Goal: Task Accomplishment & Management: Manage account settings

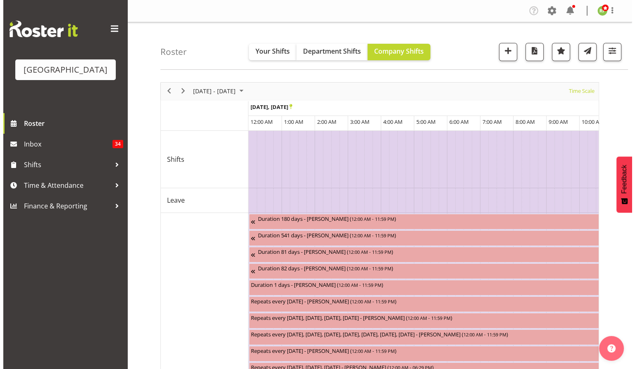
scroll to position [0, 1587]
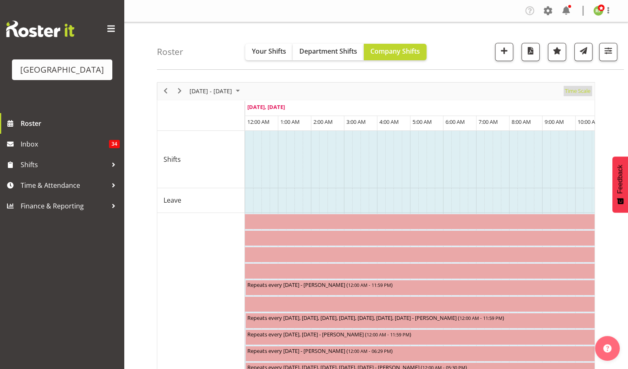
click at [576, 94] on span "Time Scale" at bounding box center [577, 91] width 27 height 10
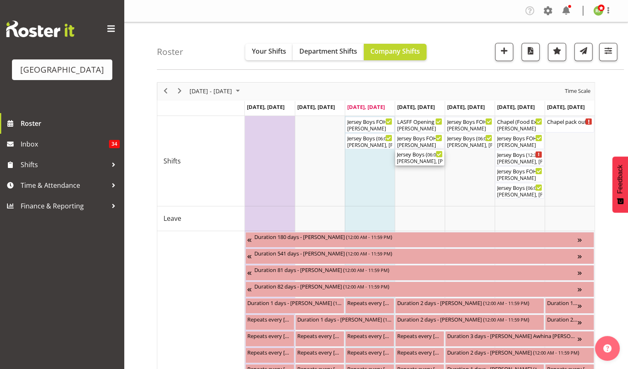
click at [411, 154] on div "Jersey Boys ( 06:00 PM - 10:10 PM )" at bounding box center [420, 154] width 46 height 8
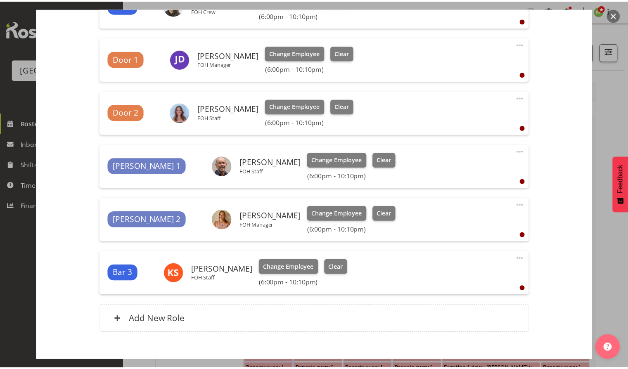
scroll to position [417, 0]
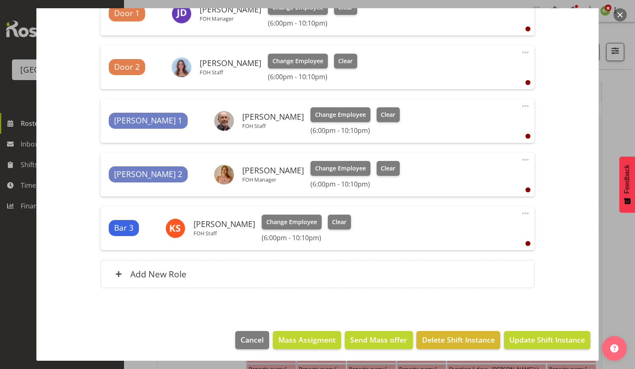
click at [621, 13] on button "button" at bounding box center [619, 14] width 13 height 13
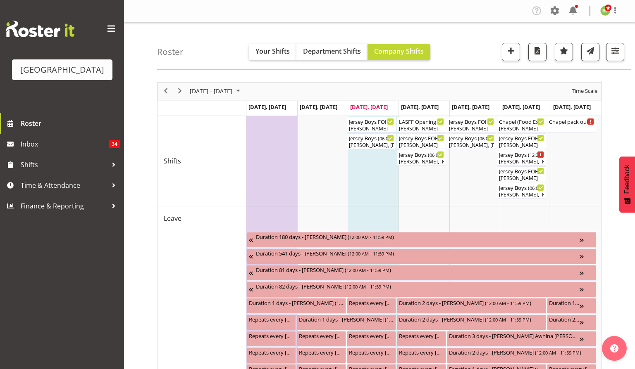
click at [621, 13] on div at bounding box center [317, 184] width 635 height 369
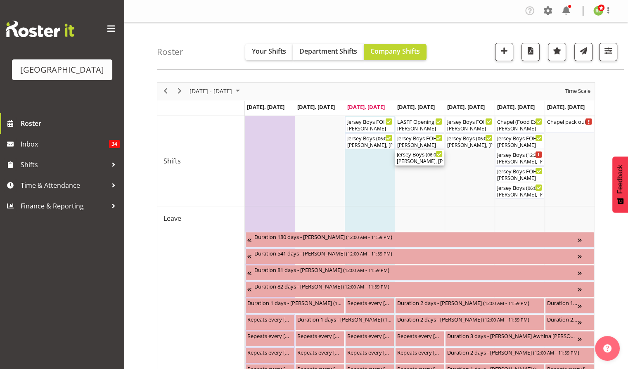
click at [410, 161] on div "Dominique Vogler, Kelly Shepherd, Robin Hendriks, Alec Were, Sumner Raos, Jacin…" at bounding box center [420, 161] width 46 height 7
click at [0, 0] on div at bounding box center [0, 0] width 0 height 0
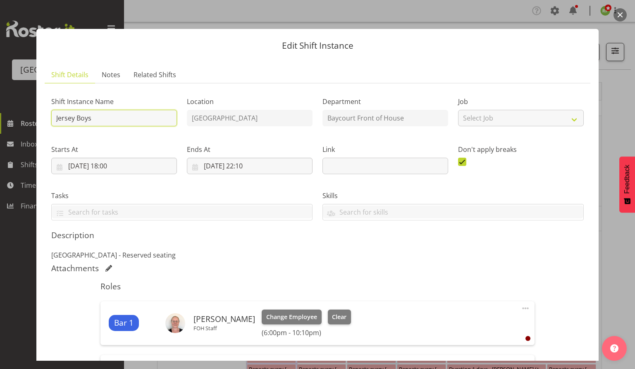
drag, startPoint x: 91, startPoint y: 118, endPoint x: 36, endPoint y: 118, distance: 54.5
click at [617, 18] on button "button" at bounding box center [619, 14] width 13 height 13
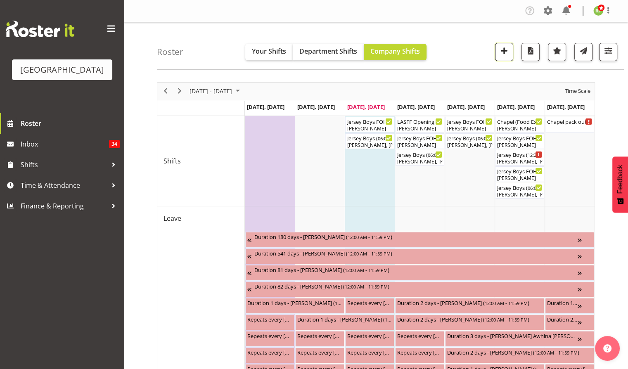
click at [507, 53] on span "button" at bounding box center [504, 50] width 11 height 11
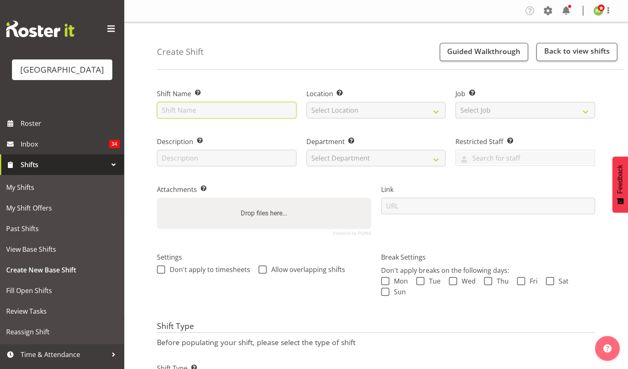
paste input "Jersey Boys"
type input "Jersey Boys Trevelyan's Pre Show Event"
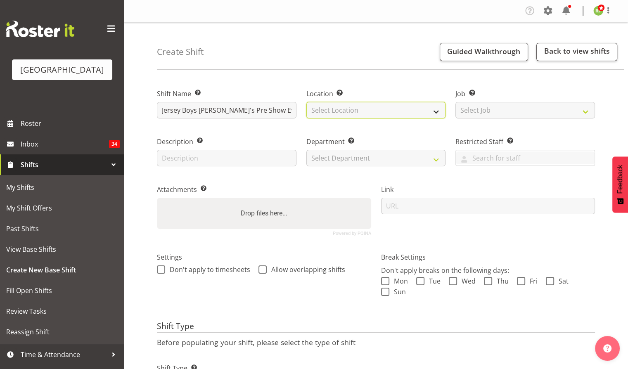
click at [342, 108] on select "Select Location Baycourt Community and Arts Centre Cargo Shed Historic Village" at bounding box center [377, 110] width 140 height 17
select select "1115"
click at [307, 102] on select "Select Location Baycourt Community and Arts Centre Cargo Shed Historic Village" at bounding box center [377, 110] width 140 height 17
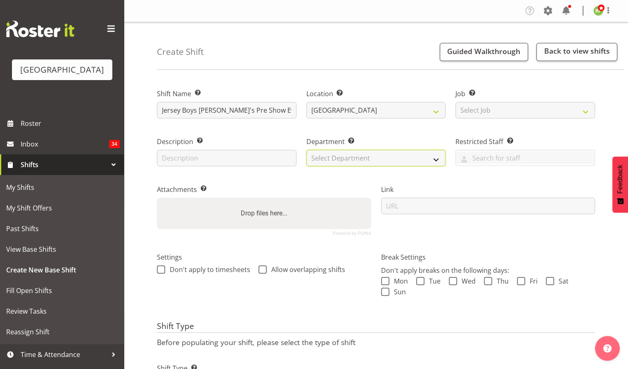
click at [374, 153] on select "Select Department Baycourt Box Office Baycourt Front of House Baycourt Technica…" at bounding box center [377, 158] width 140 height 17
select select "791"
click at [307, 150] on select "Select Department Baycourt Box Office Baycourt Front of House Baycourt Technica…" at bounding box center [377, 158] width 140 height 17
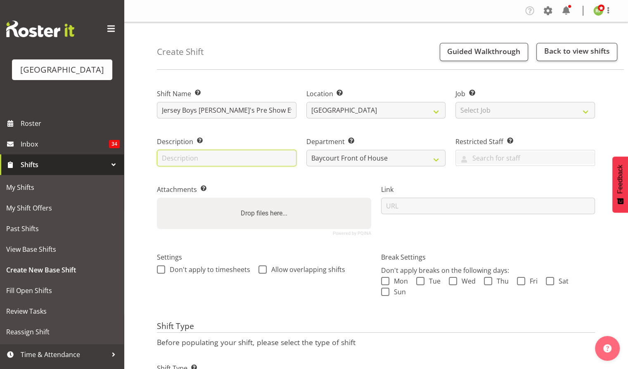
drag, startPoint x: 167, startPoint y: 161, endPoint x: 174, endPoint y: 160, distance: 7.5
click at [167, 160] on input "text" at bounding box center [227, 158] width 140 height 17
drag, startPoint x: 190, startPoint y: 158, endPoint x: 275, endPoint y: 173, distance: 86.0
click at [271, 173] on div "Shift Name Enter a name for the shift (e.g. Day Shift). Jersey Boys Trevelyan's…" at bounding box center [376, 159] width 448 height 164
click at [168, 160] on input "X Space" at bounding box center [227, 158] width 140 height 17
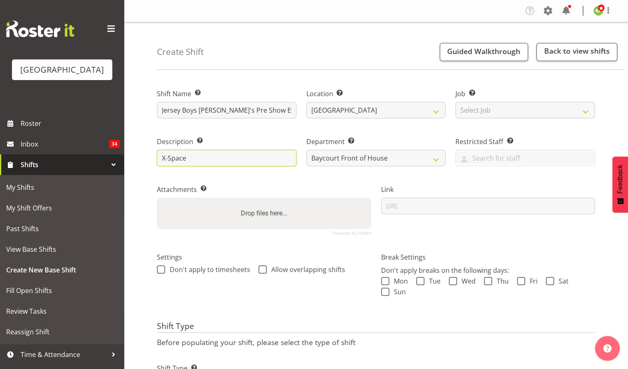
drag, startPoint x: 190, startPoint y: 158, endPoint x: 207, endPoint y: 161, distance: 17.6
click at [190, 158] on input "X-Space" at bounding box center [227, 158] width 140 height 17
type input "X-Space"
click at [149, 179] on div "Create Shift Guided Walkthrough Back to view shifts Shift Name Enter a name for…" at bounding box center [376, 217] width 505 height 391
click at [322, 42] on div "Create Shift Guided Walkthrough Back to view shifts" at bounding box center [390, 46] width 467 height 48
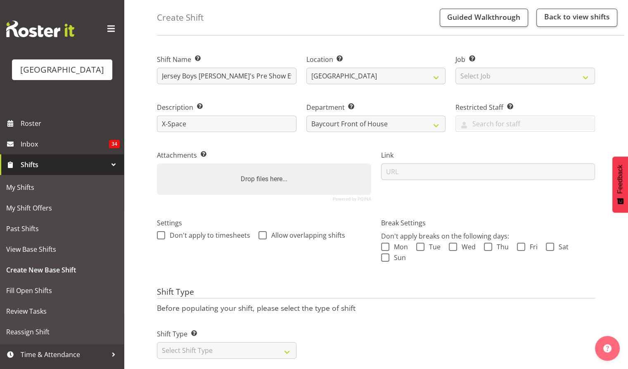
scroll to position [50, 0]
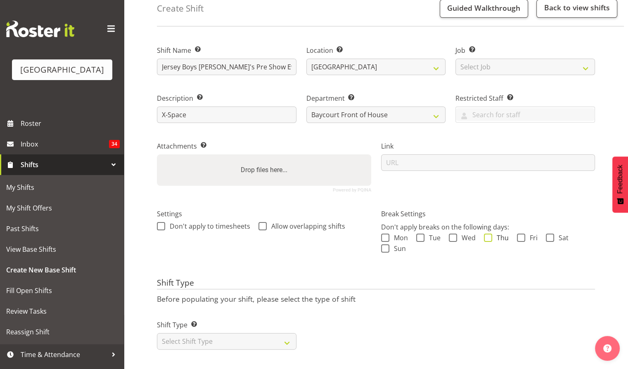
click at [491, 234] on label "Thu" at bounding box center [496, 238] width 25 height 8
click at [490, 235] on input "Thu" at bounding box center [486, 237] width 5 height 5
checkbox input "true"
click at [268, 333] on select "Select Shift Type One Off Shift Recurring Shift Rotating Shift" at bounding box center [227, 341] width 140 height 17
select select "one_off"
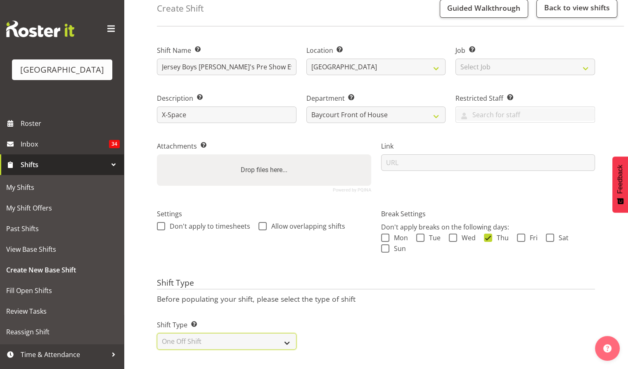
click at [157, 333] on select "Select Shift Type One Off Shift Recurring Shift Rotating Shift" at bounding box center [227, 341] width 140 height 17
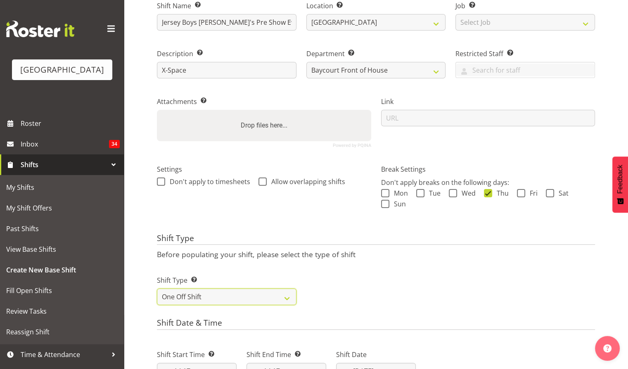
scroll to position [270, 0]
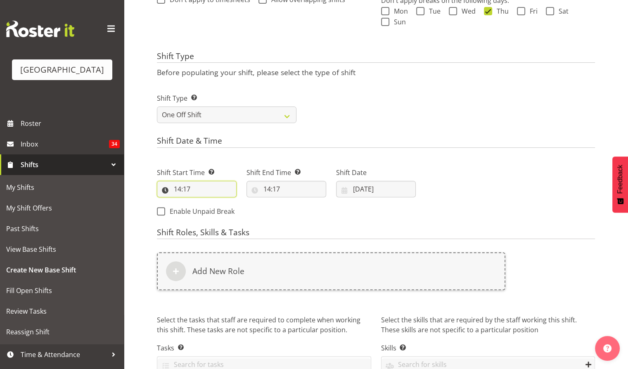
click at [179, 193] on input "14:17" at bounding box center [197, 189] width 80 height 17
click at [213, 212] on select "00 01 02 03 04 05 06 07 08 09 10 11 12 13 14 15 16 17 18 19 20 21 22 23" at bounding box center [213, 210] width 19 height 17
select select "16"
click at [204, 202] on select "00 01 02 03 04 05 06 07 08 09 10 11 12 13 14 15 16 17 18 19 20 21 22 23" at bounding box center [213, 210] width 19 height 17
type input "16:17"
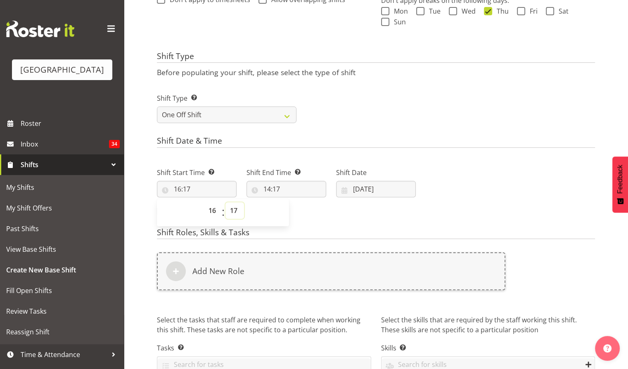
click at [237, 210] on select "00 01 02 03 04 05 06 07 08 09 10 11 12 13 14 15 16 17 18 19 20 21 22 23 24 25 2…" at bounding box center [235, 210] width 19 height 17
select select "0"
type input "16:00"
click at [273, 192] on input "14:17" at bounding box center [287, 189] width 80 height 17
click at [304, 211] on select "00 01 02 03 04 05 06 07 08 09 10 11 12 13 14 15 16 17 18 19 20 21 22 23" at bounding box center [303, 210] width 19 height 17
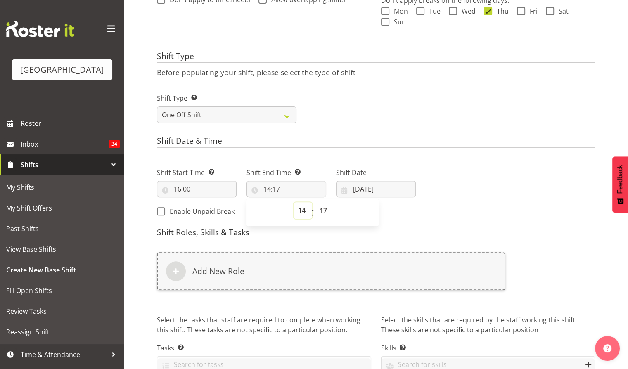
select select "20"
click at [294, 202] on select "00 01 02 03 04 05 06 07 08 09 10 11 12 13 14 15 16 17 18 19 20 21 22 23" at bounding box center [303, 210] width 19 height 17
type input "20:17"
click at [326, 214] on select "00 01 02 03 04 05 06 07 08 09 10 11 12 13 14 15 16 17 18 19 20 21 22 23 24 25 2…" at bounding box center [324, 210] width 19 height 17
select select "15"
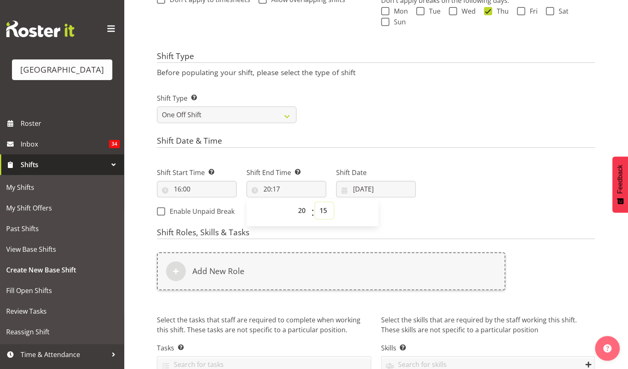
click at [315, 202] on select "00 01 02 03 04 05 06 07 08 09 10 11 12 13 14 15 16 17 18 19 20 21 22 23 24 25 2…" at bounding box center [324, 210] width 19 height 17
type input "20:15"
drag, startPoint x: 478, startPoint y: 185, endPoint x: 398, endPoint y: 201, distance: 81.8
click at [478, 185] on div "Next Shifts" at bounding box center [510, 189] width 179 height 67
click at [377, 189] on input "24/09/2025" at bounding box center [376, 189] width 80 height 17
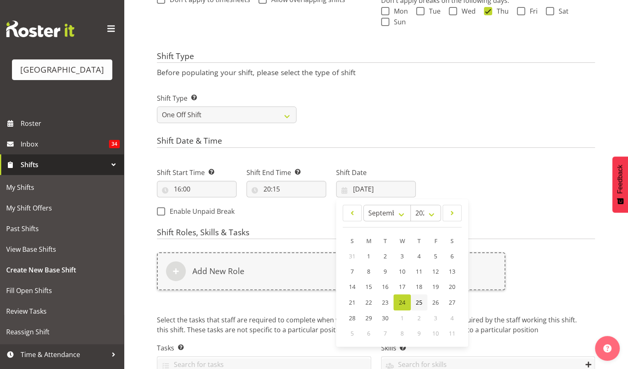
click at [418, 300] on span "25" at bounding box center [419, 303] width 7 height 8
type input "25/09/2025"
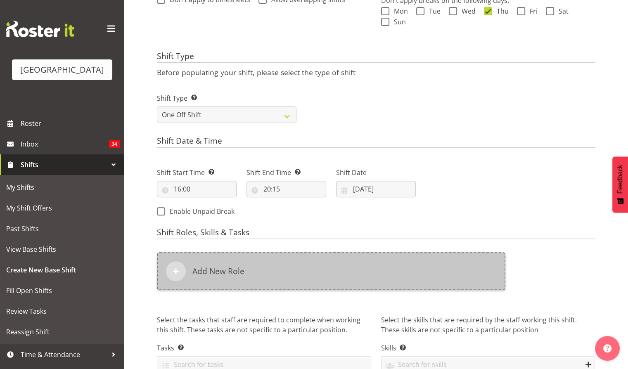
click at [198, 276] on h6 "Add New Role" at bounding box center [219, 272] width 52 height 10
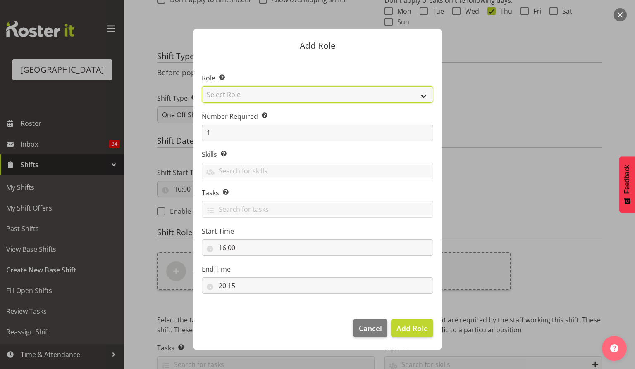
click at [426, 96] on select "Select Role Audio Bar Bar Runner Bar Training Box Office Cargo Shed Venue Rep C…" at bounding box center [317, 94] width 231 height 17
select select "1293"
click at [202, 86] on select "Select Role Audio Bar Bar Runner Bar Training Box Office Cargo Shed Venue Rep C…" at bounding box center [317, 94] width 231 height 17
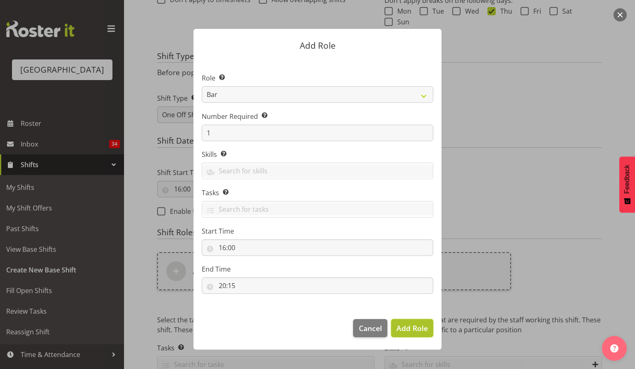
click at [414, 322] on button "Add Role" at bounding box center [412, 328] width 42 height 18
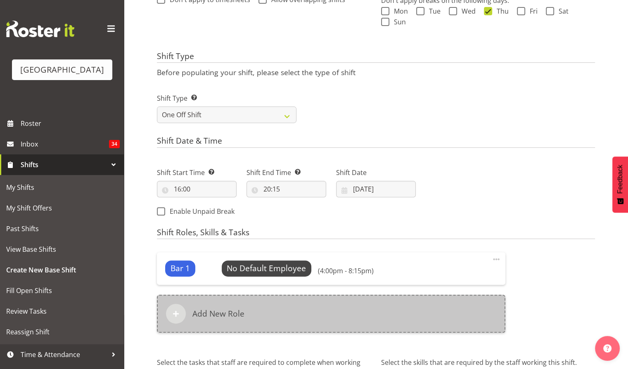
click at [202, 315] on h6 "Add New Role" at bounding box center [219, 314] width 52 height 10
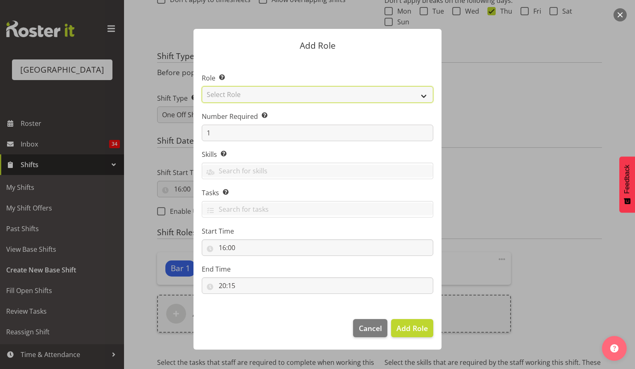
click at [319, 97] on select "Select Role Audio Bar Bar Runner Bar Training Box Office Cargo Shed Venue Rep C…" at bounding box center [317, 94] width 231 height 17
select select "1411"
click at [202, 86] on select "Select Role Audio Bar Bar Runner Bar Training Box Office Cargo Shed Venue Rep C…" at bounding box center [317, 94] width 231 height 17
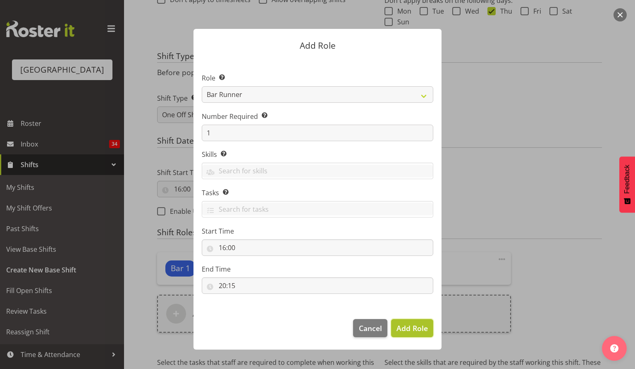
click at [417, 325] on span "Add Role" at bounding box center [411, 329] width 31 height 10
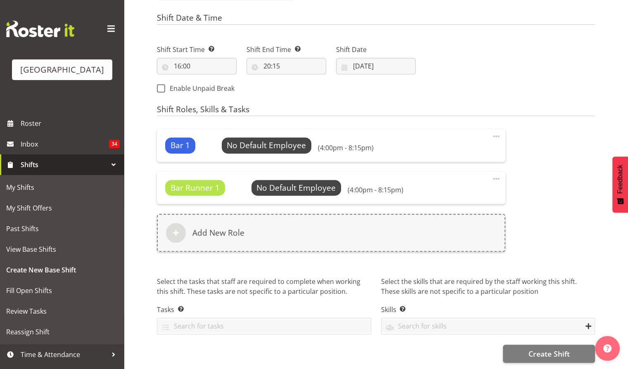
scroll to position [399, 0]
click at [546, 349] on span "Create Shift" at bounding box center [548, 354] width 41 height 11
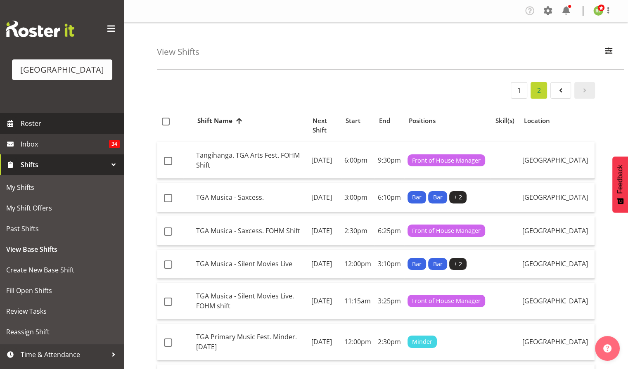
click at [29, 130] on span "Roster" at bounding box center [70, 123] width 99 height 12
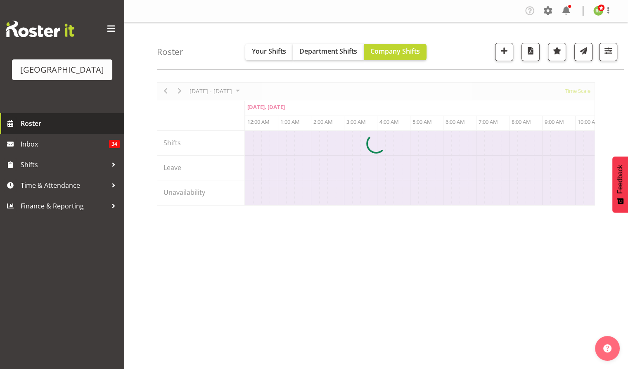
scroll to position [0, 1587]
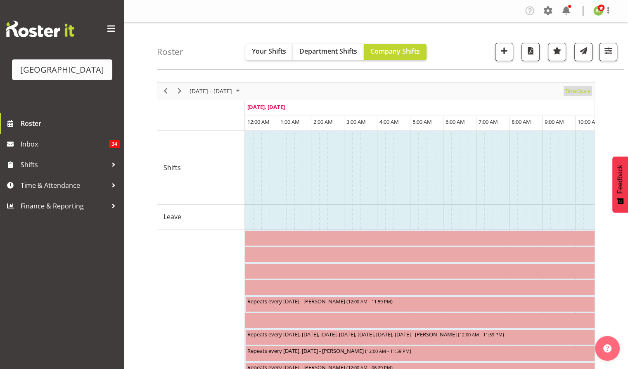
click at [582, 90] on span "Time Scale" at bounding box center [577, 91] width 27 height 10
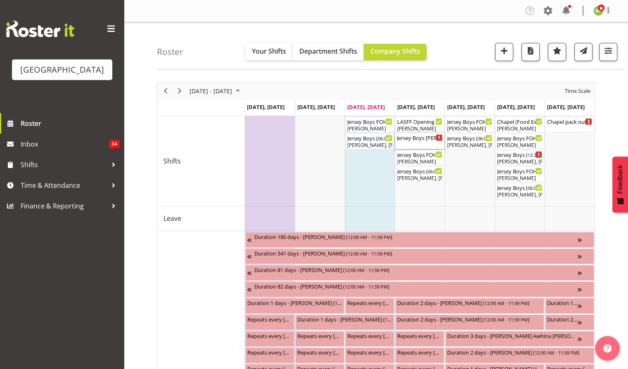
click at [417, 144] on div "Jersey Boys Trevelyan's Pre Show Event ( 04:00 PM - 08:15 PM )" at bounding box center [420, 141] width 46 height 16
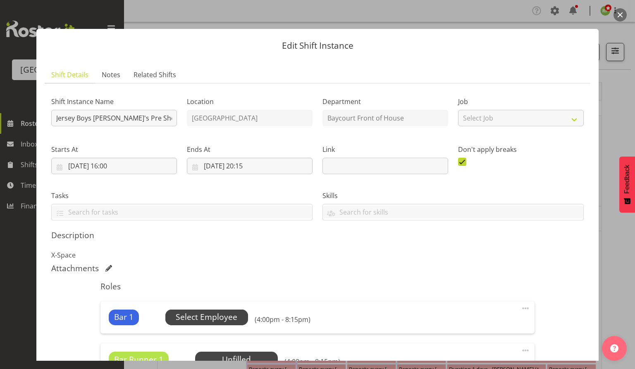
click at [211, 317] on span "Select Employee" at bounding box center [207, 318] width 62 height 12
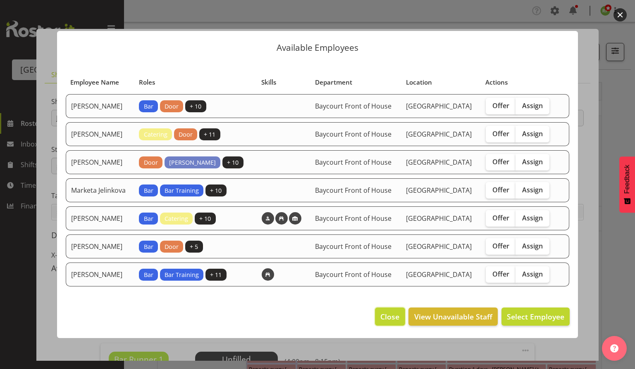
click at [392, 322] on span "Close" at bounding box center [389, 317] width 19 height 11
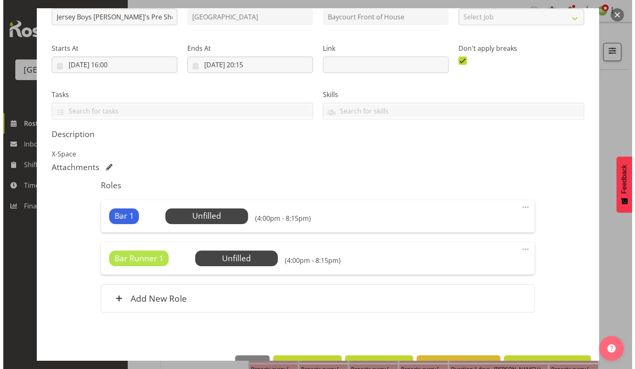
scroll to position [126, 0]
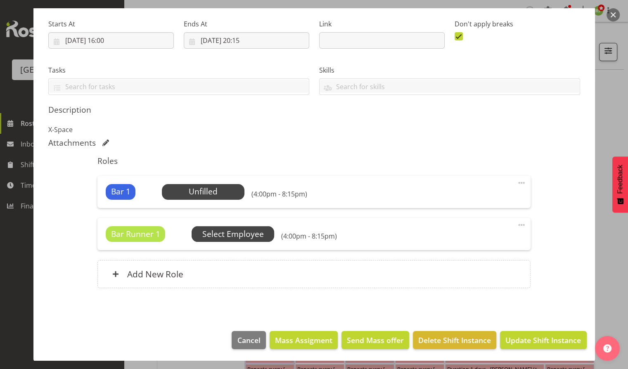
click at [233, 232] on span "Select Employee" at bounding box center [233, 234] width 62 height 12
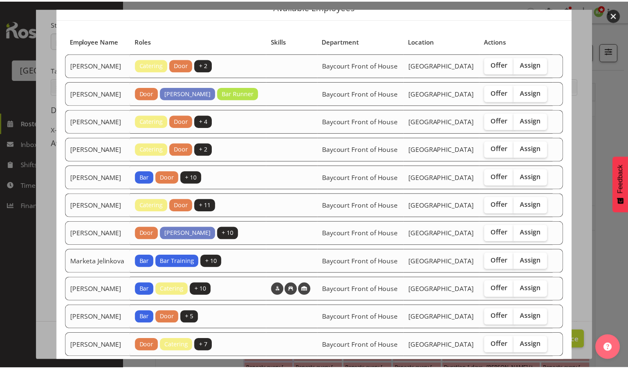
scroll to position [0, 0]
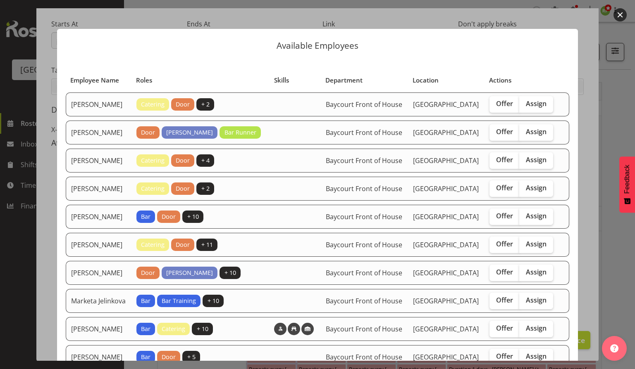
click at [619, 14] on button "button" at bounding box center [619, 14] width 13 height 13
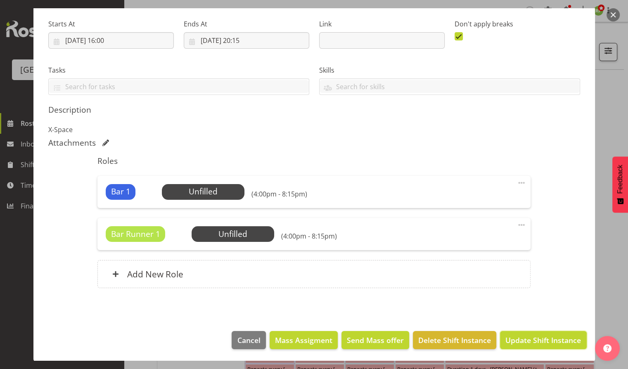
click at [526, 340] on span "Update Shift Instance" at bounding box center [544, 340] width 76 height 11
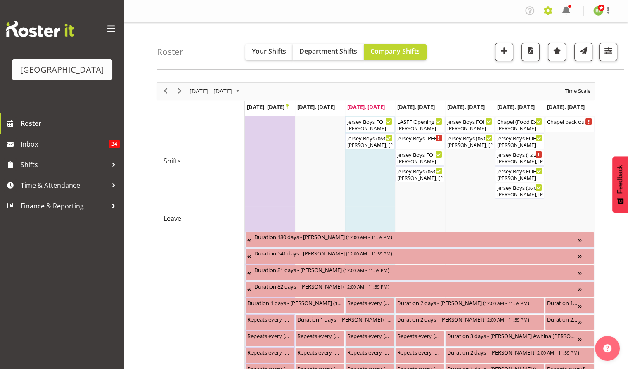
click at [550, 12] on span at bounding box center [548, 10] width 13 height 13
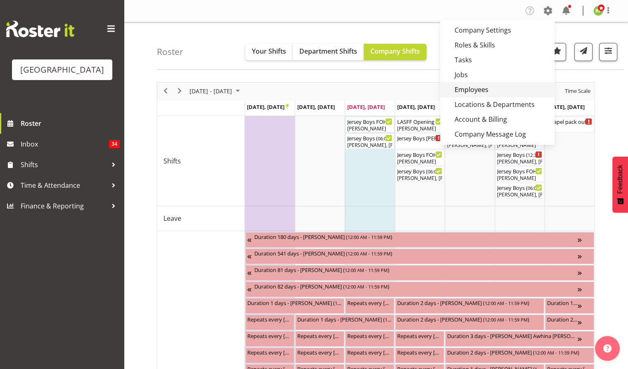
click at [469, 90] on link "Employees" at bounding box center [497, 89] width 114 height 15
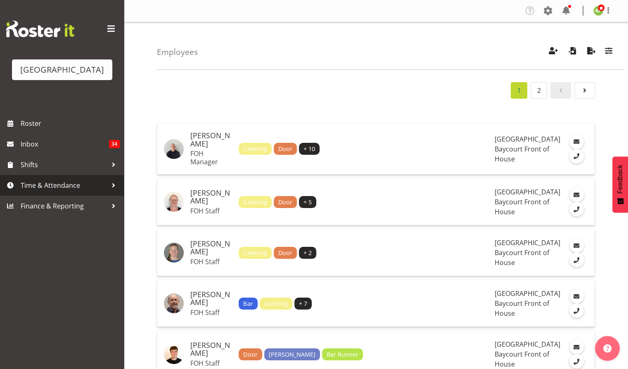
click at [38, 192] on span "Time & Attendance" at bounding box center [64, 185] width 87 height 12
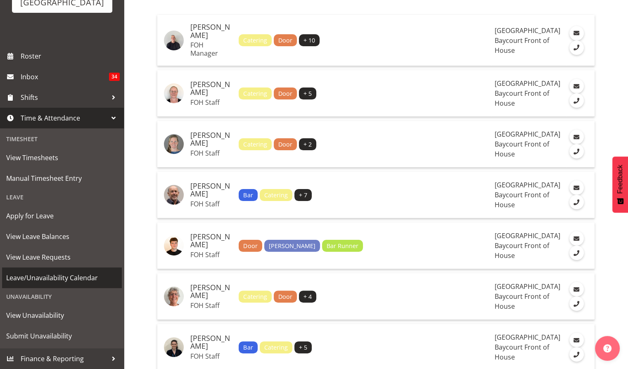
scroll to position [110, 0]
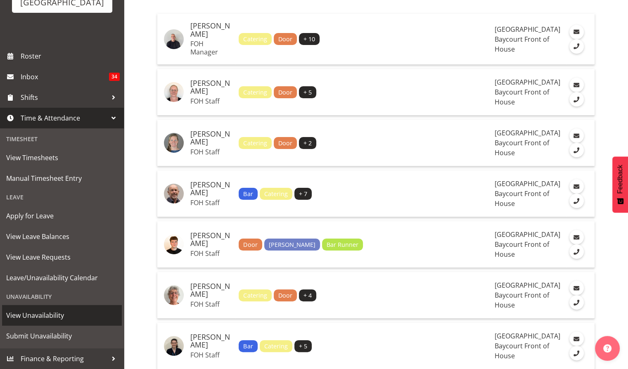
click at [38, 317] on span "View Unavailability" at bounding box center [62, 315] width 112 height 12
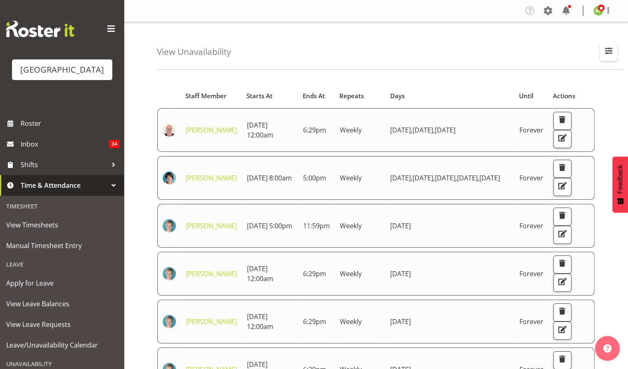
click at [612, 52] on span "button" at bounding box center [609, 50] width 11 height 11
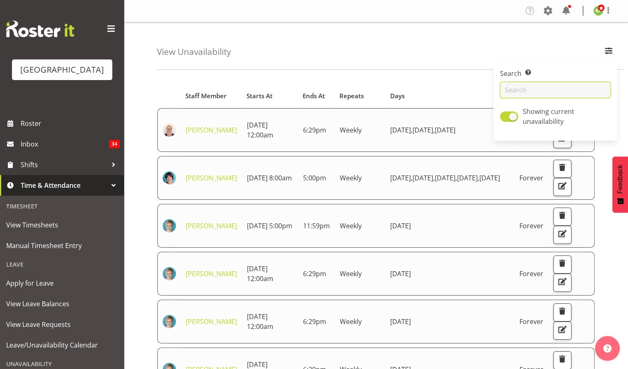
click at [536, 93] on input "text" at bounding box center [555, 90] width 111 height 17
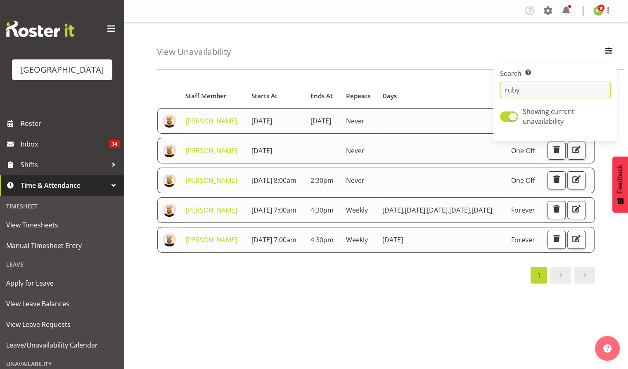
type input "ruby"
click at [484, 49] on div "View Unavailability Search Search for a particular employee ruby Showing curren…" at bounding box center [390, 46] width 467 height 48
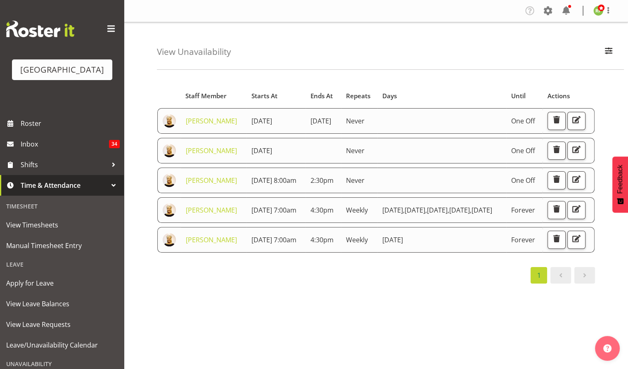
click at [357, 57] on div "View Unavailability Search Search for a particular employee ruby Showing curren…" at bounding box center [390, 46] width 467 height 48
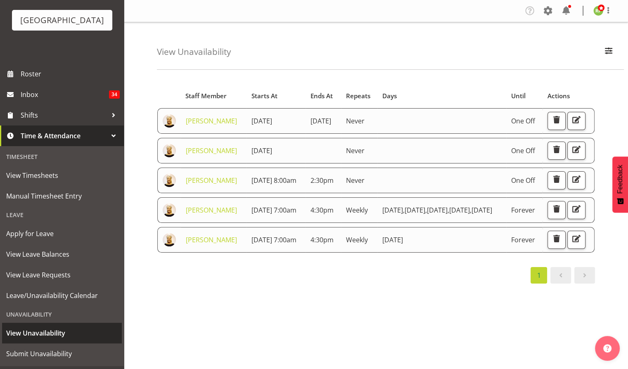
scroll to position [79, 0]
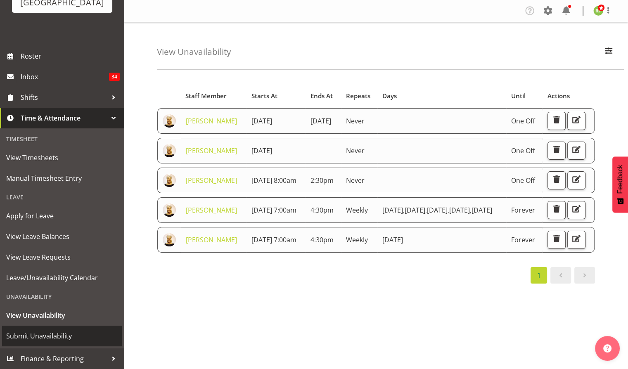
click at [28, 338] on span "Submit Unavailability" at bounding box center [62, 336] width 112 height 12
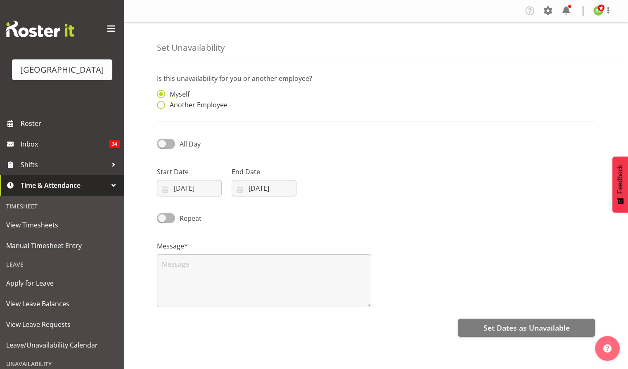
click at [171, 105] on span "Another Employee" at bounding box center [196, 105] width 62 height 8
click at [162, 105] on input "Another Employee" at bounding box center [159, 104] width 5 height 5
radio input "true"
click at [294, 98] on input "text" at bounding box center [320, 98] width 102 height 17
click at [299, 118] on span "[PERSON_NAME]" at bounding box center [301, 118] width 51 height 9
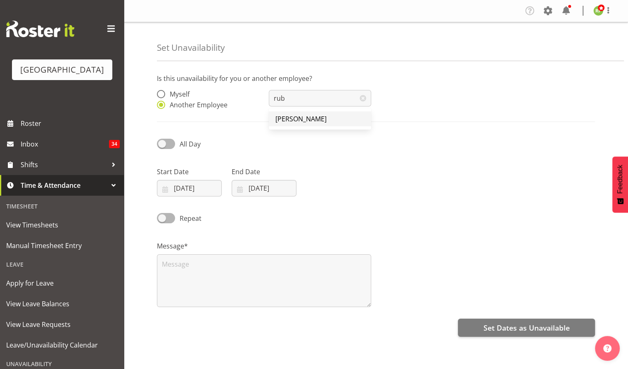
type input "[PERSON_NAME]"
click at [190, 189] on input "[DATE]" at bounding box center [189, 188] width 65 height 17
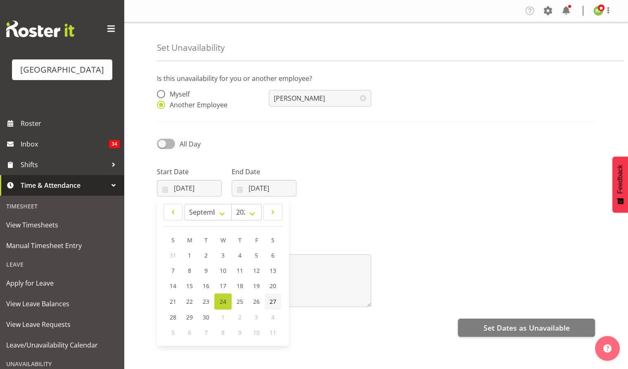
click at [276, 302] on span "27" at bounding box center [273, 302] width 7 height 8
type input "27/09/2025"
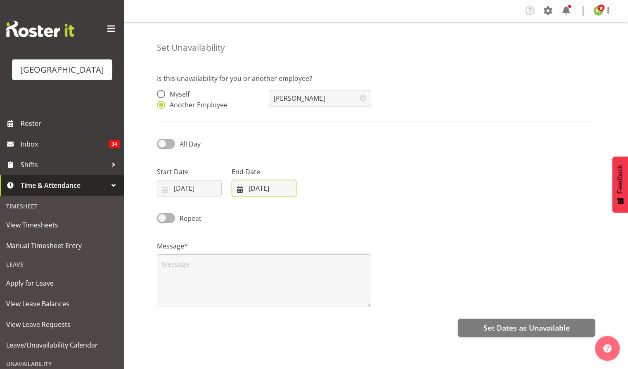
click at [278, 188] on input "24/09/2025" at bounding box center [264, 188] width 65 height 17
click at [170, 218] on span at bounding box center [166, 218] width 18 height 10
click at [162, 218] on input "Repeat" at bounding box center [159, 218] width 5 height 5
checkbox input "true"
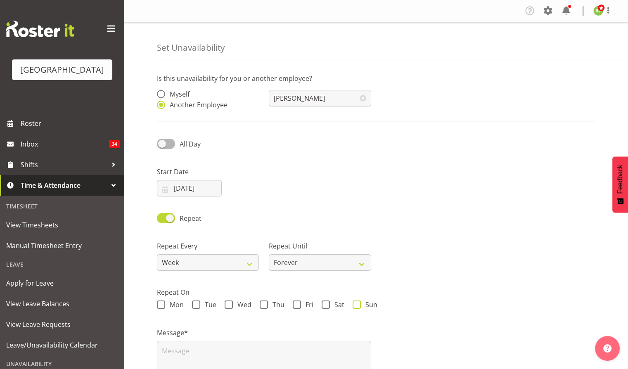
click at [364, 304] on span "Sun" at bounding box center [369, 305] width 17 height 8
click at [358, 304] on input "Sun" at bounding box center [355, 304] width 5 height 5
checkbox input "true"
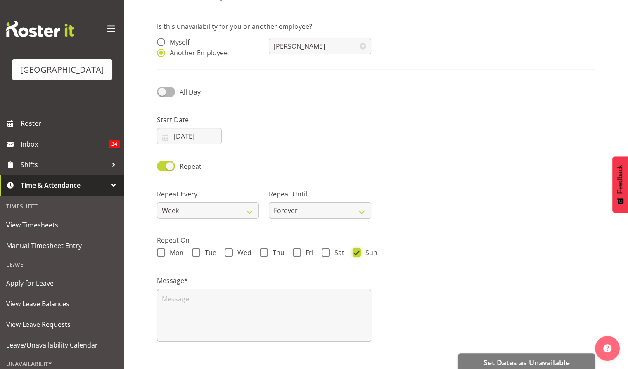
scroll to position [68, 0]
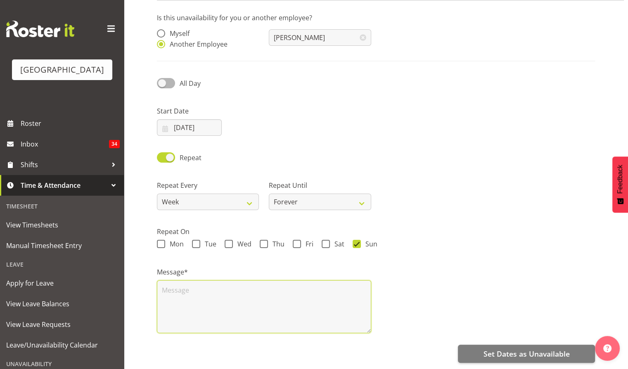
click at [192, 290] on textarea at bounding box center [264, 307] width 214 height 53
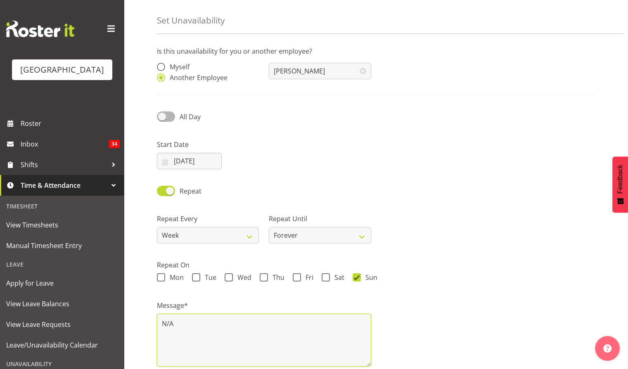
scroll to position [12, 0]
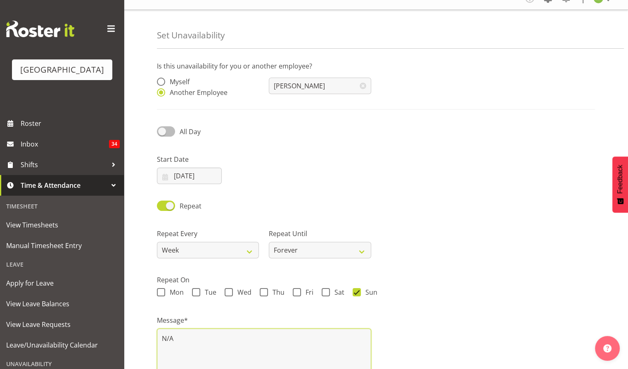
type textarea "N/A"
click at [168, 131] on span at bounding box center [166, 131] width 18 height 10
click at [162, 131] on input "All Day" at bounding box center [159, 131] width 5 height 5
checkbox input "true"
select select "14"
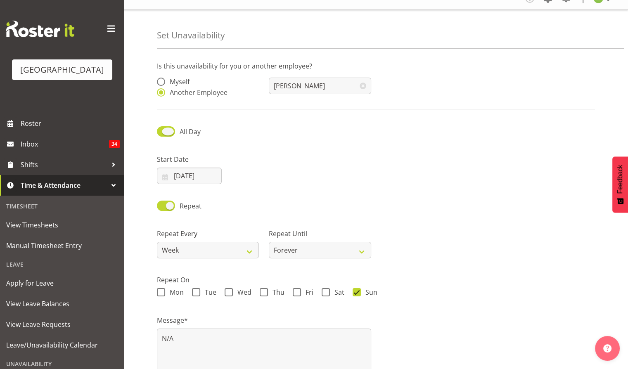
select select "23"
click at [352, 176] on input "14:23" at bounding box center [339, 176] width 65 height 17
click at [364, 202] on select "00 01 02 03 04 05 06 07 08 09 10 11 12 13 14 15 16 17 18 19 20 21 22 23" at bounding box center [363, 197] width 19 height 17
select select "7"
click at [354, 189] on select "00 01 02 03 04 05 06 07 08 09 10 11 12 13 14 15 16 17 18 19 20 21 22 23" at bounding box center [363, 197] width 19 height 17
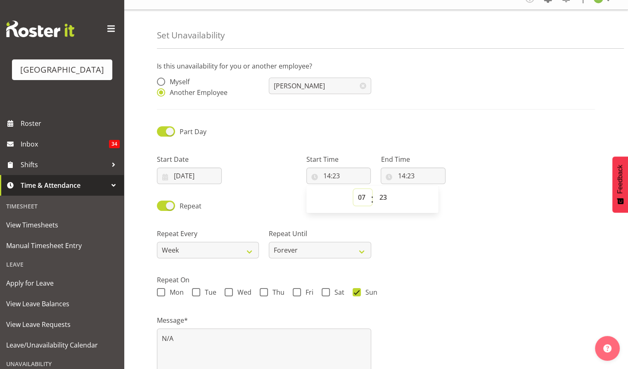
type input "07:23"
click at [381, 197] on select "00 01 02 03 04 05 06 07 08 09 10 11 12 13 14 15 16 17 18 19 20 21 22 23 24 25 2…" at bounding box center [384, 197] width 19 height 17
select select "0"
type input "07:00"
drag, startPoint x: 499, startPoint y: 211, endPoint x: 443, endPoint y: 191, distance: 59.0
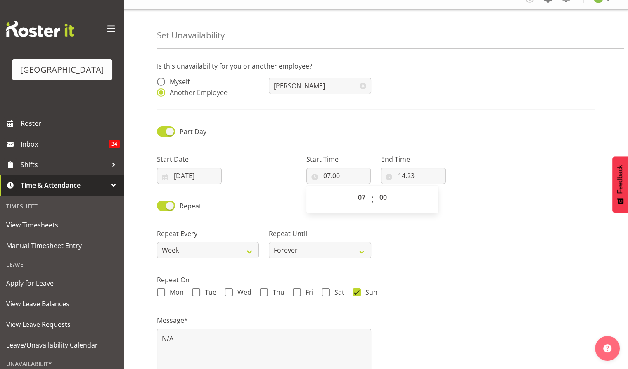
click at [499, 211] on div "Repeat" at bounding box center [376, 203] width 448 height 28
click at [412, 176] on input "14:23" at bounding box center [413, 176] width 65 height 17
click at [433, 196] on select "00 01 02 03 04 05 06 07 08 09 10 11 12 13 14 15 16 17 18 19 20 21 22 23" at bounding box center [437, 197] width 19 height 17
select select "16"
click at [428, 189] on select "00 01 02 03 04 05 06 07 08 09 10 11 12 13 14 15 16 17 18 19 20 21 22 23" at bounding box center [437, 197] width 19 height 17
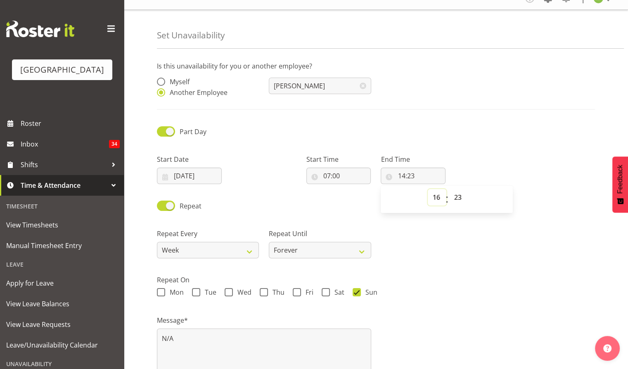
type input "16:23"
click at [455, 201] on select "00 01 02 03 04 05 06 07 08 09 10 11 12 13 14 15 16 17 18 19 20 21 22 23 24 25 2…" at bounding box center [459, 197] width 19 height 17
select select "30"
type input "16:30"
click at [572, 262] on div "Repeat Every Week 2 Weeks 3 Weeks 4 Weeks Month Repeat Until Forever On a date" at bounding box center [376, 240] width 448 height 46
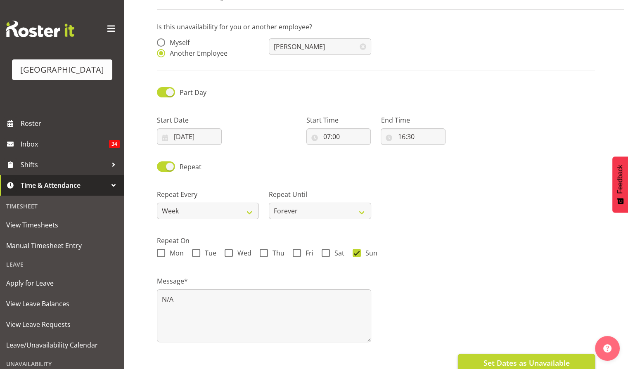
scroll to position [68, 0]
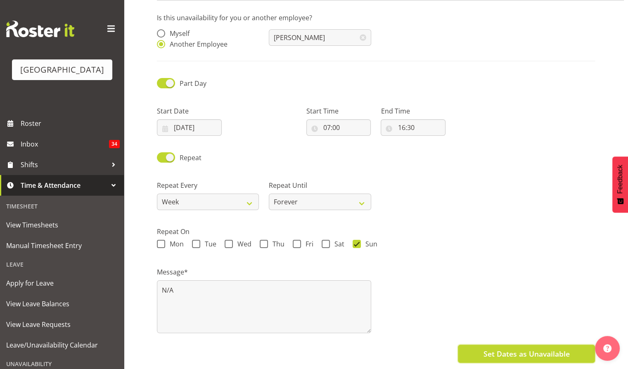
click at [512, 345] on button "Set Dates as Unavailable" at bounding box center [526, 354] width 137 height 18
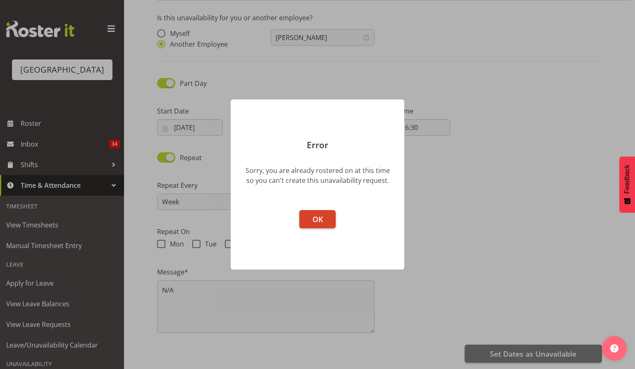
click at [318, 214] on span "OK" at bounding box center [317, 219] width 10 height 10
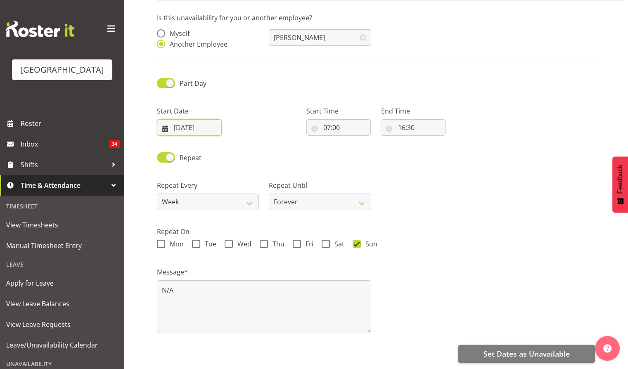
click at [191, 123] on input "27/09/2025" at bounding box center [189, 127] width 65 height 17
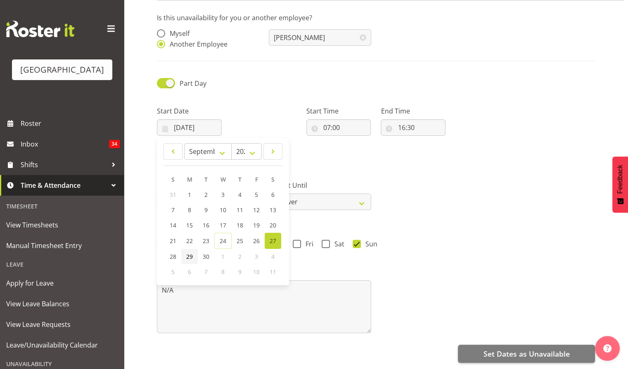
click at [192, 253] on span "29" at bounding box center [189, 257] width 7 height 8
type input "29/09/2025"
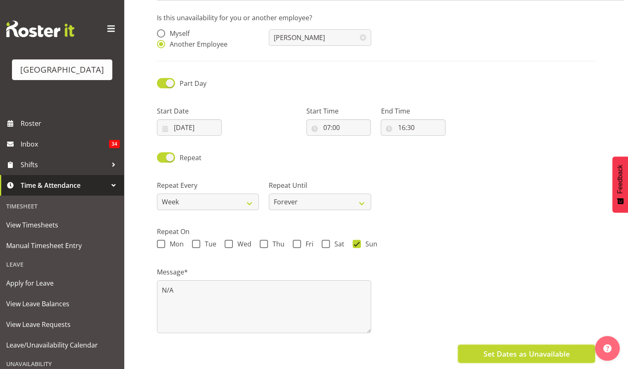
click at [527, 349] on span "Set Dates as Unavailable" at bounding box center [526, 354] width 86 height 11
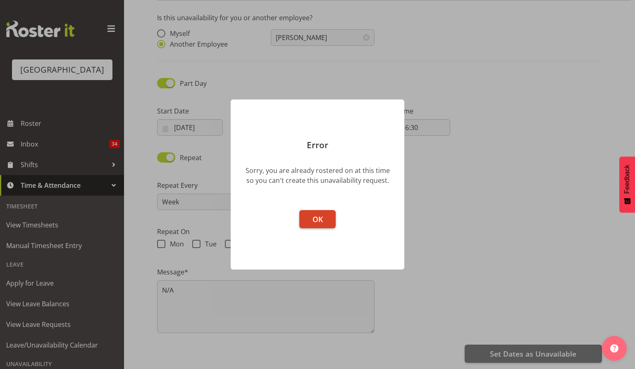
click at [322, 218] on span "OK" at bounding box center [317, 219] width 10 height 10
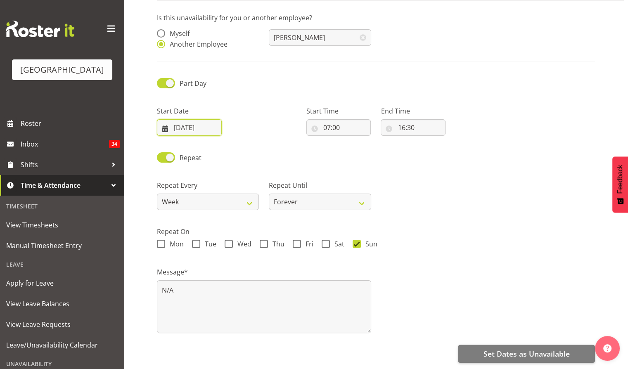
click at [188, 121] on input "29/09/2025" at bounding box center [189, 127] width 65 height 17
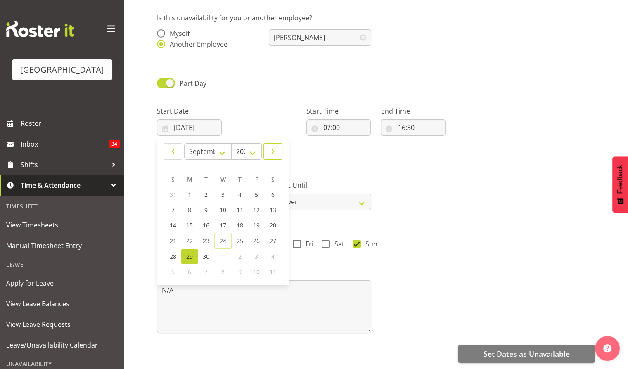
click at [282, 146] on link at bounding box center [273, 151] width 19 height 17
select select "9"
click at [173, 206] on span "5" at bounding box center [173, 210] width 3 height 8
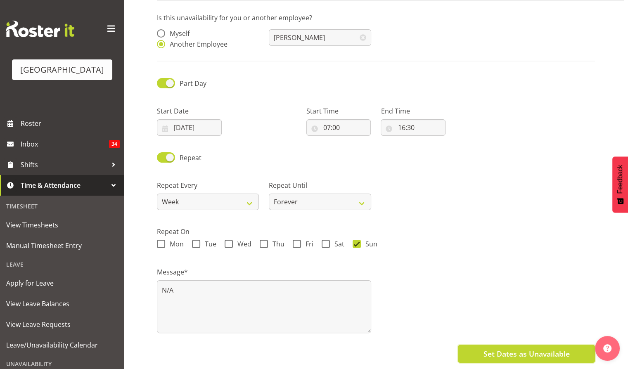
click at [533, 349] on span "Set Dates as Unavailable" at bounding box center [526, 354] width 86 height 11
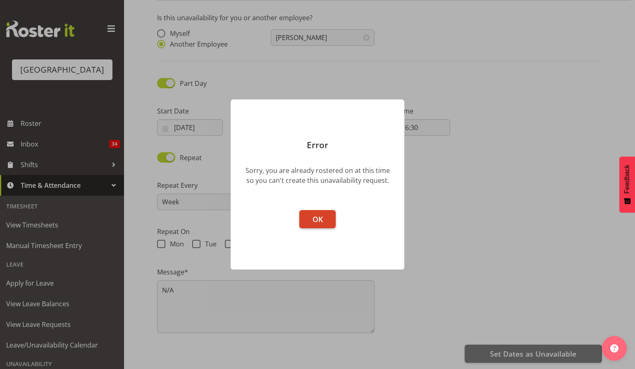
click at [323, 221] on button "OK" at bounding box center [317, 219] width 36 height 18
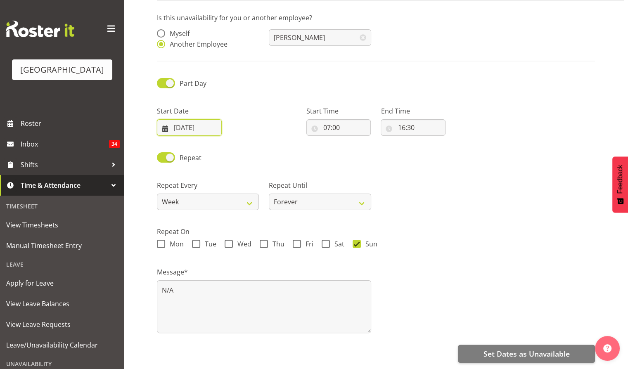
click at [189, 119] on input "05/10/2025" at bounding box center [189, 127] width 65 height 17
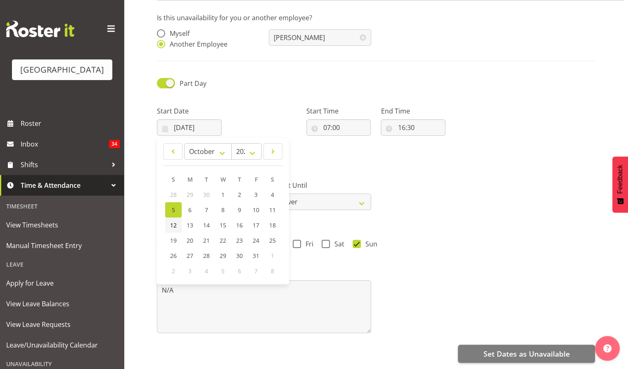
click at [174, 221] on span "12" at bounding box center [173, 225] width 7 height 8
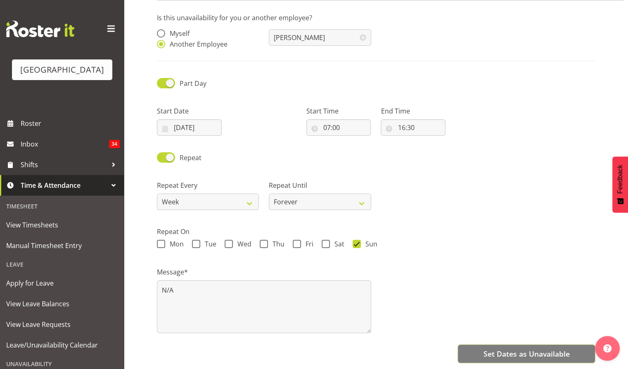
click at [536, 350] on span "Set Dates as Unavailable" at bounding box center [526, 354] width 86 height 11
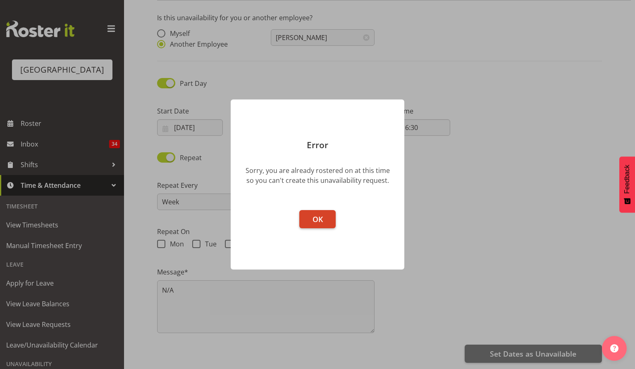
click at [316, 219] on span "OK" at bounding box center [317, 219] width 10 height 10
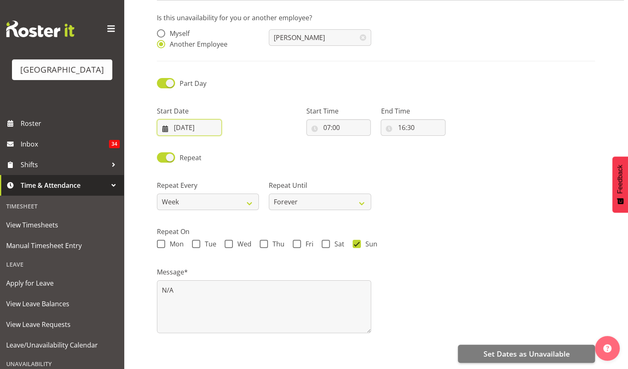
click at [191, 119] on input "12/10/2025" at bounding box center [189, 127] width 65 height 17
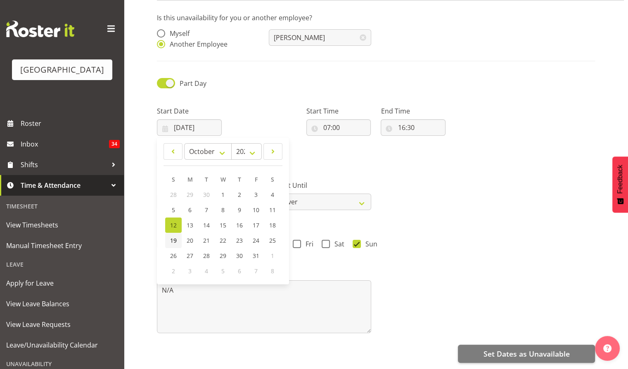
click at [177, 233] on link "19" at bounding box center [173, 240] width 17 height 15
type input "19/10/2025"
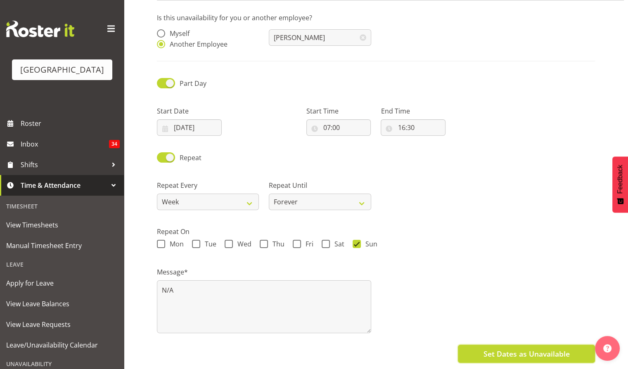
click at [531, 349] on span "Set Dates as Unavailable" at bounding box center [526, 354] width 86 height 11
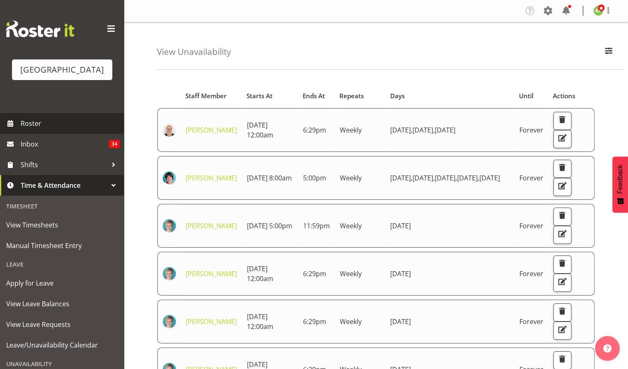
click at [33, 130] on span "Roster" at bounding box center [70, 123] width 99 height 12
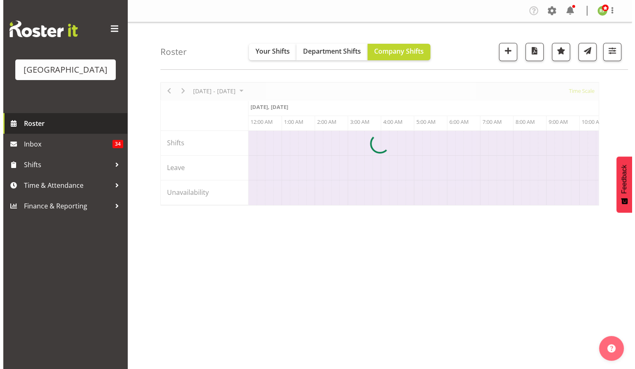
scroll to position [0, 1587]
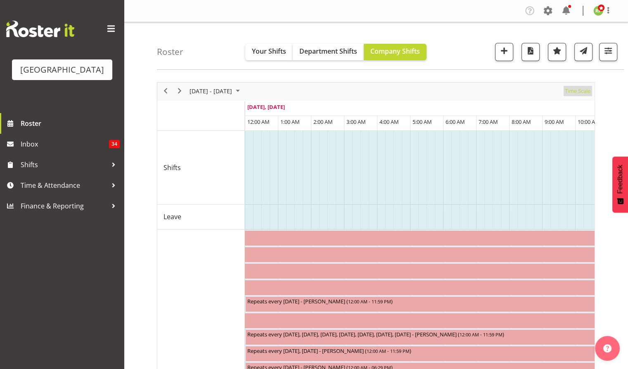
click at [580, 92] on span "Time Scale" at bounding box center [577, 91] width 27 height 10
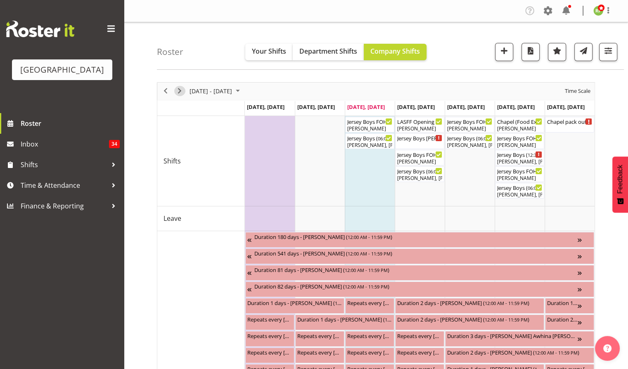
click at [178, 91] on span "Next" at bounding box center [180, 91] width 10 height 10
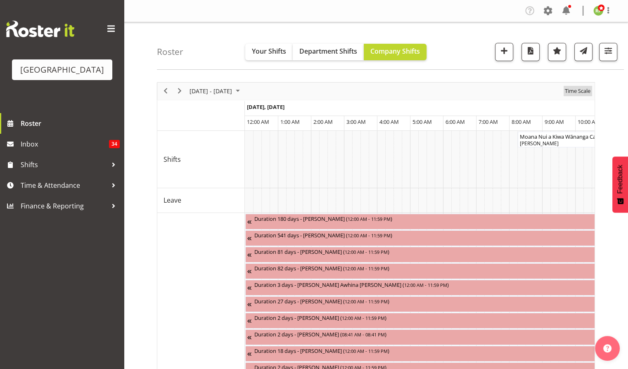
click at [582, 90] on span "Time Scale" at bounding box center [577, 91] width 27 height 10
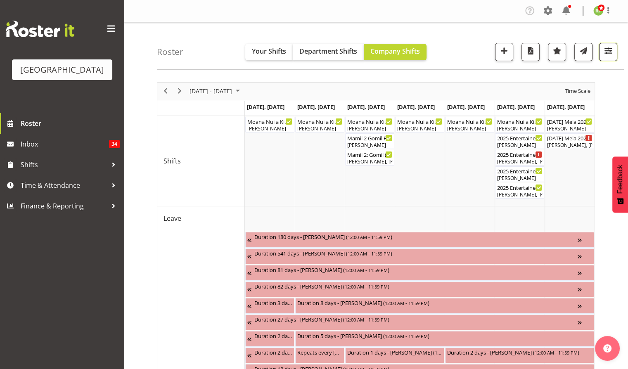
click at [609, 55] on span "button" at bounding box center [608, 50] width 11 height 11
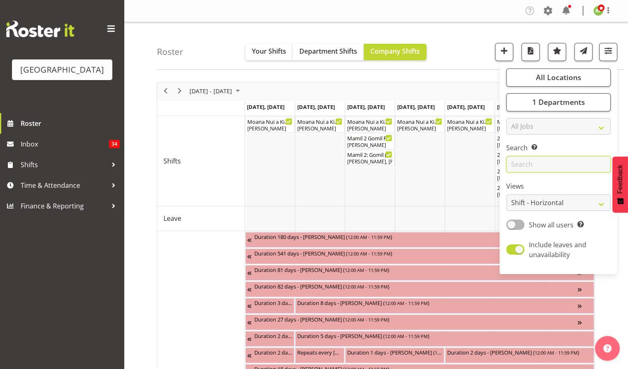
click at [540, 171] on input "text" at bounding box center [559, 164] width 105 height 17
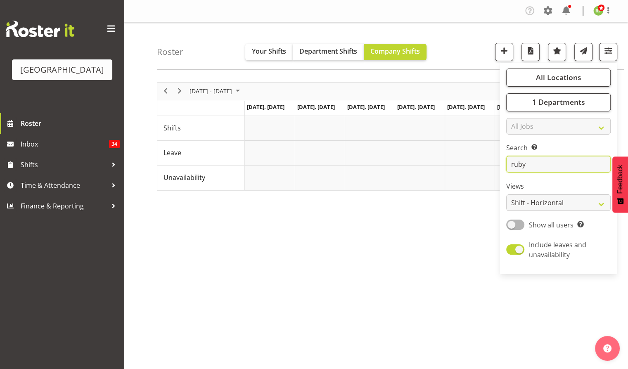
type input "ruby"
click at [419, 245] on div "Sep 29 - Oct 05, 2025 Today Day Week Fortnight Month calendar Month Agenda Time…" at bounding box center [392, 241] width 471 height 331
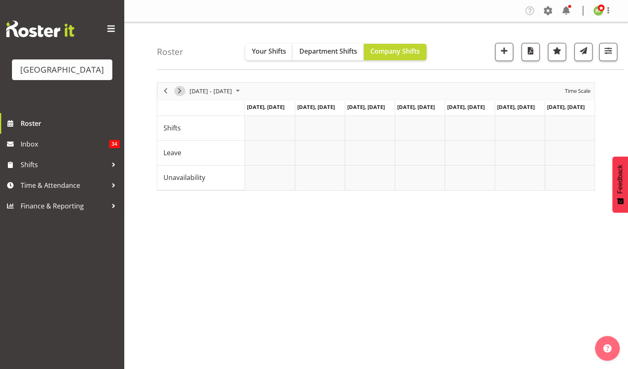
click at [176, 92] on span "Next" at bounding box center [180, 91] width 10 height 10
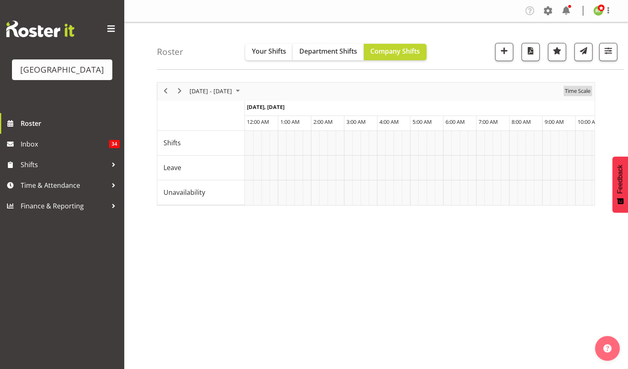
click at [580, 88] on span "Time Scale" at bounding box center [577, 91] width 27 height 10
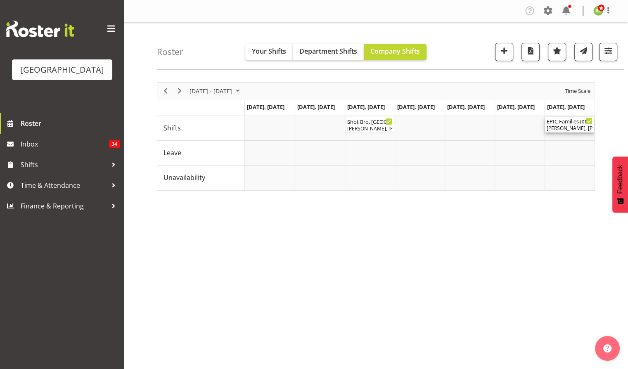
click at [570, 127] on div "Skye Colonna, Aiddie Carnihan, Ruby Grace, Alex Freeman, Dillyn Shine, Amanda C…" at bounding box center [570, 128] width 46 height 7
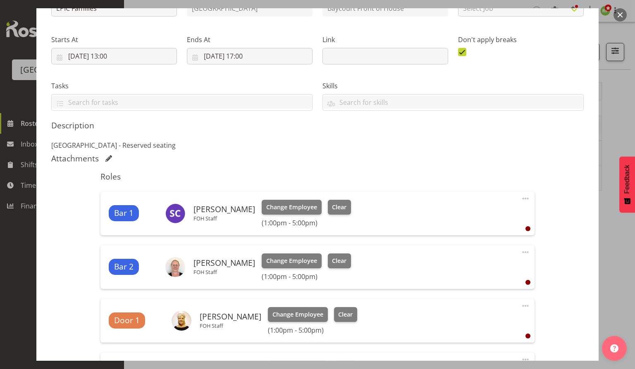
scroll to position [55, 0]
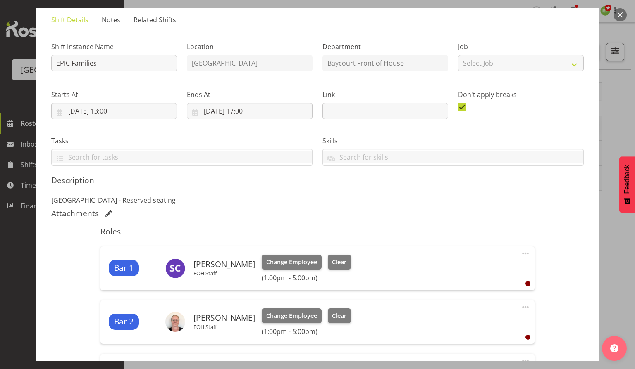
click at [616, 12] on button "button" at bounding box center [619, 14] width 13 height 13
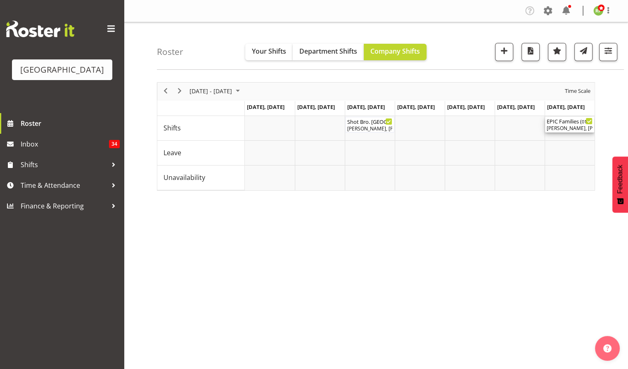
click at [566, 126] on div "Skye Colonna, Aiddie Carnihan, Ruby Grace, Alex Freeman, Dillyn Shine, Amanda C…" at bounding box center [570, 128] width 46 height 7
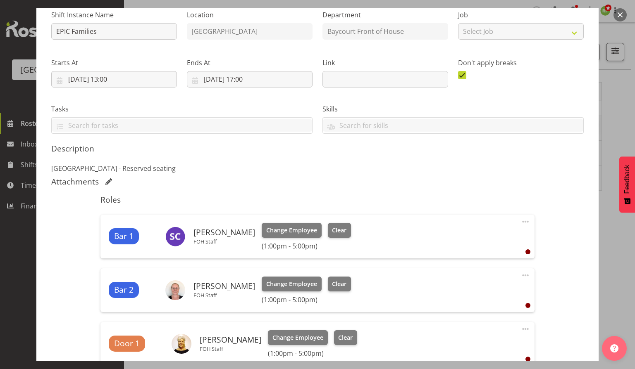
scroll to position [220, 0]
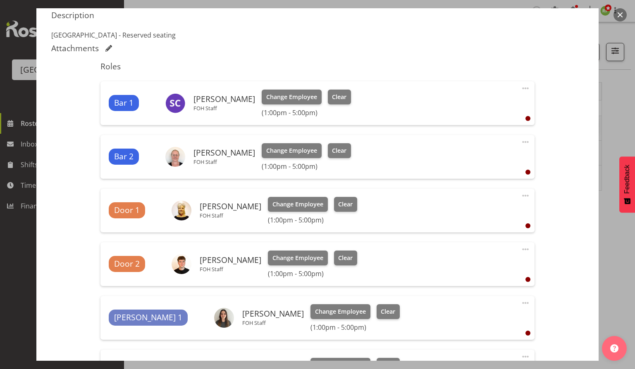
click at [619, 13] on button "button" at bounding box center [619, 14] width 13 height 13
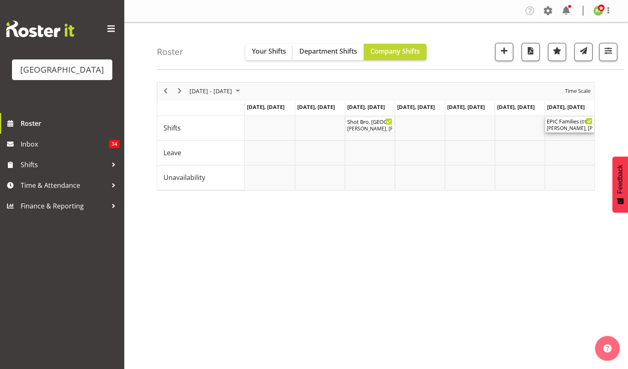
click at [566, 129] on div "Skye Colonna, Aiddie Carnihan, Ruby Grace, Alex Freeman, Dillyn Shine, Amanda C…" at bounding box center [570, 128] width 46 height 7
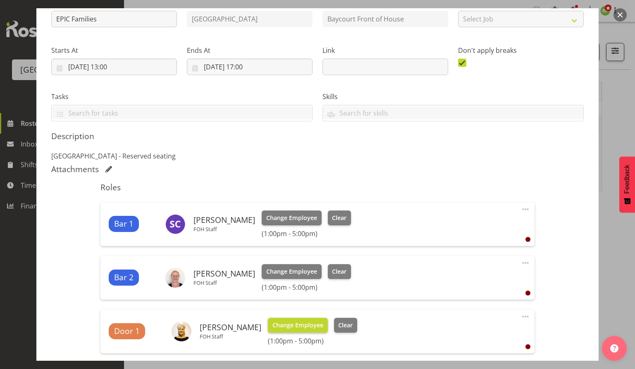
scroll to position [165, 0]
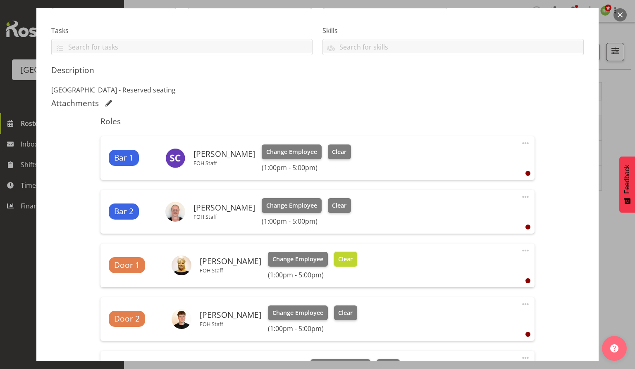
click at [338, 260] on span "Clear" at bounding box center [345, 259] width 14 height 9
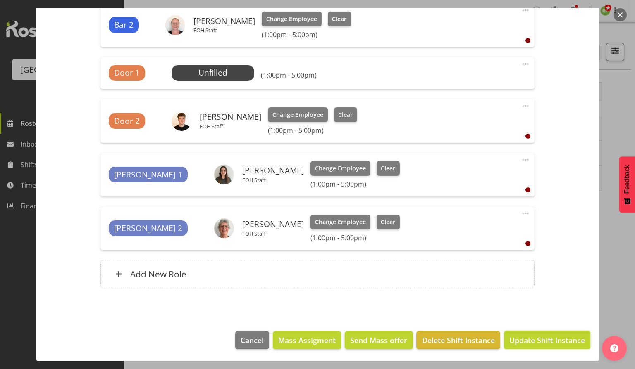
click at [545, 342] on span "Update Shift Instance" at bounding box center [547, 340] width 76 height 11
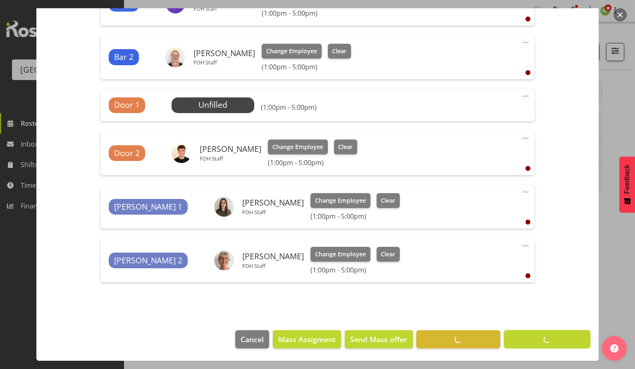
scroll to position [319, 0]
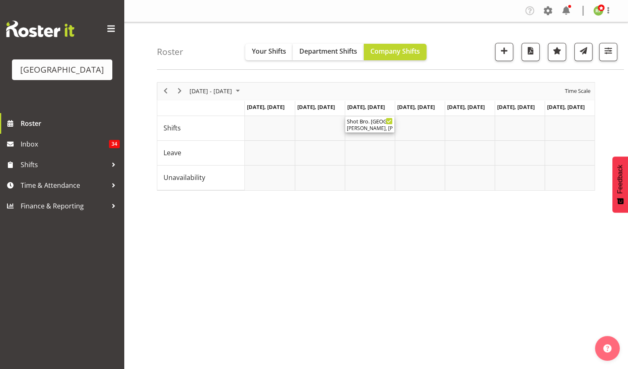
click at [364, 123] on div "Shot Bro. GA. (No Bar) ( 06:00 PM - 09:15 PM )" at bounding box center [370, 121] width 46 height 8
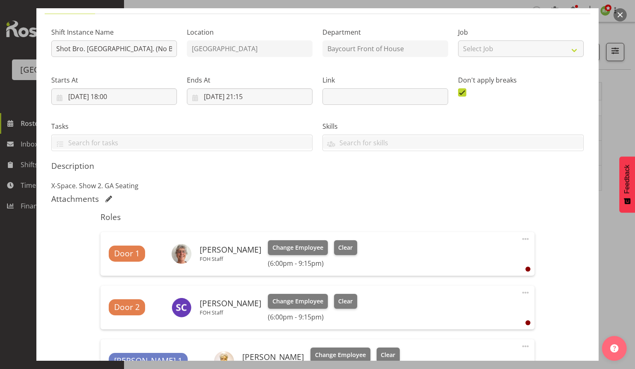
scroll to position [110, 0]
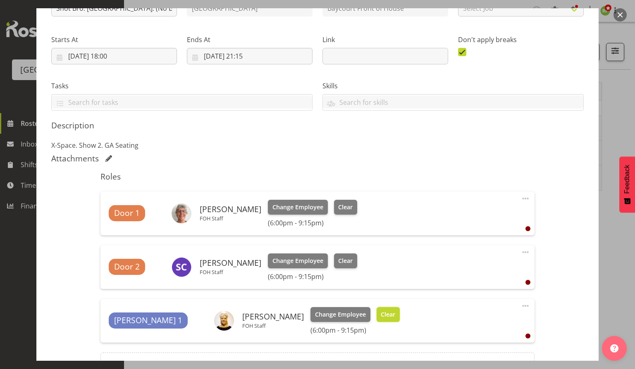
click at [381, 315] on span "Clear" at bounding box center [388, 314] width 14 height 9
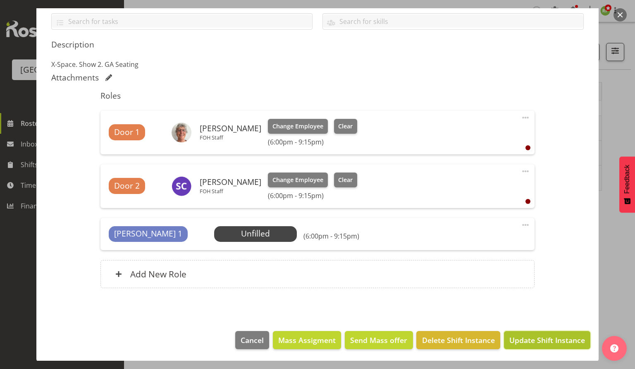
click at [535, 341] on span "Update Shift Instance" at bounding box center [547, 340] width 76 height 11
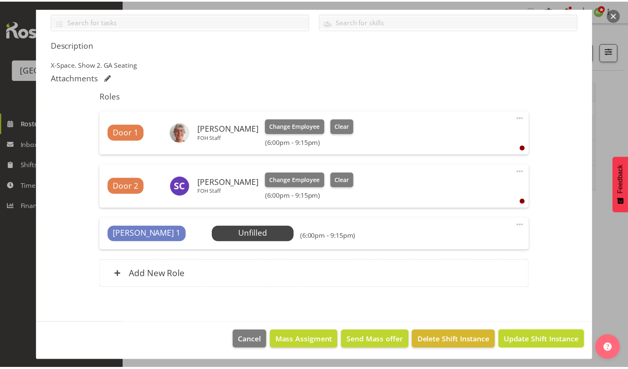
scroll to position [158, 0]
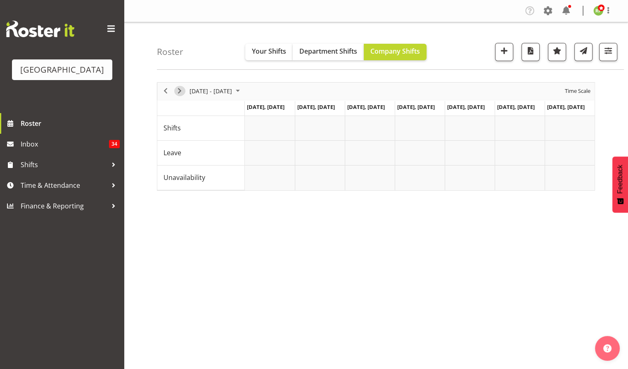
click at [177, 89] on span "Next" at bounding box center [180, 91] width 10 height 10
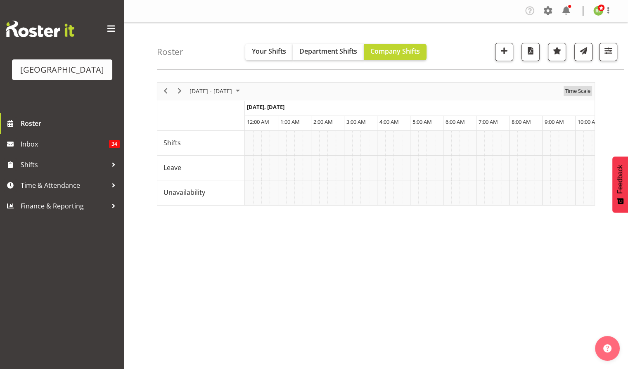
click at [585, 88] on span "Time Scale" at bounding box center [577, 91] width 27 height 10
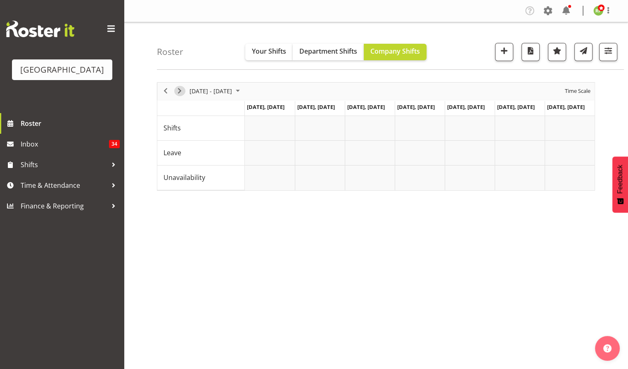
click at [179, 92] on span "Next" at bounding box center [180, 91] width 10 height 10
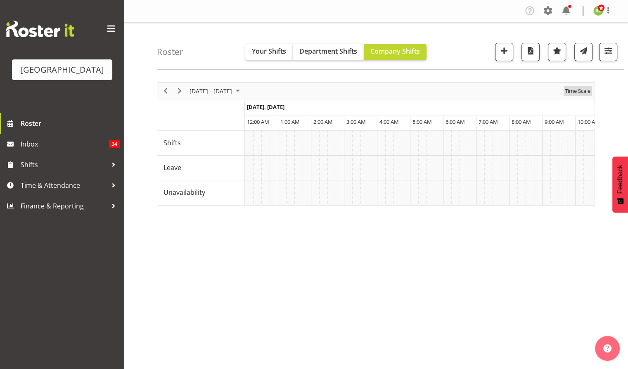
click at [580, 92] on span "Time Scale" at bounding box center [577, 91] width 27 height 10
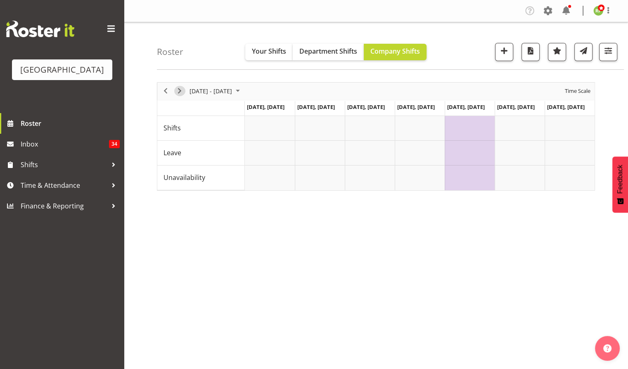
click at [180, 88] on span "Next" at bounding box center [180, 91] width 10 height 10
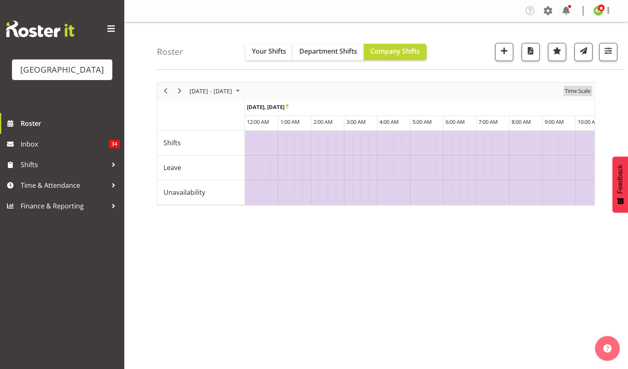
click at [580, 92] on span "Time Scale" at bounding box center [577, 91] width 27 height 10
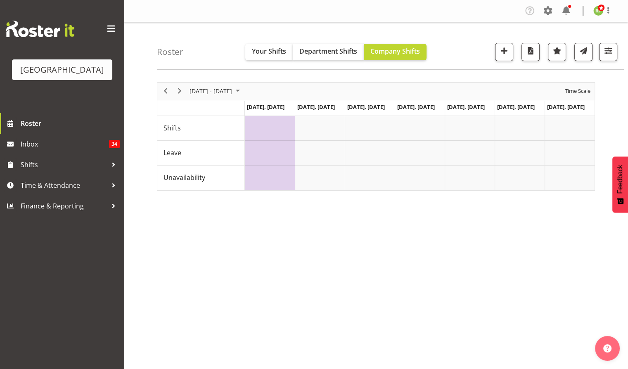
click at [173, 92] on div "next period" at bounding box center [180, 91] width 14 height 17
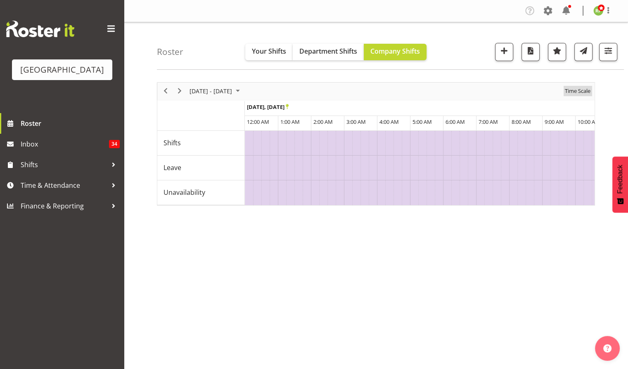
click at [576, 89] on span "Time Scale" at bounding box center [577, 91] width 27 height 10
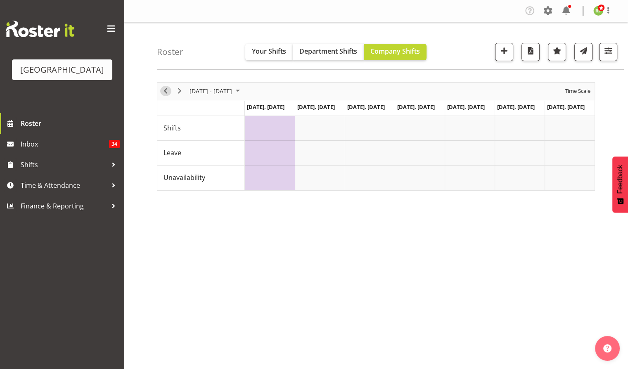
click at [165, 93] on span "Previous" at bounding box center [166, 91] width 10 height 10
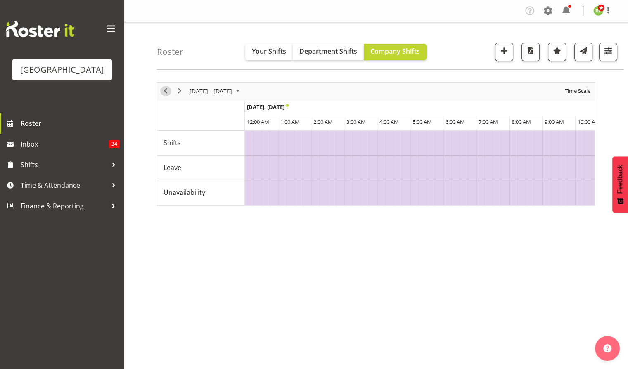
click at [163, 93] on span "Previous" at bounding box center [166, 91] width 10 height 10
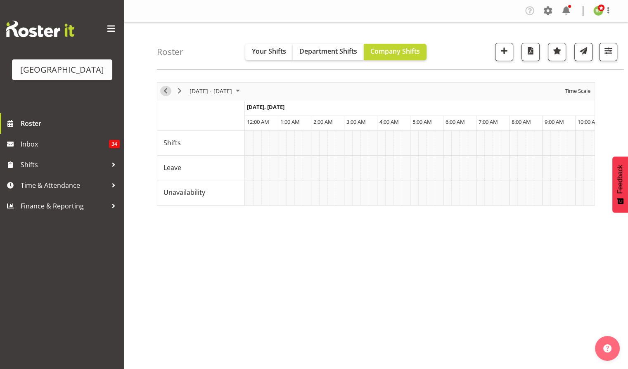
click at [164, 90] on span "Previous" at bounding box center [166, 91] width 10 height 10
click at [170, 90] on button "Previous" at bounding box center [165, 91] width 11 height 10
click at [576, 92] on span "Time Scale" at bounding box center [577, 91] width 27 height 10
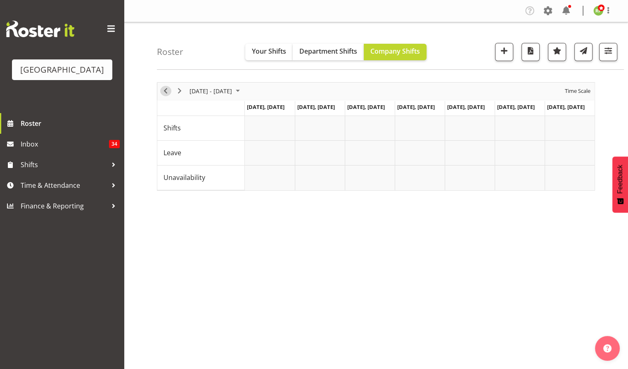
click at [163, 92] on span "Previous" at bounding box center [166, 91] width 10 height 10
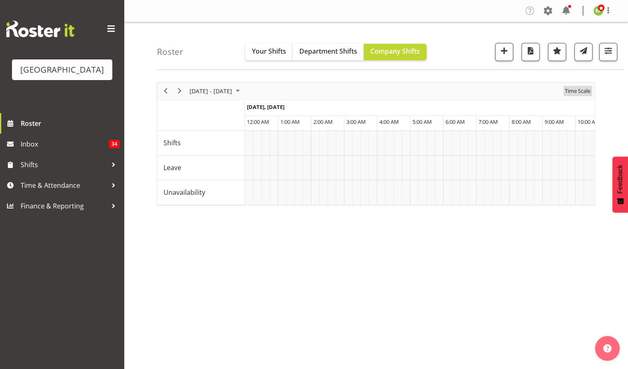
click at [580, 89] on span "Time Scale" at bounding box center [577, 91] width 27 height 10
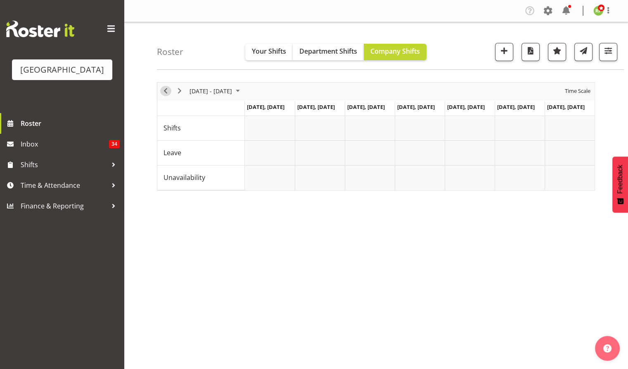
click at [166, 90] on span "Previous" at bounding box center [166, 91] width 10 height 10
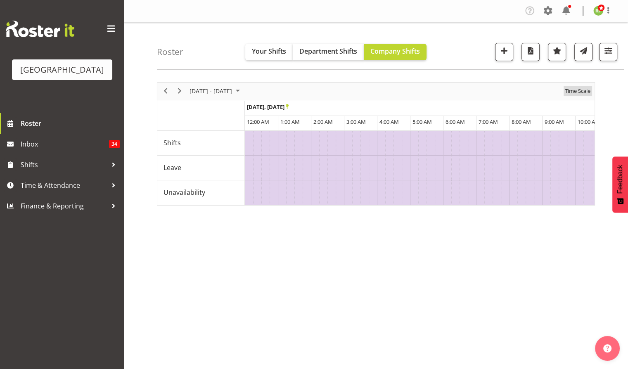
click at [585, 90] on span "Time Scale" at bounding box center [577, 91] width 27 height 10
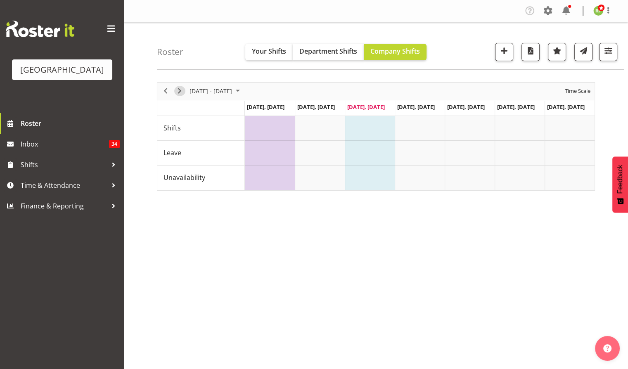
click at [181, 88] on span "Next" at bounding box center [180, 91] width 10 height 10
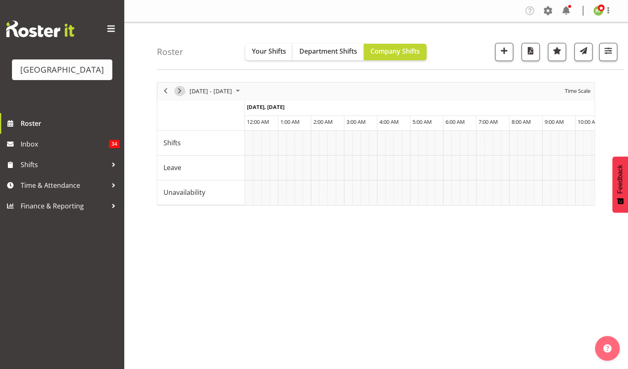
click at [182, 92] on span "Next" at bounding box center [180, 91] width 10 height 10
click at [581, 90] on span "Time Scale" at bounding box center [577, 91] width 27 height 10
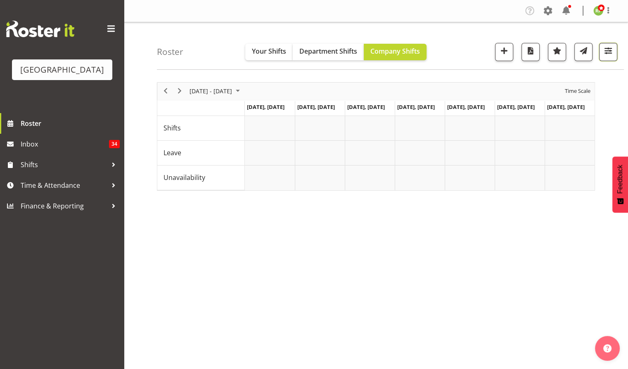
drag, startPoint x: 603, startPoint y: 50, endPoint x: 610, endPoint y: 56, distance: 8.5
click at [603, 50] on span "button" at bounding box center [608, 50] width 11 height 11
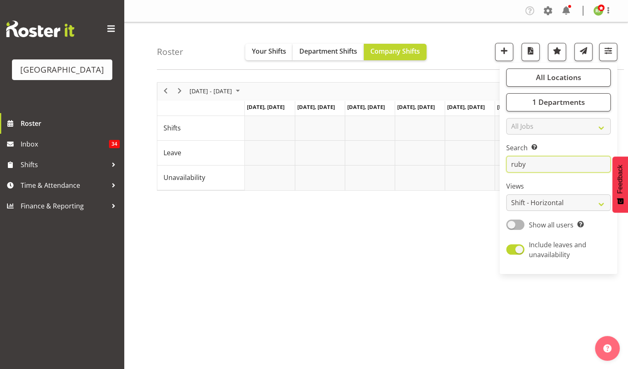
drag, startPoint x: 529, startPoint y: 167, endPoint x: 500, endPoint y: 172, distance: 29.4
click at [500, 171] on div "All Locations Clear Baycourt Community and Arts Centre Cargo Shed Historic Vill…" at bounding box center [559, 168] width 118 height 205
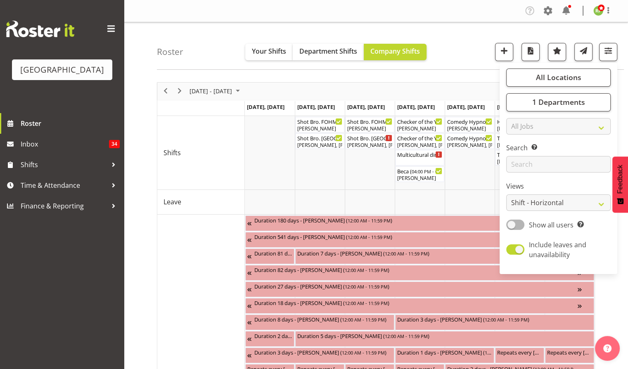
click at [479, 45] on div "Roster Your Shifts Department Shifts Company Shifts All Locations Clear Baycour…" at bounding box center [390, 46] width 467 height 48
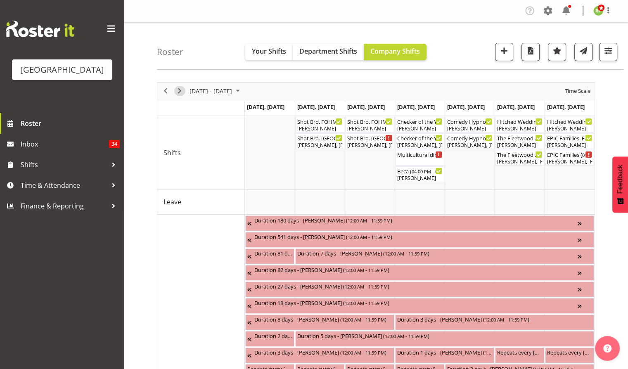
click at [180, 91] on span "Next" at bounding box center [180, 91] width 10 height 10
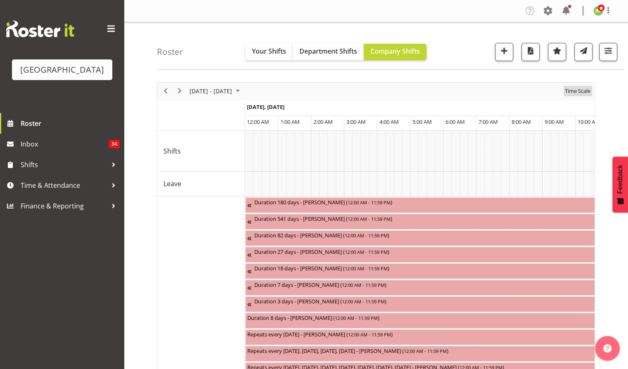
click at [581, 93] on span "Time Scale" at bounding box center [577, 91] width 27 height 10
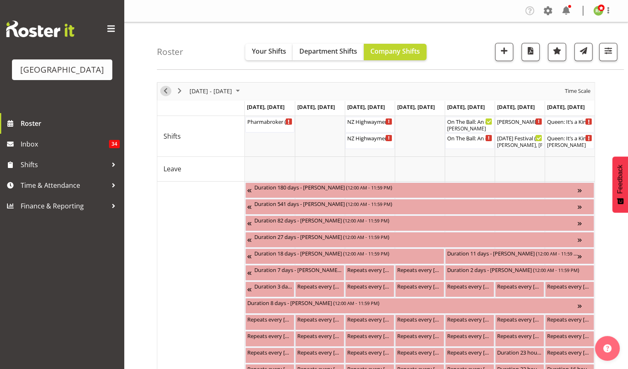
click at [167, 90] on span "Previous" at bounding box center [166, 91] width 10 height 10
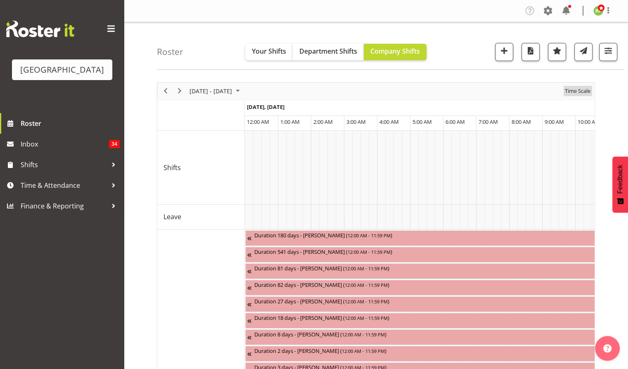
click at [587, 90] on span "Time Scale" at bounding box center [577, 91] width 27 height 10
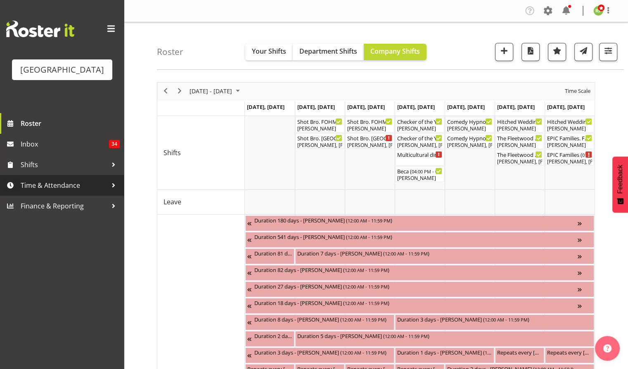
click at [46, 192] on span "Time & Attendance" at bounding box center [64, 185] width 87 height 12
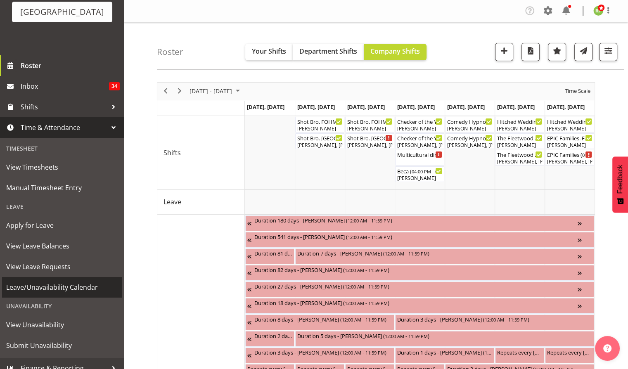
scroll to position [79, 0]
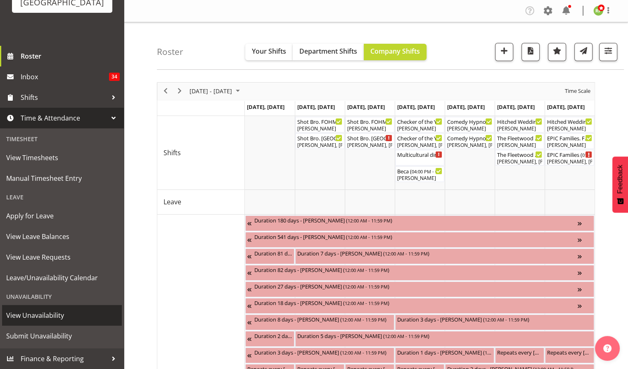
click at [36, 319] on span "View Unavailability" at bounding box center [62, 315] width 112 height 12
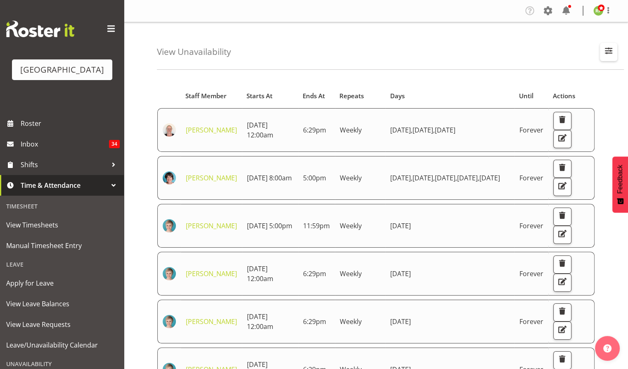
click at [606, 48] on span "button" at bounding box center [609, 50] width 11 height 11
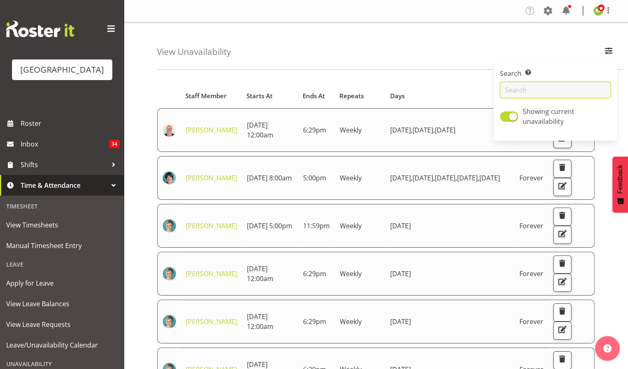
click at [536, 91] on input "text" at bounding box center [555, 90] width 111 height 17
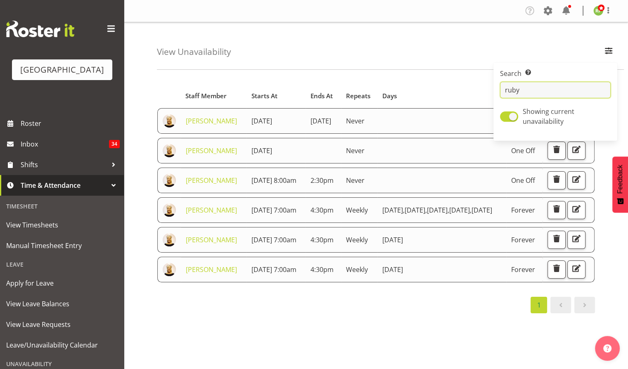
type input "ruby"
click at [381, 46] on div "View Unavailability Search Search for a particular employee ruby Showing curren…" at bounding box center [390, 46] width 467 height 48
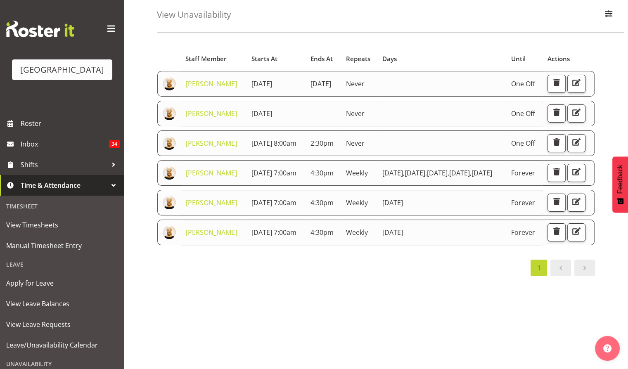
scroll to position [72, 0]
drag, startPoint x: 570, startPoint y: 313, endPoint x: 565, endPoint y: 312, distance: 5.2
click at [571, 237] on span "button" at bounding box center [576, 231] width 11 height 11
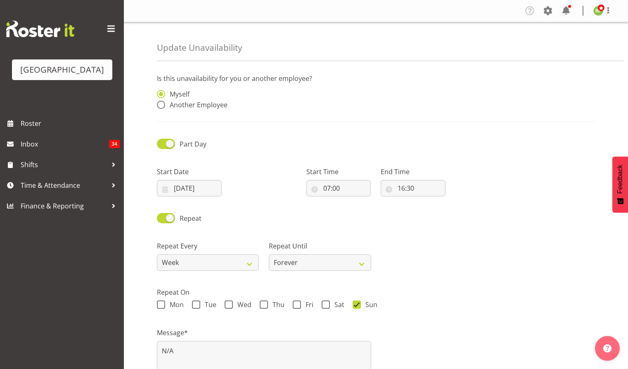
select select "9"
select select "2025"
radio input "false"
radio input "true"
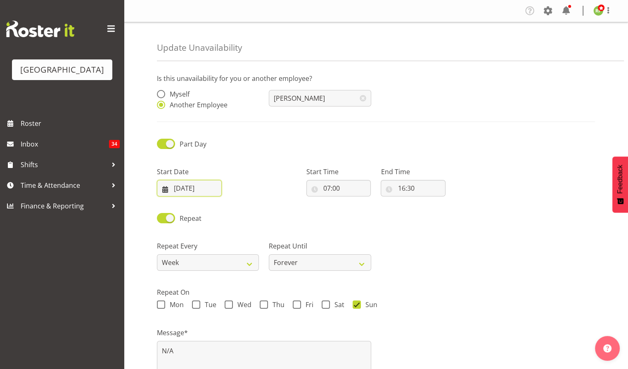
click at [188, 187] on input "[DATE]" at bounding box center [189, 188] width 65 height 17
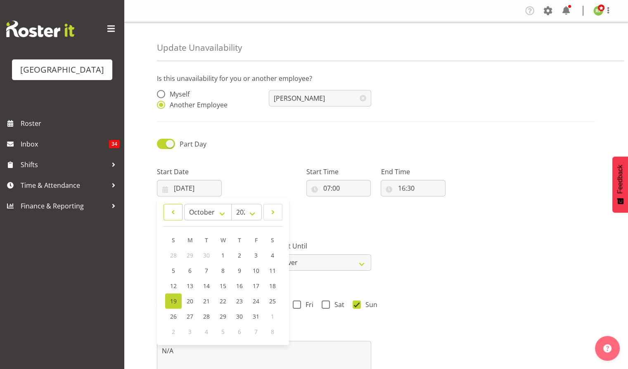
click at [169, 213] on span at bounding box center [173, 212] width 8 height 10
select select "8"
click at [274, 302] on span "27" at bounding box center [273, 302] width 7 height 8
type input "[DATE]"
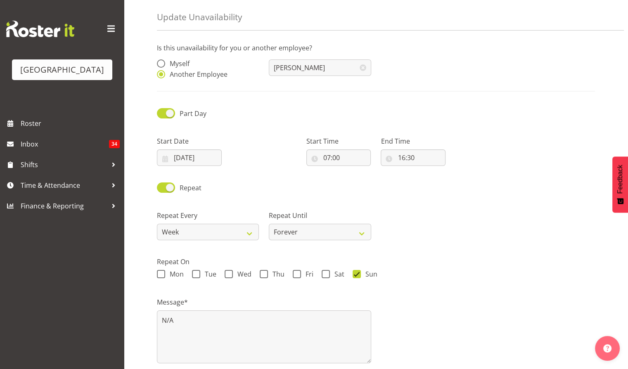
scroll to position [68, 0]
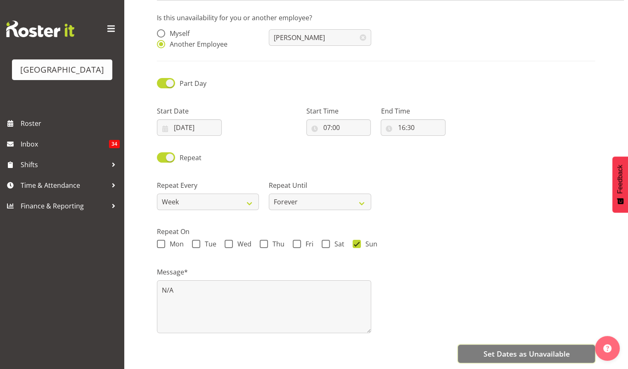
click at [514, 349] on span "Set Dates as Unavailable" at bounding box center [526, 354] width 86 height 11
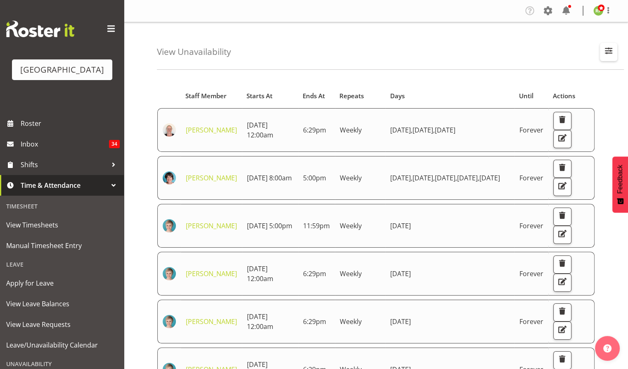
click at [613, 59] on button "button" at bounding box center [608, 52] width 17 height 18
click at [356, 57] on div "View Unavailability Search Search for a particular employee Showing current una…" at bounding box center [390, 46] width 467 height 48
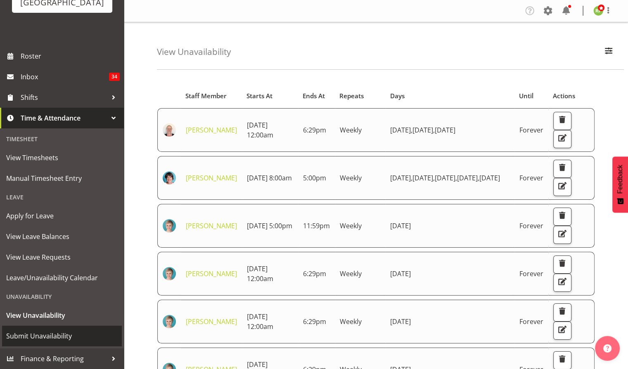
click at [29, 333] on span "Submit Unavailability" at bounding box center [62, 336] width 112 height 12
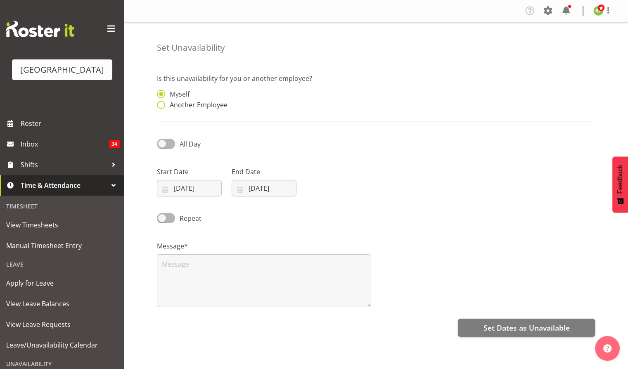
click at [169, 107] on span "Another Employee" at bounding box center [196, 105] width 62 height 8
click at [162, 107] on input "Another Employee" at bounding box center [159, 104] width 5 height 5
radio input "true"
click at [309, 99] on input "text" at bounding box center [320, 98] width 102 height 17
click at [294, 121] on span "[PERSON_NAME]" at bounding box center [301, 118] width 51 height 9
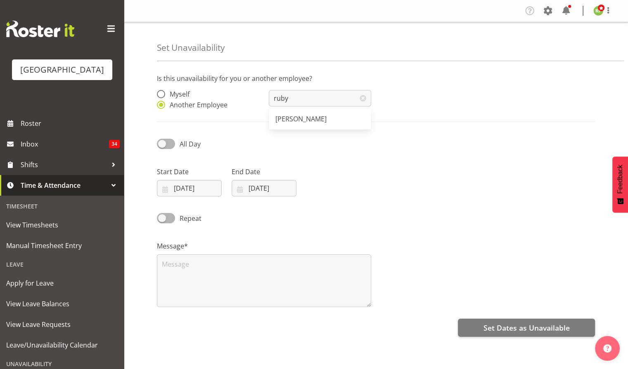
type input "[PERSON_NAME]"
click at [184, 186] on input "[DATE]" at bounding box center [189, 188] width 65 height 17
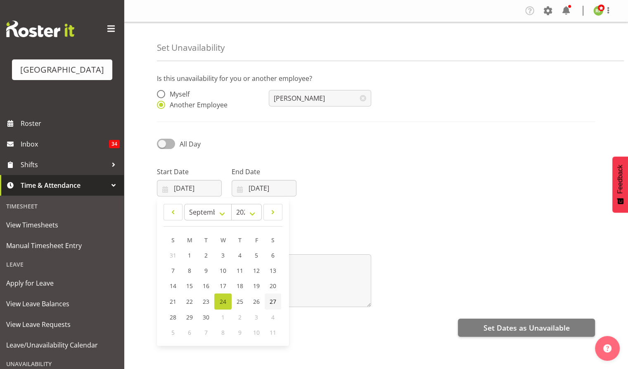
click at [272, 304] on span "27" at bounding box center [273, 302] width 7 height 8
type input "[DATE]"
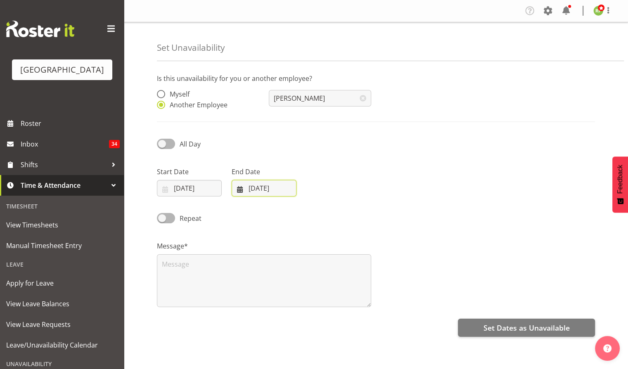
click at [269, 188] on input "[DATE]" at bounding box center [264, 188] width 65 height 17
click at [341, 178] on div "Start Date [DATE] January February March April May June July August September O…" at bounding box center [376, 178] width 448 height 46
click at [263, 188] on input "[DATE]" at bounding box center [264, 188] width 65 height 17
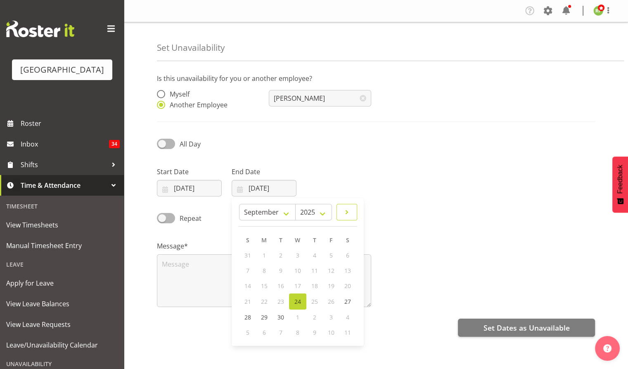
click at [345, 214] on span at bounding box center [347, 212] width 10 height 10
select select "9"
click at [317, 272] on link "9" at bounding box center [314, 270] width 17 height 15
type input "[DATE]"
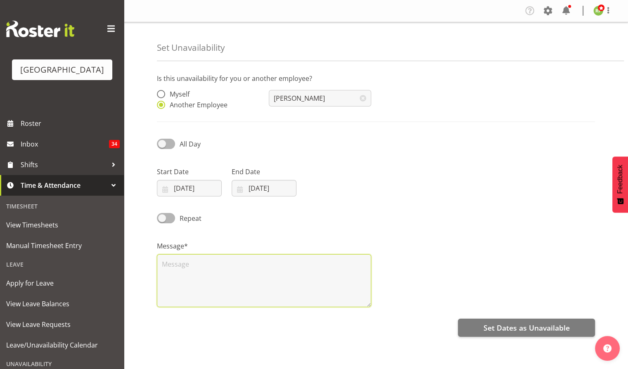
click at [183, 270] on textarea at bounding box center [264, 281] width 214 height 53
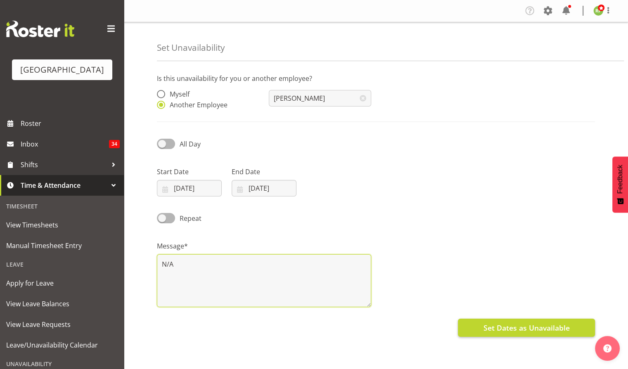
type textarea "N/A"
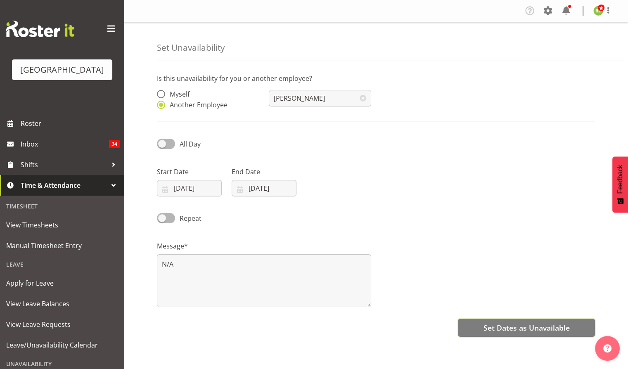
click at [538, 327] on span "Set Dates as Unavailable" at bounding box center [526, 328] width 86 height 11
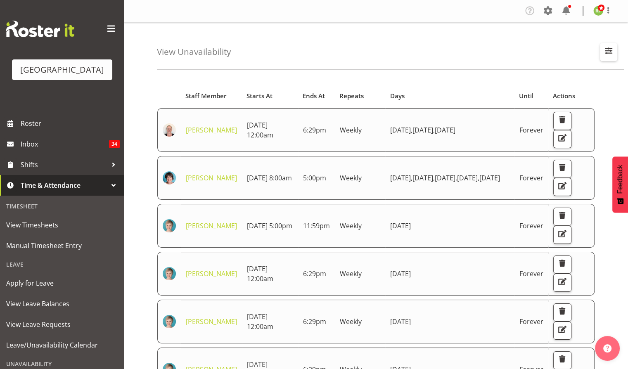
click at [609, 51] on span "button" at bounding box center [609, 50] width 11 height 11
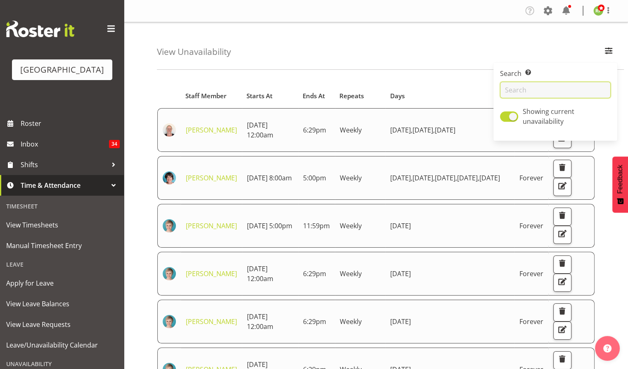
click at [534, 85] on input "text" at bounding box center [555, 90] width 111 height 17
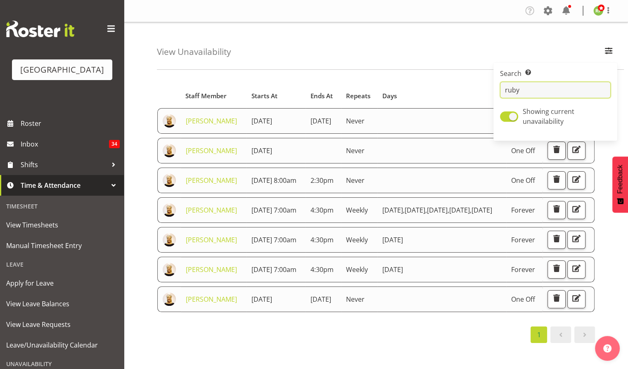
type input "ruby"
click at [372, 56] on div "View Unavailability Search Search for a particular employee ruby Showing curren…" at bounding box center [390, 46] width 467 height 48
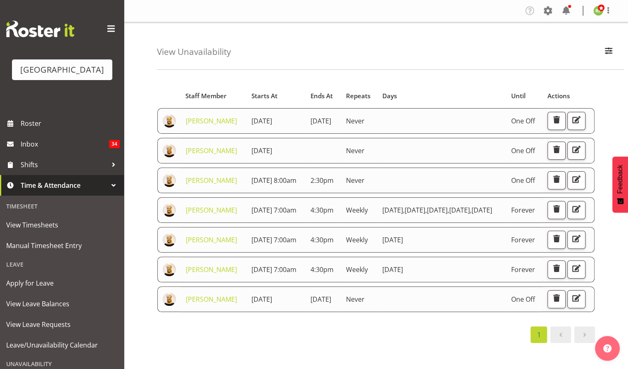
click at [359, 47] on div "View Unavailability Search Search for a particular employee ruby Showing curren…" at bounding box center [390, 46] width 467 height 48
click at [30, 130] on span "Roster" at bounding box center [70, 123] width 99 height 12
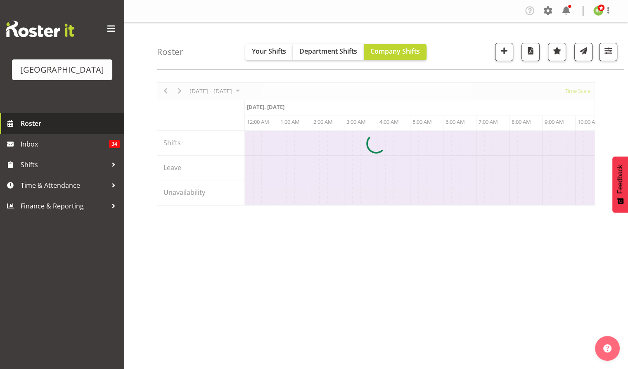
scroll to position [0, 1587]
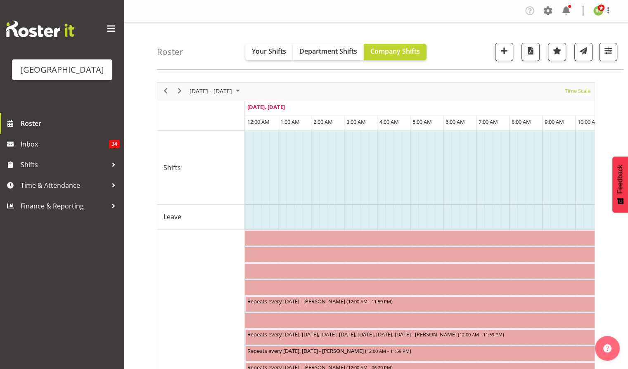
click at [210, 44] on div "Roster Your Shifts Department Shifts Company Shifts All Locations Clear Baycour…" at bounding box center [390, 46] width 467 height 48
click at [582, 86] on span "Time Scale" at bounding box center [577, 91] width 27 height 10
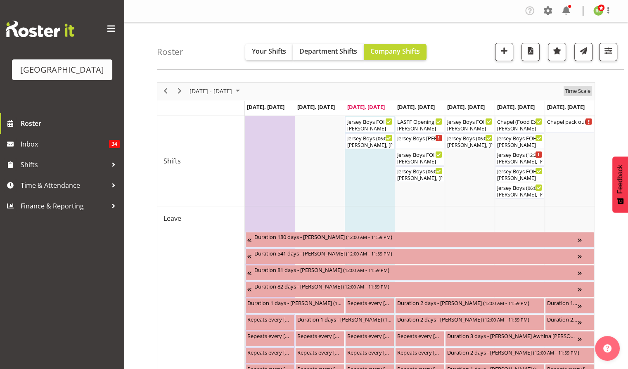
click at [564, 86] on button "Time Scale" at bounding box center [578, 91] width 29 height 10
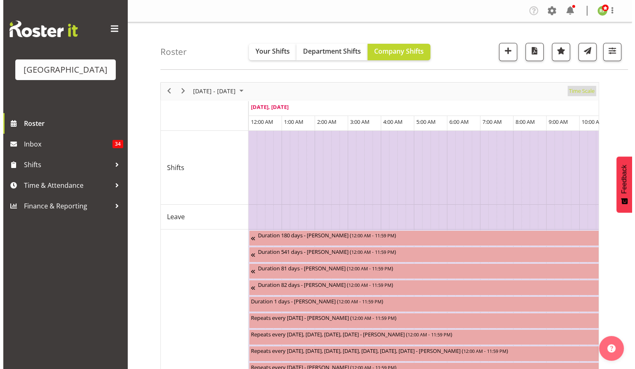
scroll to position [0, 1587]
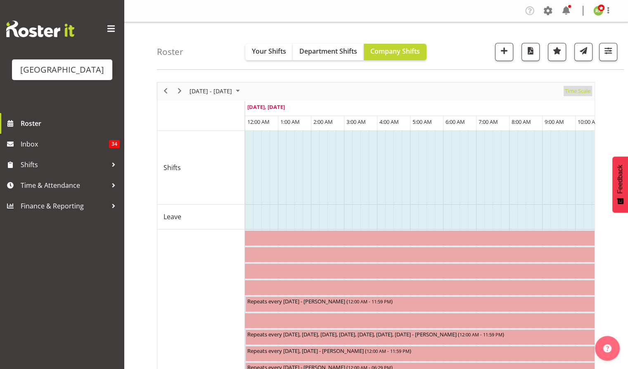
click at [573, 90] on span "Time Scale" at bounding box center [577, 91] width 27 height 10
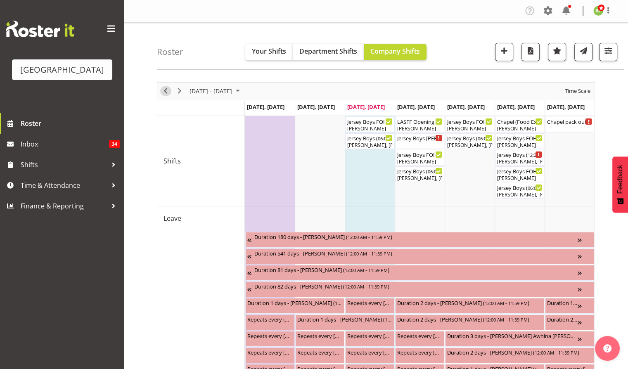
click at [163, 88] on span "Previous" at bounding box center [166, 91] width 10 height 10
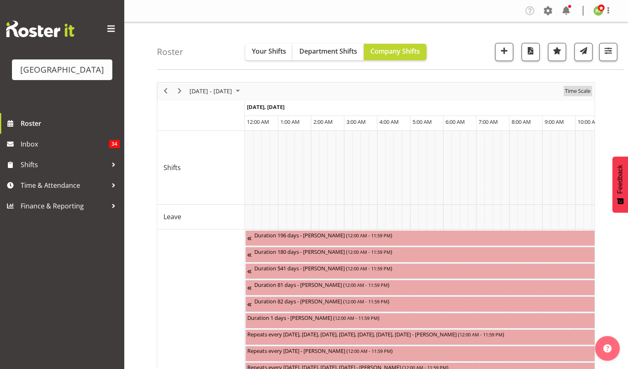
click at [582, 94] on span "Time Scale" at bounding box center [577, 91] width 27 height 10
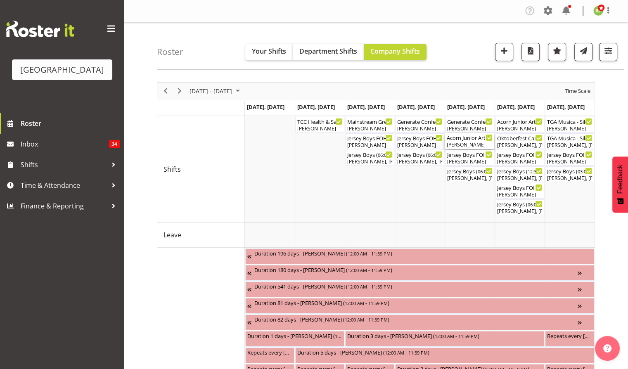
click at [460, 145] on div "Lisa Camplin" at bounding box center [470, 144] width 46 height 7
click at [0, 0] on div at bounding box center [0, 0] width 0 height 0
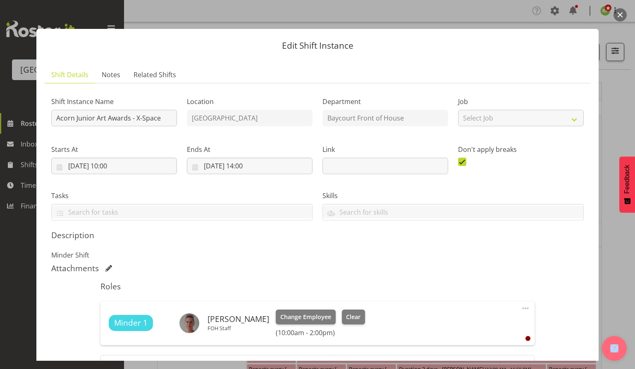
click at [618, 21] on button "button" at bounding box center [619, 14] width 13 height 13
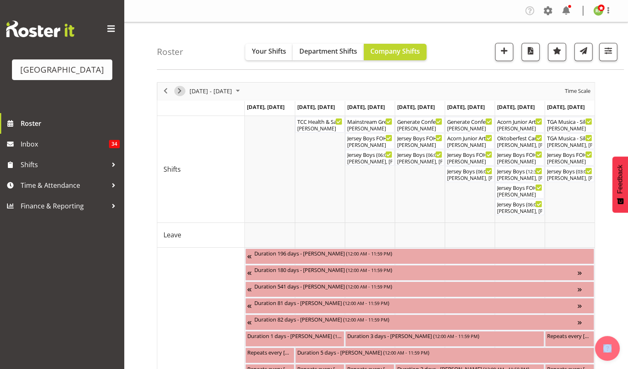
click at [179, 93] on span "Next" at bounding box center [180, 91] width 10 height 10
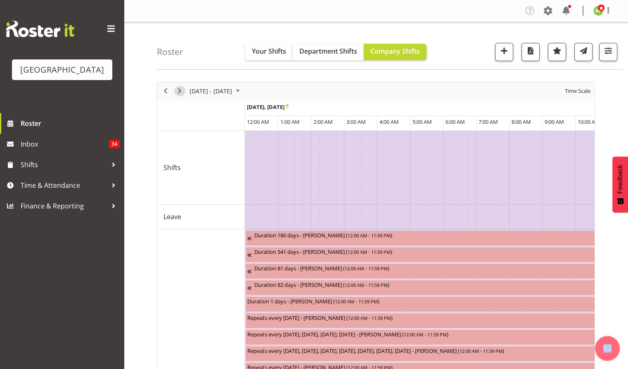
drag, startPoint x: 179, startPoint y: 93, endPoint x: 220, endPoint y: 260, distance: 172.3
click at [179, 93] on span "Next" at bounding box center [180, 91] width 10 height 10
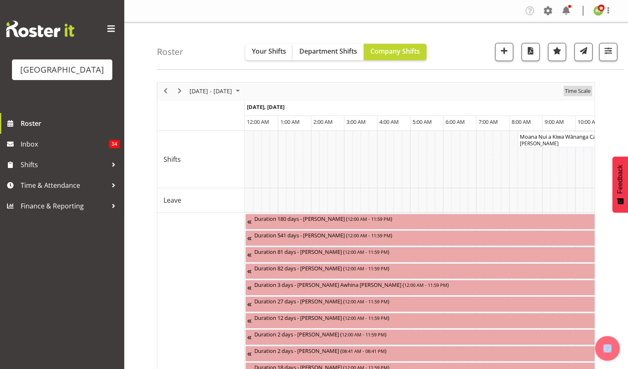
click at [583, 91] on span "Time Scale" at bounding box center [577, 91] width 27 height 10
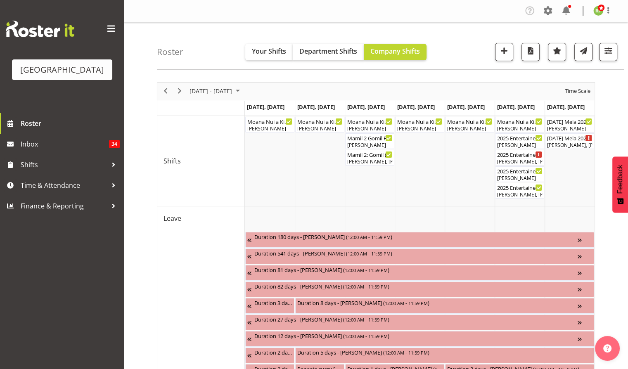
click at [475, 47] on div "Roster Your Shifts Department Shifts Company Shifts All Locations Clear Baycour…" at bounding box center [390, 46] width 467 height 48
click at [613, 52] on span "button" at bounding box center [608, 50] width 11 height 11
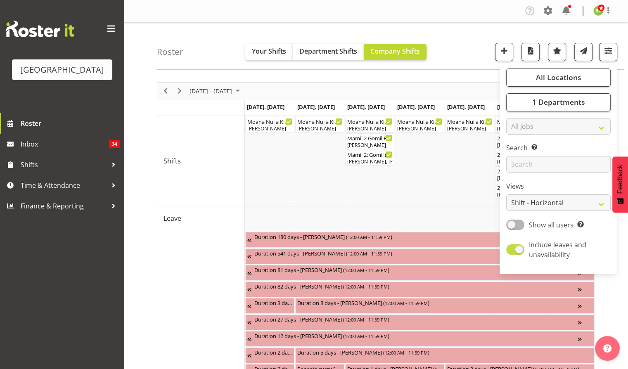
click at [518, 249] on span at bounding box center [516, 250] width 18 height 10
click at [512, 249] on input "Include leaves and unavailability" at bounding box center [509, 249] width 5 height 5
checkbox input "false"
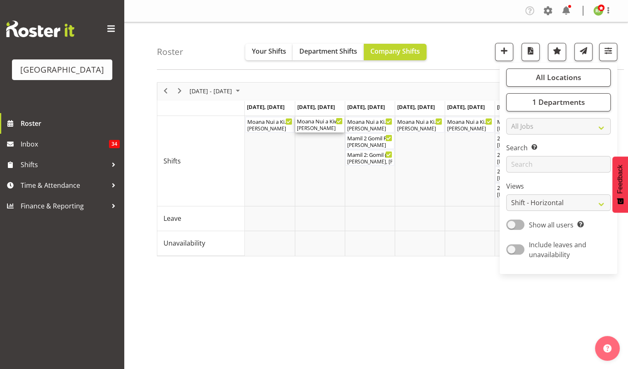
click at [300, 126] on div "Robin Hendriks" at bounding box center [320, 128] width 46 height 7
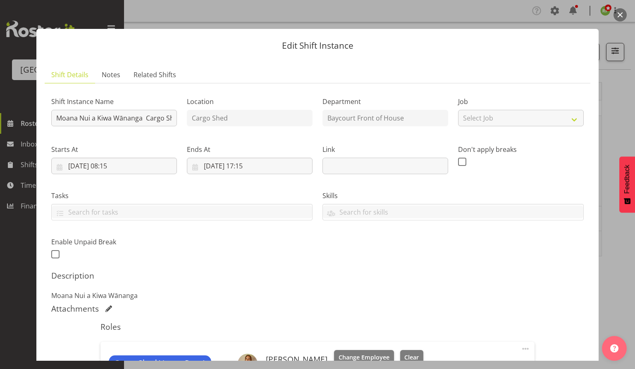
drag, startPoint x: 167, startPoint y: 90, endPoint x: 618, endPoint y: 11, distance: 458.1
click at [618, 11] on button "button" at bounding box center [619, 14] width 13 height 13
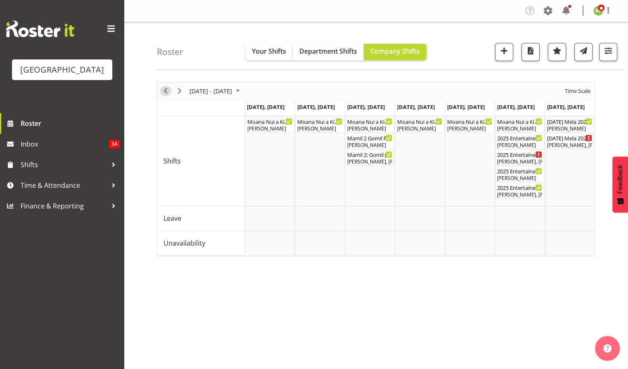
click at [165, 92] on span "Previous" at bounding box center [166, 91] width 10 height 10
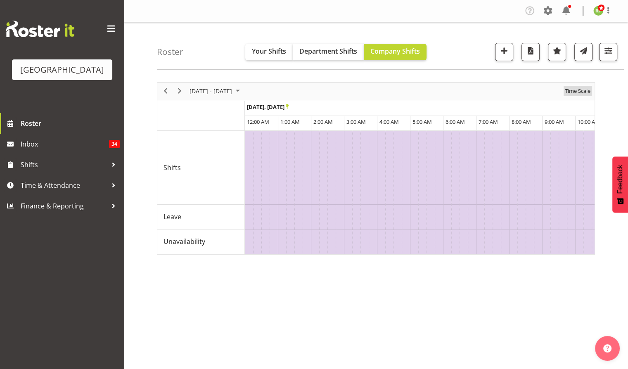
click at [582, 93] on span "Time Scale" at bounding box center [577, 91] width 27 height 10
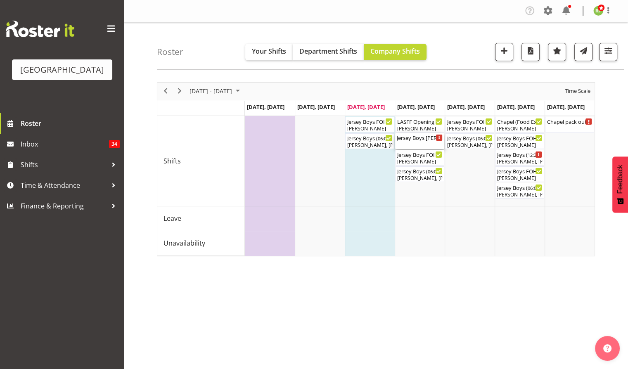
click at [416, 146] on div "Jersey Boys Trevelyan's Pre Show Event ( 04:00 PM - 08:15 PM )" at bounding box center [420, 141] width 46 height 16
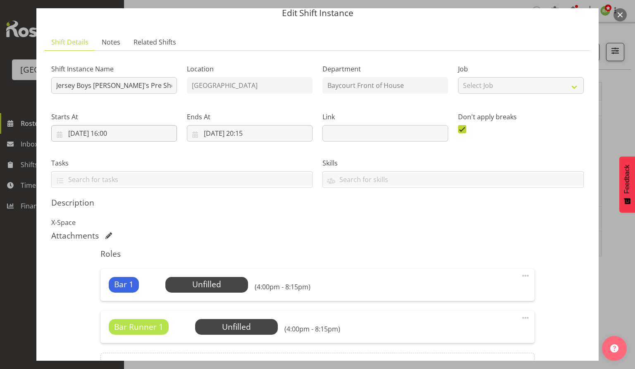
scroll to position [35, 0]
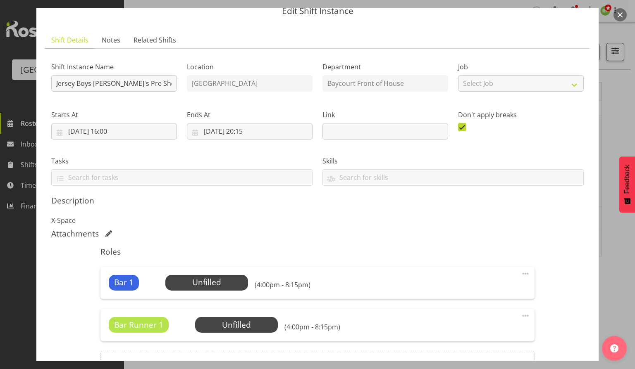
click at [203, 219] on p "X-Space" at bounding box center [317, 221] width 532 height 10
drag, startPoint x: 203, startPoint y: 219, endPoint x: 410, endPoint y: 40, distance: 273.6
click at [410, 40] on ul "Shift Details Notes Related Shifts" at bounding box center [317, 40] width 545 height 17
click at [121, 130] on input "25/09/2025, 16:00" at bounding box center [114, 131] width 126 height 17
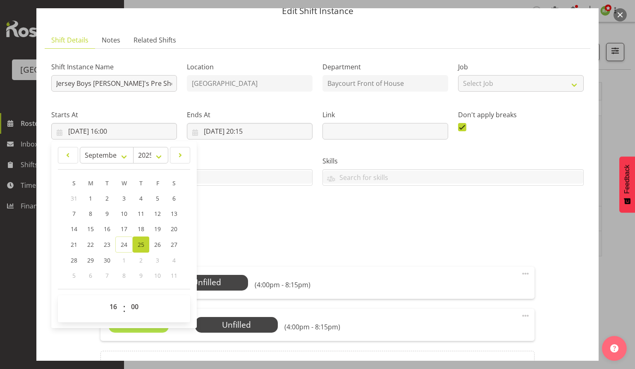
click at [299, 210] on div "Description X-Space" at bounding box center [317, 211] width 532 height 30
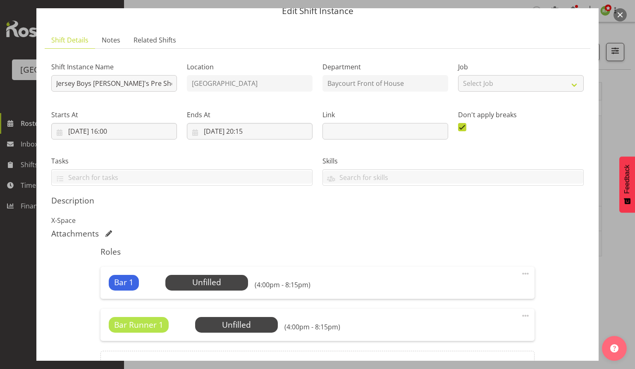
scroll to position [126, 0]
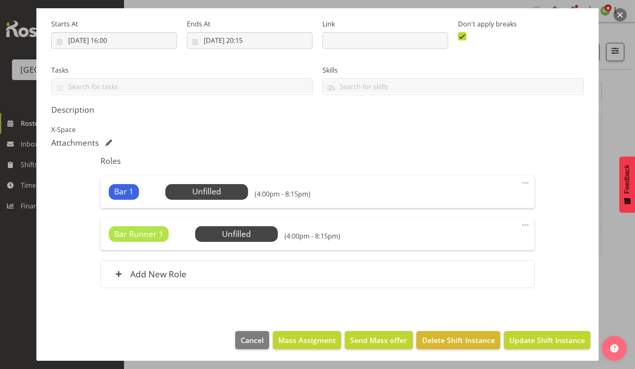
click at [338, 125] on p "X-Space" at bounding box center [317, 130] width 532 height 10
click at [622, 14] on button "button" at bounding box center [619, 14] width 13 height 13
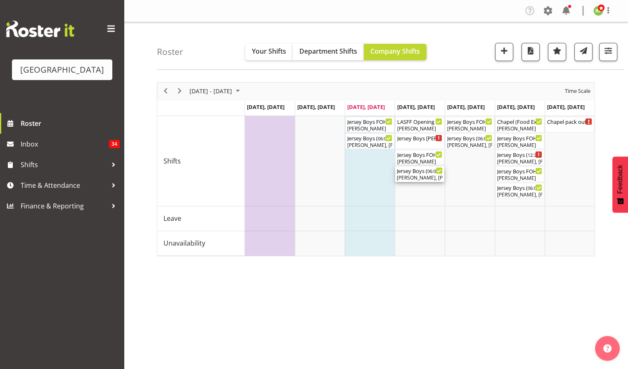
click at [412, 174] on div "Jersey Boys ( 06:00 PM - 10:10 PM ) Dominique Vogler, Kelly Shepherd, Robin Hen…" at bounding box center [420, 175] width 46 height 16
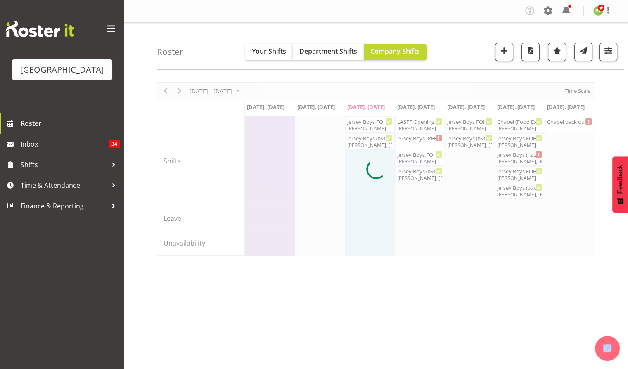
click at [412, 174] on div at bounding box center [376, 169] width 438 height 174
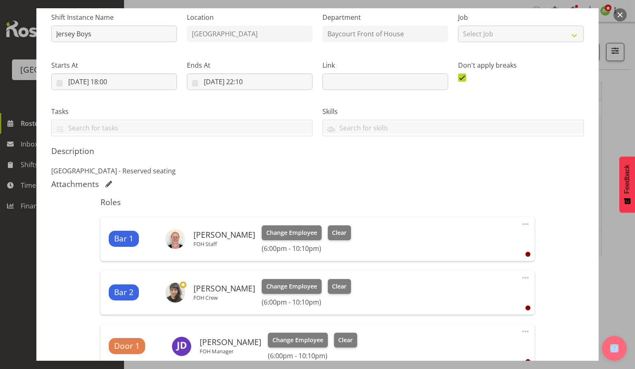
scroll to position [173, 0]
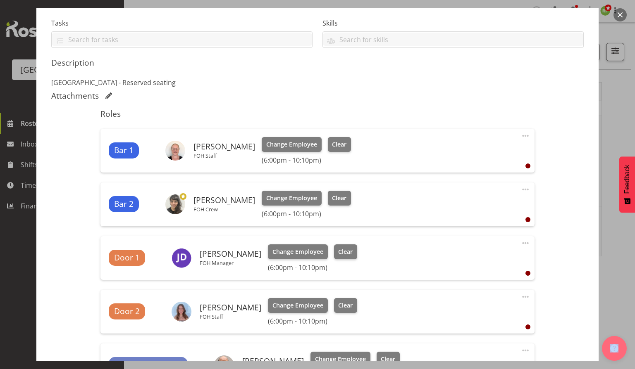
click at [621, 13] on button "button" at bounding box center [619, 14] width 13 height 13
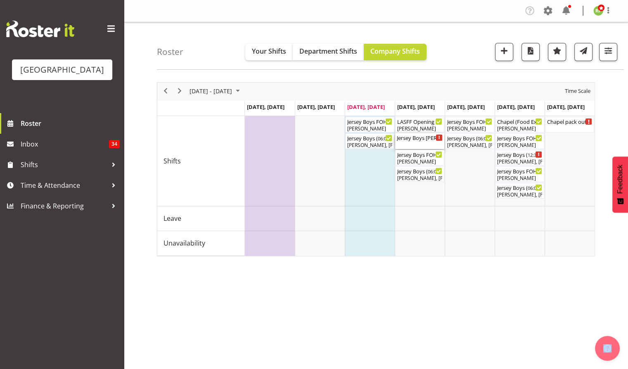
click at [416, 142] on div "Jersey Boys Trevelyan's Pre Show Event ( 04:00 PM - 08:15 PM )" at bounding box center [420, 141] width 46 height 16
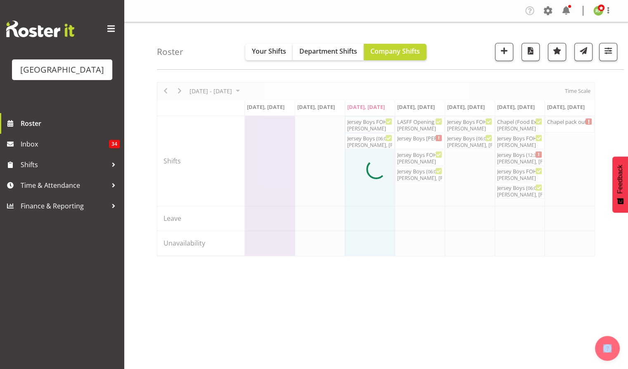
click at [416, 142] on div at bounding box center [376, 169] width 438 height 174
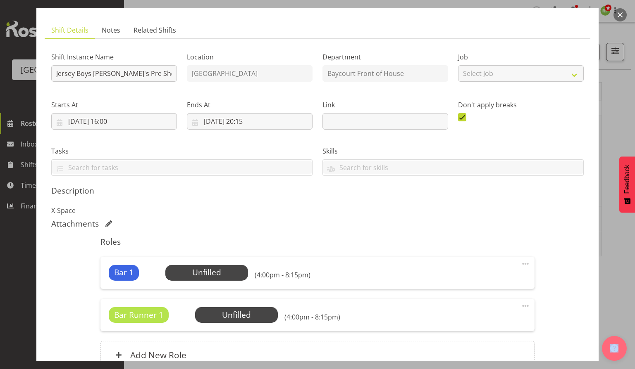
scroll to position [43, 0]
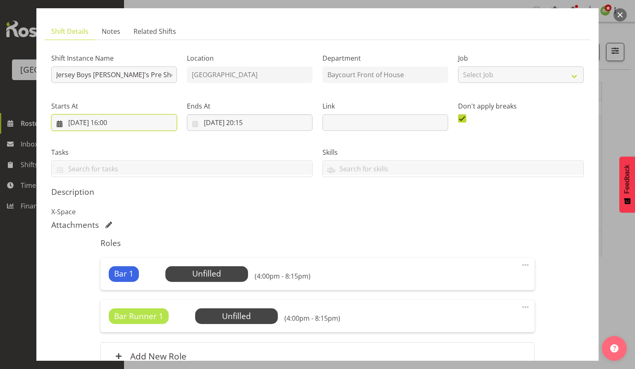
click at [121, 121] on input "25/09/2025, 16:00" at bounding box center [114, 122] width 126 height 17
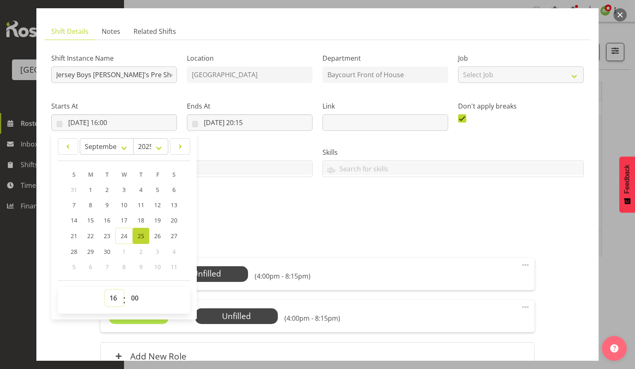
click at [112, 297] on select "00 01 02 03 04 05 06 07 08 09 10 11 12 13 14 15 16 17 18 19 20 21 22 23" at bounding box center [114, 298] width 19 height 17
select select "17"
click at [105, 290] on select "00 01 02 03 04 05 06 07 08 09 10 11 12 13 14 15 16 17 18 19 20 21 22 23" at bounding box center [114, 298] width 19 height 17
type input "25/09/2025, 17:00"
click at [139, 297] on select "00 01 02 03 04 05 06 07 08 09 10 11 12 13 14 15 16 17 18 19 20 21 22 23 24 25 2…" at bounding box center [135, 298] width 19 height 17
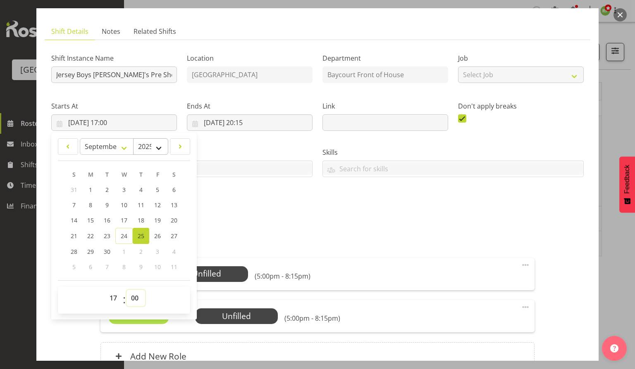
select select "15"
click at [126, 290] on select "00 01 02 03 04 05 06 07 08 09 10 11 12 13 14 15 16 17 18 19 20 21 22 23 24 25 2…" at bounding box center [135, 298] width 19 height 17
type input "25/09/2025, 17:15"
click at [250, 222] on div "Attachments" at bounding box center [317, 225] width 532 height 10
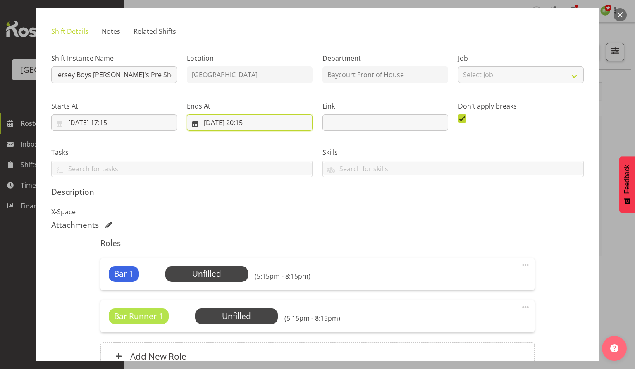
click at [252, 122] on input "25/09/2025, 20:15" at bounding box center [250, 122] width 126 height 17
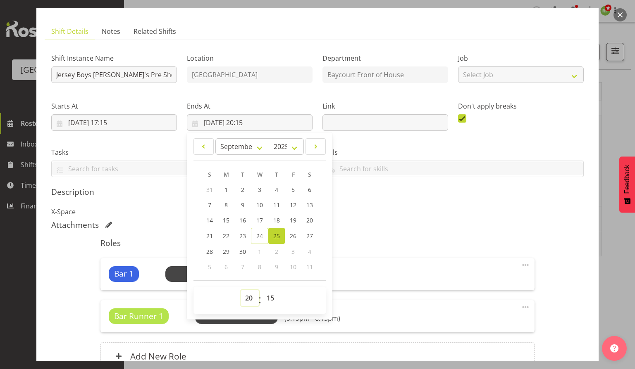
click at [245, 290] on select "00 01 02 03 04 05 06 07 08 09 10 11 12 13 14 15 16 17 18 19 20 21 22 23" at bounding box center [249, 298] width 19 height 17
select select "19"
click at [240, 290] on select "00 01 02 03 04 05 06 07 08 09 10 11 12 13 14 15 16 17 18 19 20 21 22 23" at bounding box center [249, 298] width 19 height 17
type input "25/09/2025, 19:15"
click at [267, 298] on select "00 01 02 03 04 05 06 07 08 09 10 11 12 13 14 15 16 17 18 19 20 21 22 23 24 25 2…" at bounding box center [271, 298] width 19 height 17
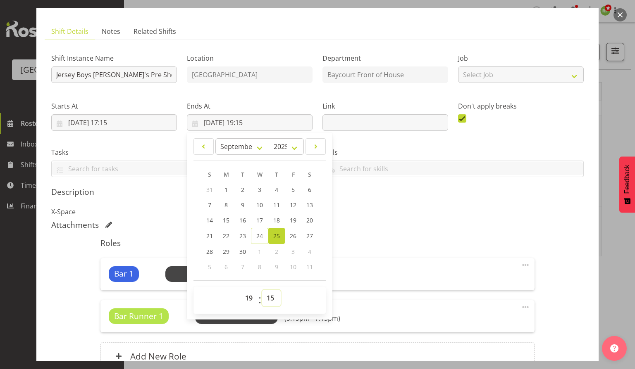
select select "45"
click at [262, 290] on select "00 01 02 03 04 05 06 07 08 09 10 11 12 13 14 15 16 17 18 19 20 21 22 23 24 25 2…" at bounding box center [271, 298] width 19 height 17
type input "25/09/2025, 19:45"
click at [387, 238] on h5 "Roles" at bounding box center [316, 243] width 433 height 10
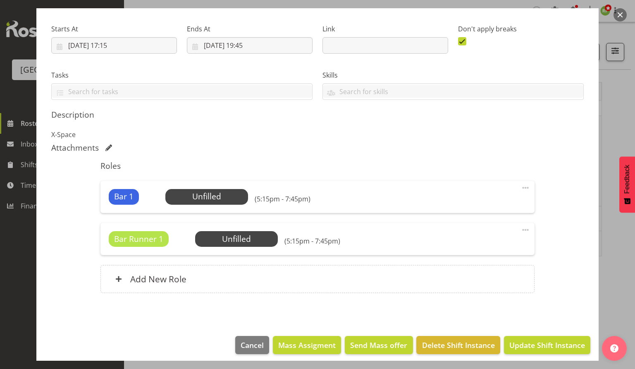
scroll to position [121, 0]
click at [513, 340] on span "Update Shift Instance" at bounding box center [547, 345] width 76 height 11
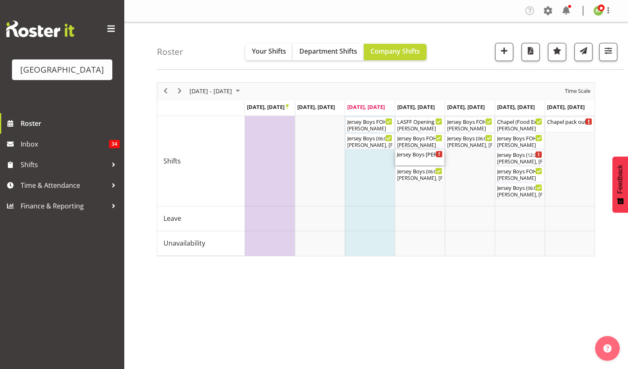
click at [413, 158] on div "Jersey Boys Trevelyan's Pre Show Event ( 05:15 PM - 07:45 PM )" at bounding box center [420, 158] width 46 height 16
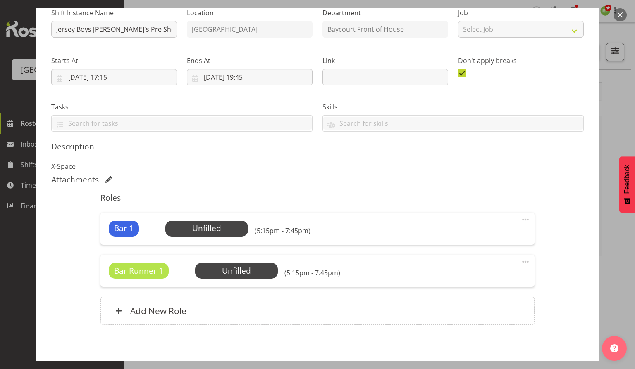
scroll to position [90, 0]
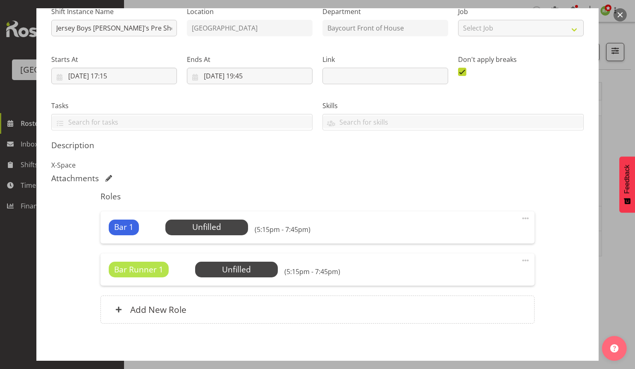
click at [520, 263] on span at bounding box center [525, 261] width 10 height 10
click at [459, 311] on link "Delete" at bounding box center [490, 308] width 79 height 15
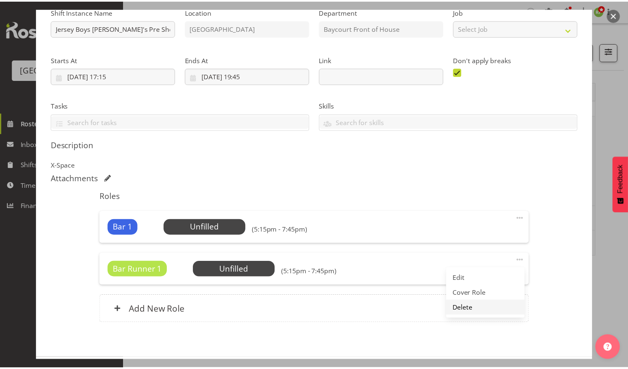
scroll to position [83, 0]
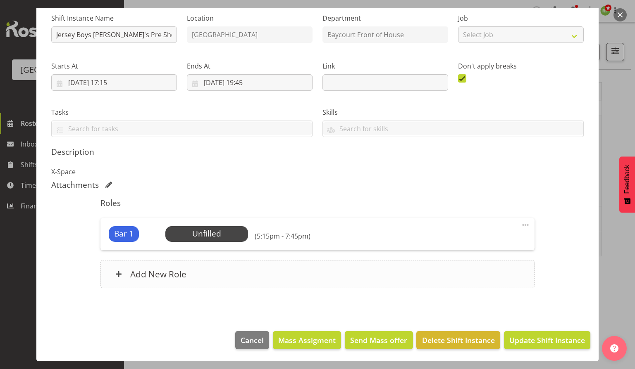
click at [141, 272] on h6 "Add New Role" at bounding box center [158, 274] width 56 height 11
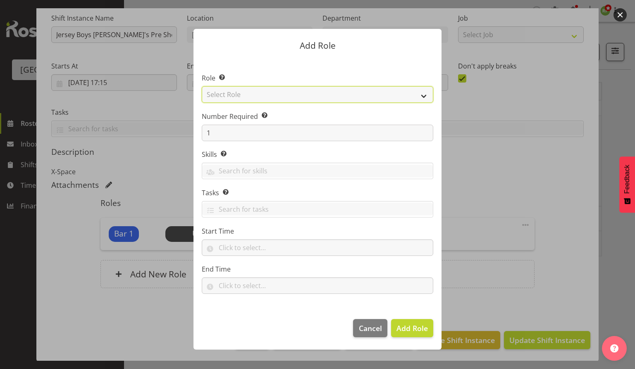
click at [352, 92] on select "Select Role Audio Bar Bar Runner Bar Training Box Office Cargo Shed Venue Rep C…" at bounding box center [317, 94] width 231 height 17
select select "1293"
click at [202, 86] on select "Select Role Audio Bar Bar Runner Bar Training Box Office Cargo Shed Venue Rep C…" at bounding box center [317, 94] width 231 height 17
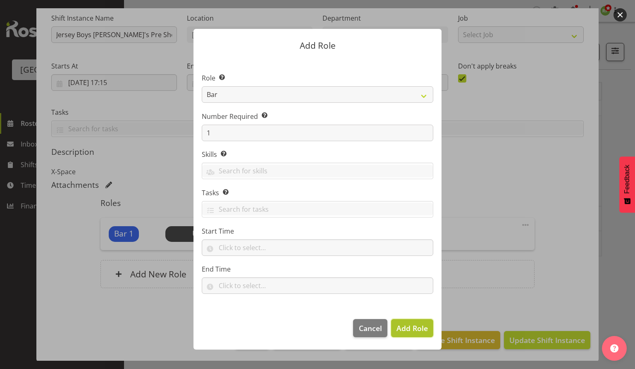
click at [419, 320] on button "Add Role" at bounding box center [412, 328] width 42 height 18
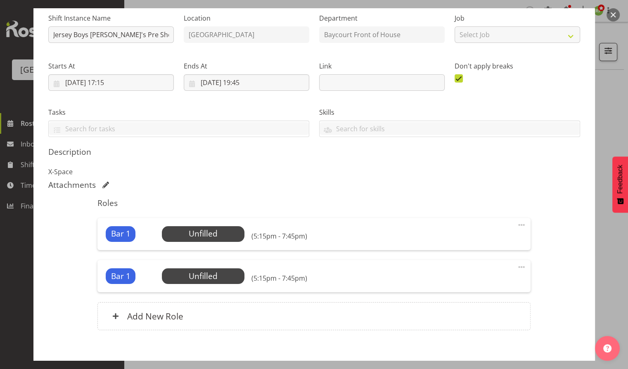
click at [520, 266] on span at bounding box center [522, 267] width 10 height 10
click at [455, 281] on link "Edit" at bounding box center [486, 285] width 79 height 15
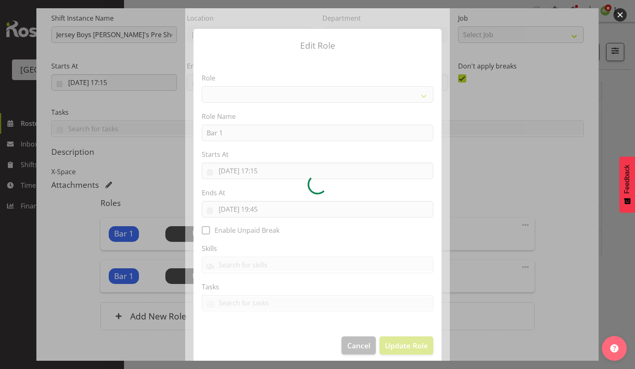
select select "1293"
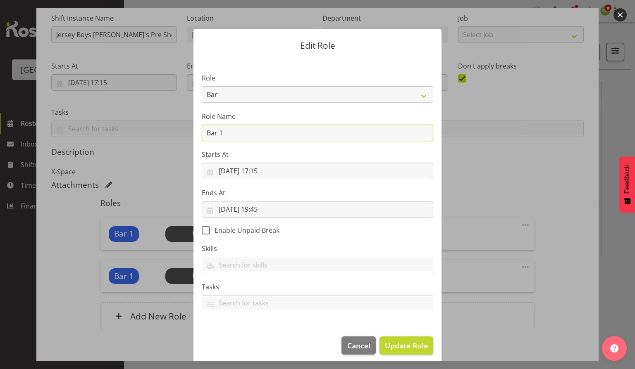
click at [227, 136] on input "Bar 1" at bounding box center [317, 133] width 231 height 17
type input "Bar 2"
click at [405, 349] on span "Update Role" at bounding box center [406, 345] width 43 height 11
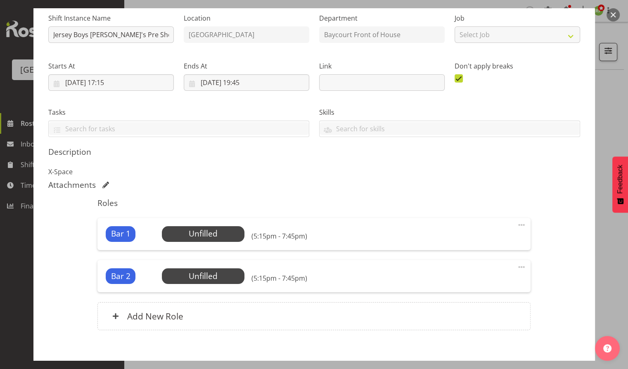
scroll to position [126, 0]
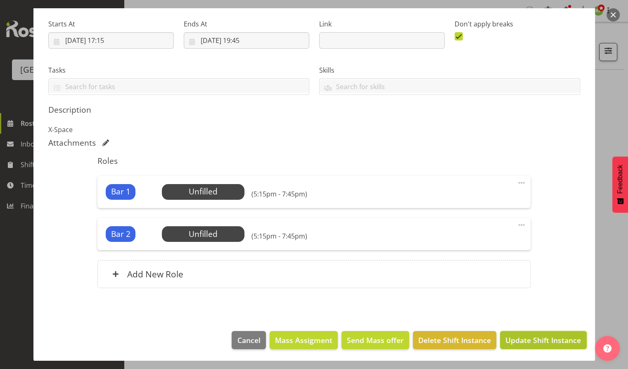
click at [542, 340] on span "Update Shift Instance" at bounding box center [544, 340] width 76 height 11
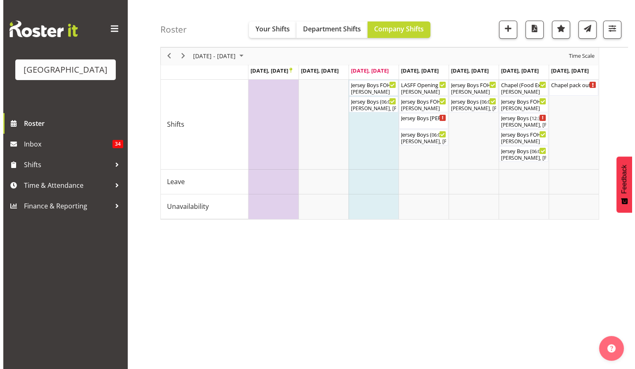
scroll to position [0, 0]
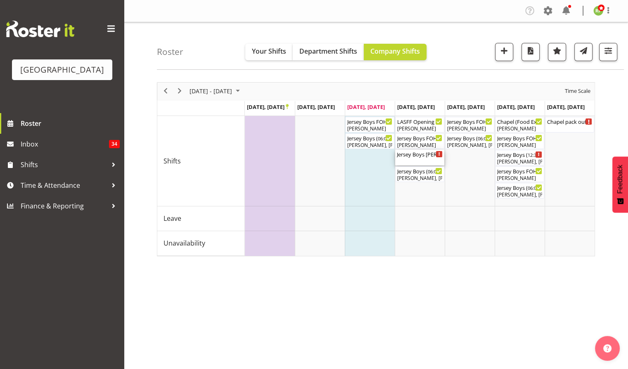
click at [430, 155] on div "Jersey Boys Trevelyan's Pre Show Event ( 05:15 PM - 07:45 PM )" at bounding box center [420, 154] width 46 height 8
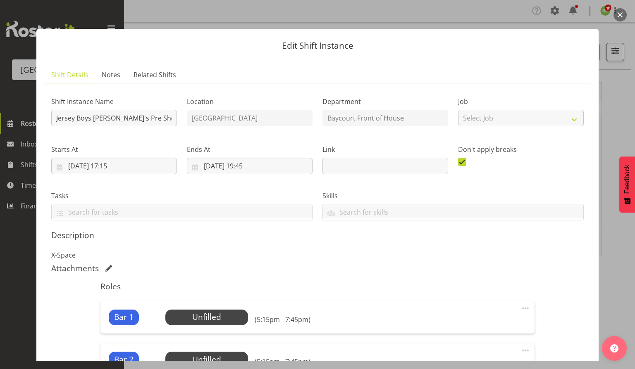
scroll to position [126, 0]
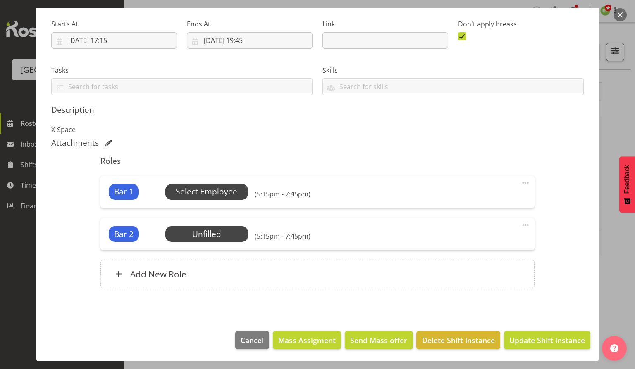
click at [222, 190] on span "Select Employee" at bounding box center [207, 192] width 62 height 12
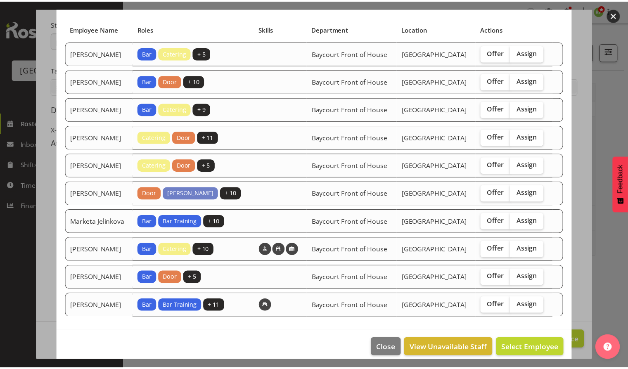
scroll to position [0, 0]
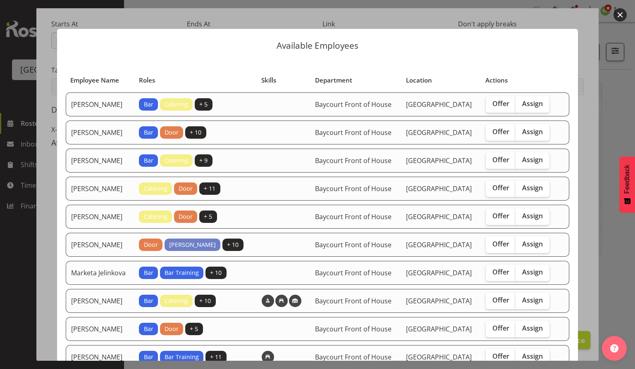
click at [621, 17] on button "button" at bounding box center [619, 14] width 13 height 13
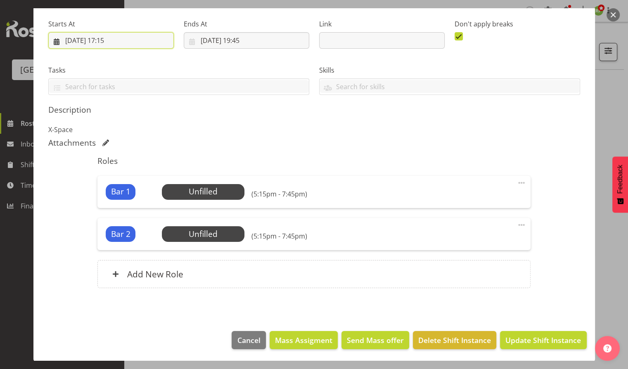
click at [110, 37] on input "25/09/2025, 17:15" at bounding box center [111, 40] width 126 height 17
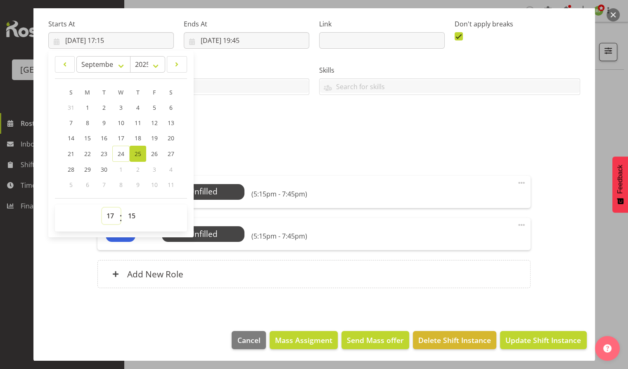
click at [107, 217] on select "00 01 02 03 04 05 06 07 08 09 10 11 12 13 14 15 16 17 18 19 20 21 22 23" at bounding box center [111, 216] width 19 height 17
select select "16"
click at [102, 208] on select "00 01 02 03 04 05 06 07 08 09 10 11 12 13 14 15 16 17 18 19 20 21 22 23" at bounding box center [111, 216] width 19 height 17
type input "25/09/2025, 16:15"
click at [334, 156] on h5 "Roles" at bounding box center [314, 161] width 433 height 10
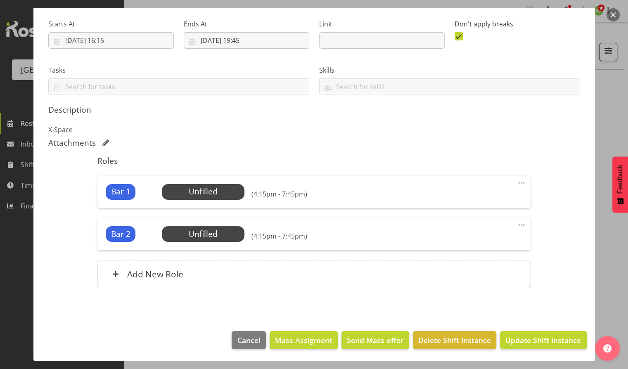
click at [265, 238] on h6 "(4:15pm - 7:45pm)" at bounding box center [279, 236] width 56 height 8
click at [517, 224] on span at bounding box center [522, 225] width 10 height 10
click at [458, 245] on link "Edit" at bounding box center [486, 243] width 79 height 15
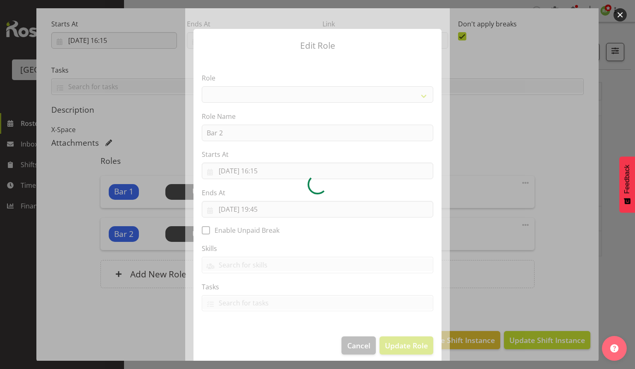
select select "1293"
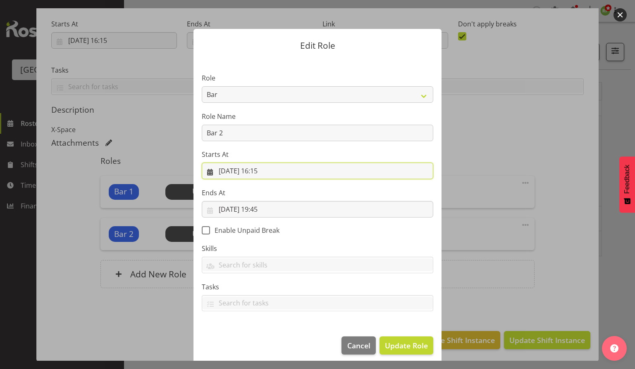
click at [265, 175] on input "25/09/2025, 16:15" at bounding box center [317, 171] width 231 height 17
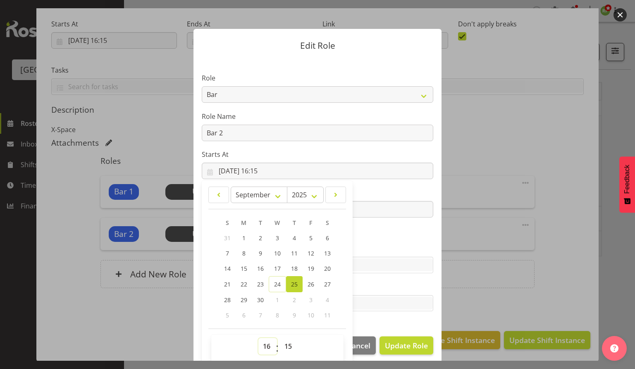
click at [263, 345] on select "00 01 02 03 04 05 06 07 08 09 10 11 12 13 14 15 16 17 18 19 20 21 22 23" at bounding box center [267, 346] width 19 height 17
select select "17"
click at [258, 338] on select "00 01 02 03 04 05 06 07 08 09 10 11 12 13 14 15 16 17 18 19 20 21 22 23" at bounding box center [267, 346] width 19 height 17
type input "25/09/2025, 17:15"
click at [397, 280] on section "Role Audio Bar Bar Runner Bar Training Box Office Cargo Shed Venue Rep Catering…" at bounding box center [317, 193] width 248 height 270
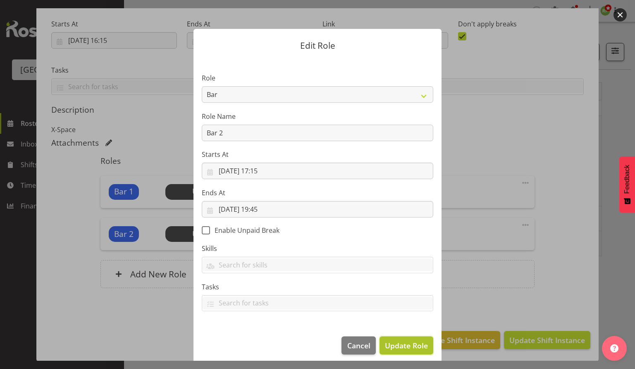
click at [397, 350] on span "Update Role" at bounding box center [406, 345] width 43 height 11
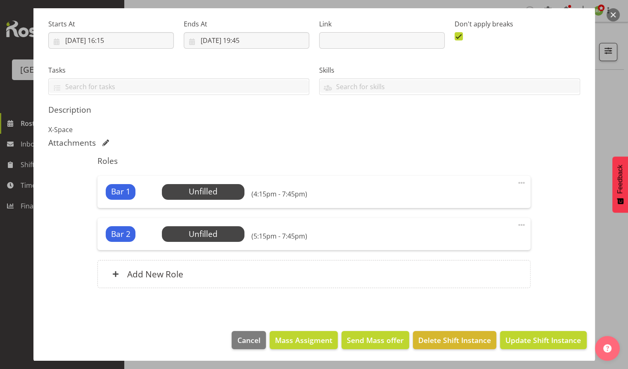
scroll to position [37, 0]
click at [541, 338] on span "Update Shift Instance" at bounding box center [544, 340] width 76 height 11
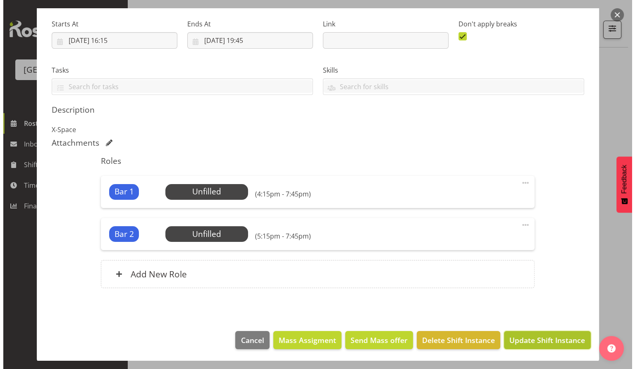
scroll to position [93, 0]
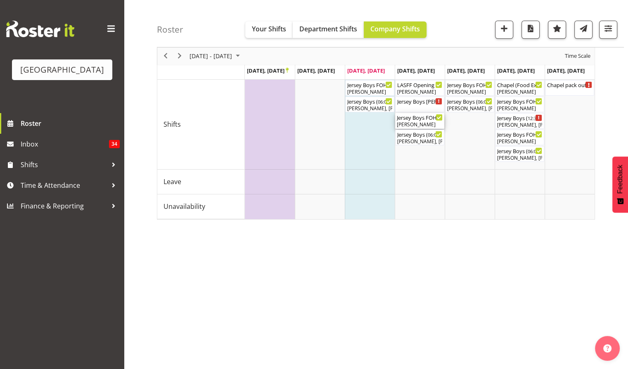
click at [421, 122] on div "Lydia Noble" at bounding box center [420, 124] width 46 height 7
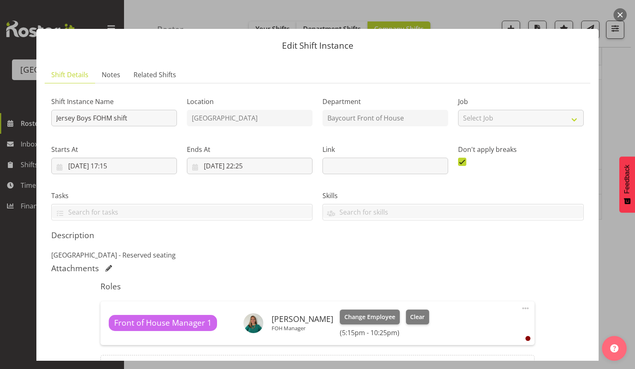
click at [621, 16] on button "button" at bounding box center [619, 14] width 13 height 13
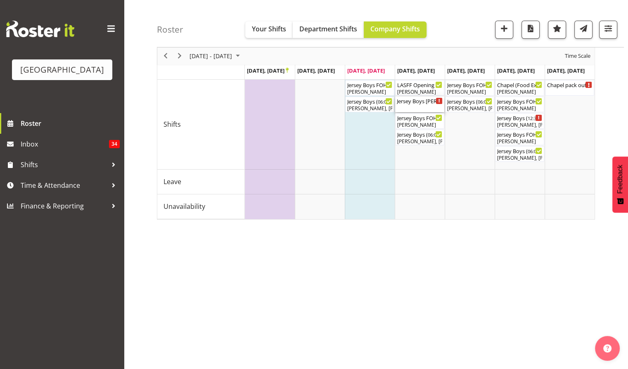
click at [408, 103] on div "Jersey Boys Trevelyan's Pre Show Event ( 04:15 PM - 07:45 PM )" at bounding box center [420, 101] width 46 height 8
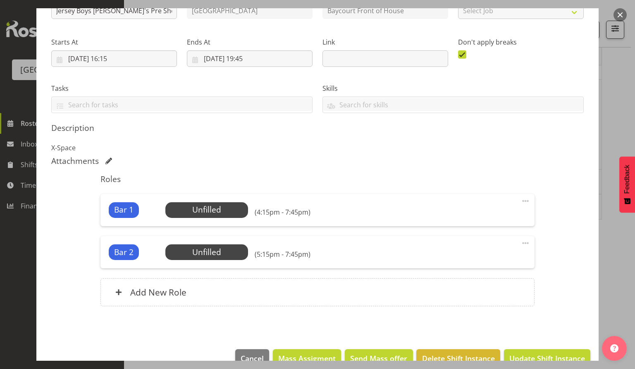
scroll to position [109, 0]
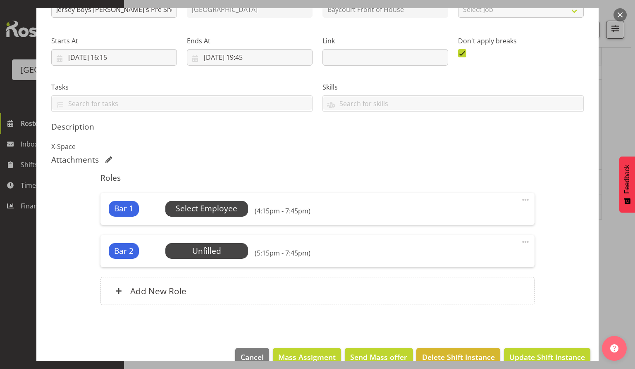
click at [225, 207] on span "Select Employee" at bounding box center [207, 209] width 62 height 12
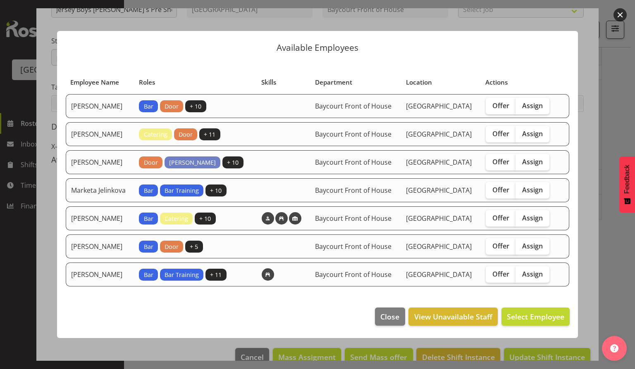
click at [225, 202] on td "Bar Bar Training + 10" at bounding box center [195, 191] width 122 height 24
click at [501, 103] on span "Offer" at bounding box center [500, 106] width 17 height 8
click at [491, 103] on input "Offer" at bounding box center [488, 105] width 5 height 5
checkbox input "true"
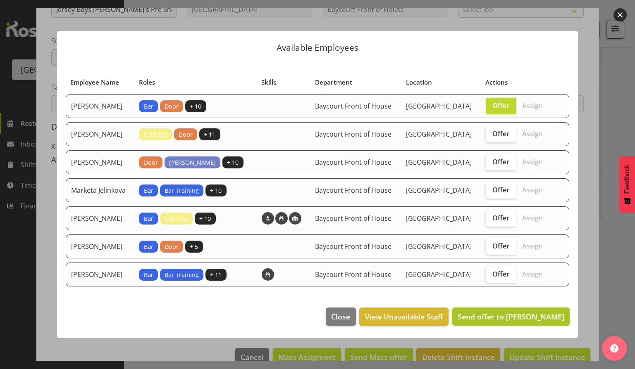
click at [499, 322] on span "Send offer to Chris Darlington" at bounding box center [510, 317] width 107 height 10
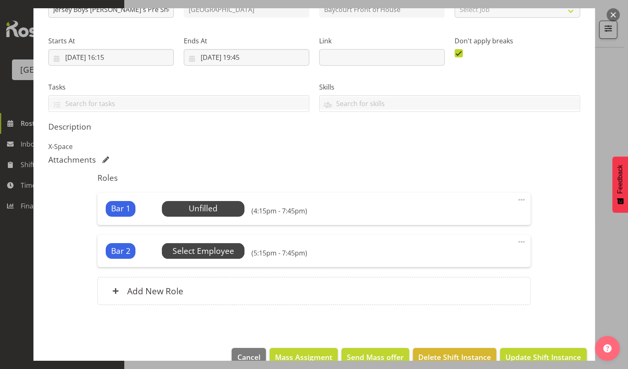
click at [206, 254] on span "Select Employee" at bounding box center [204, 251] width 62 height 12
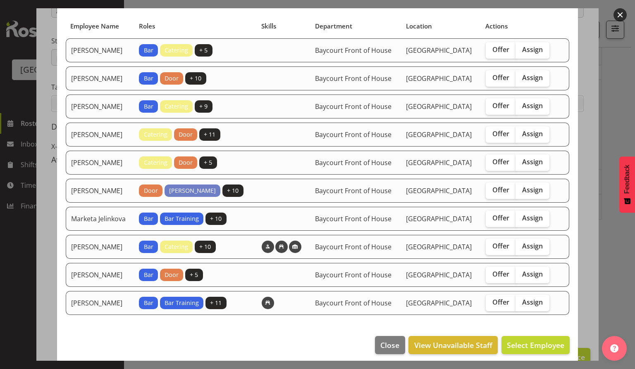
scroll to position [55, 0]
click at [500, 49] on span "Offer" at bounding box center [500, 49] width 17 height 8
click at [491, 49] on input "Offer" at bounding box center [488, 49] width 5 height 5
checkbox input "true"
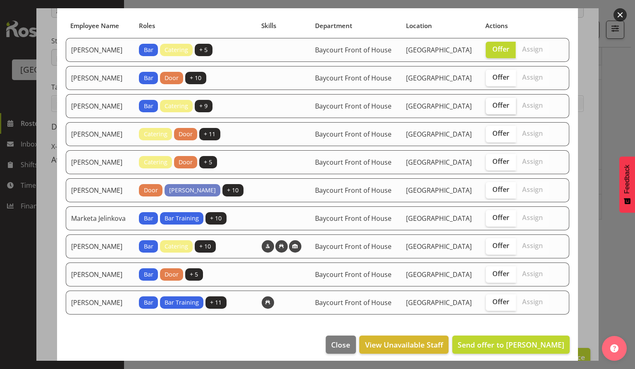
click at [495, 109] on span "Offer" at bounding box center [500, 105] width 17 height 8
click at [491, 108] on input "Offer" at bounding box center [488, 105] width 5 height 5
checkbox input "true"
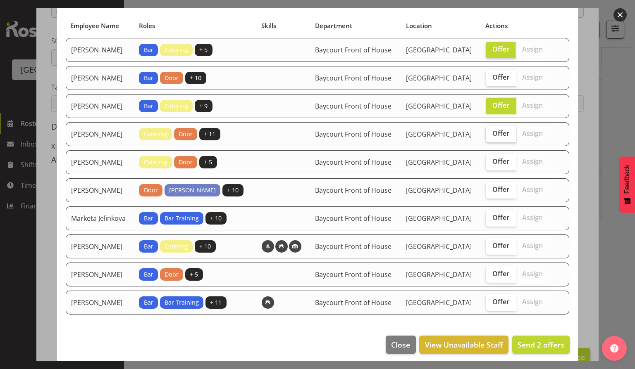
click at [496, 138] on span "Offer" at bounding box center [500, 133] width 17 height 8
click at [491, 136] on input "Offer" at bounding box center [488, 133] width 5 height 5
checkbox input "true"
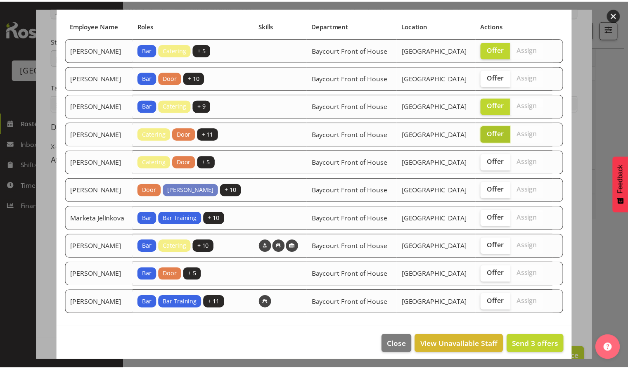
scroll to position [89, 0]
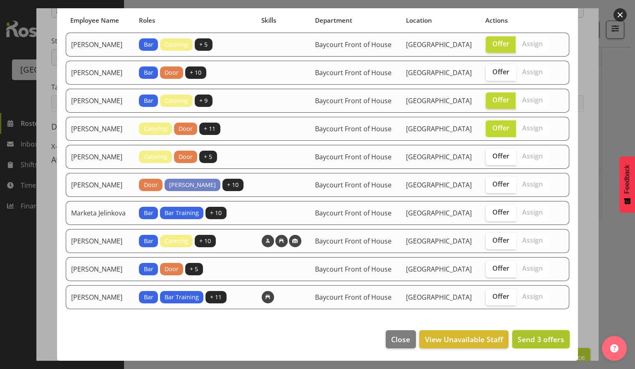
click at [526, 342] on span "Send 3 offers" at bounding box center [540, 340] width 47 height 10
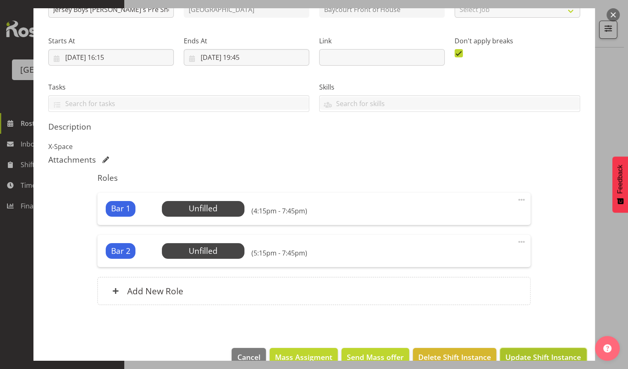
click at [525, 357] on span "Update Shift Instance" at bounding box center [544, 357] width 76 height 11
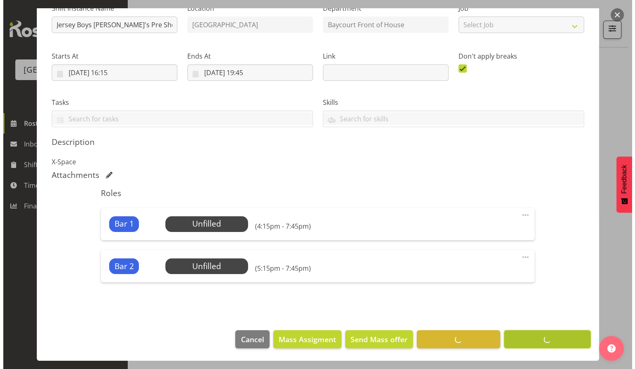
scroll to position [93, 0]
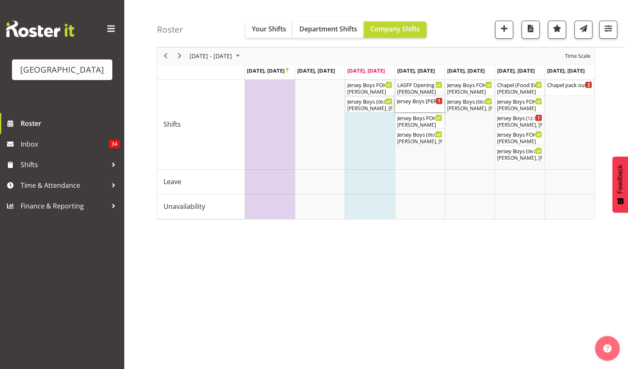
click at [419, 103] on div "Jersey Boys Trevelyan's Pre Show Event ( 04:15 PM - 07:45 PM )" at bounding box center [420, 101] width 46 height 8
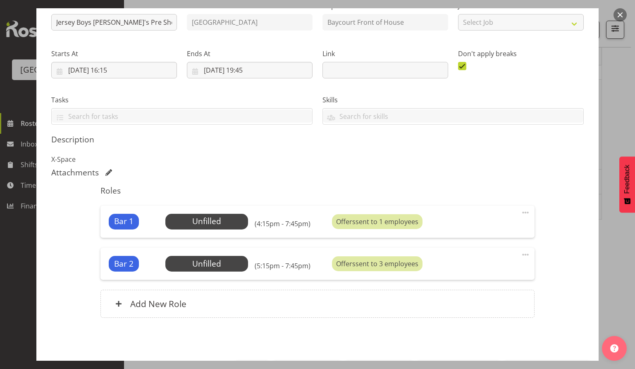
scroll to position [96, 0]
click at [621, 14] on button "button" at bounding box center [619, 14] width 13 height 13
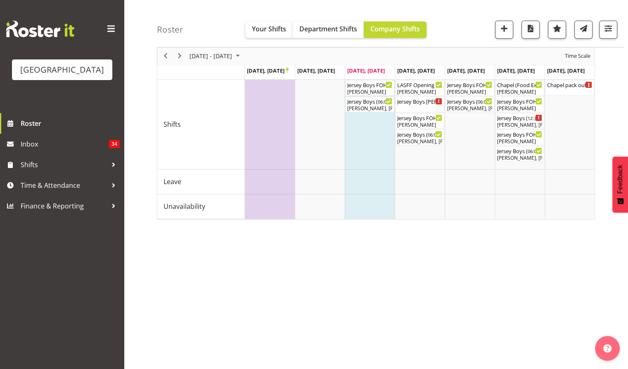
click at [451, 31] on div "Roster Your Shifts Department Shifts Company Shifts All Locations Clear Baycour…" at bounding box center [390, 24] width 467 height 48
click at [429, 102] on div "Jersey Boys Trevelyan's Pre Show Event ( 04:15 PM - 07:45 PM )" at bounding box center [420, 101] width 46 height 8
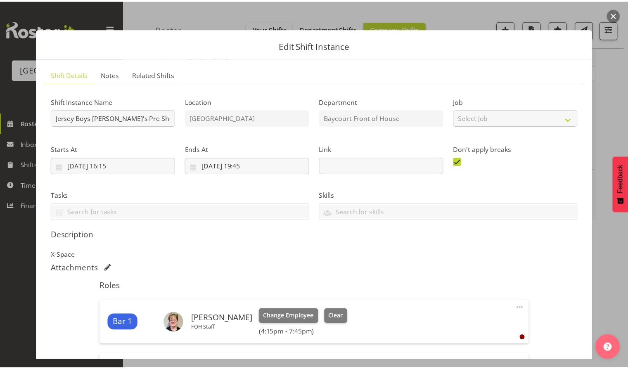
scroll to position [137, 0]
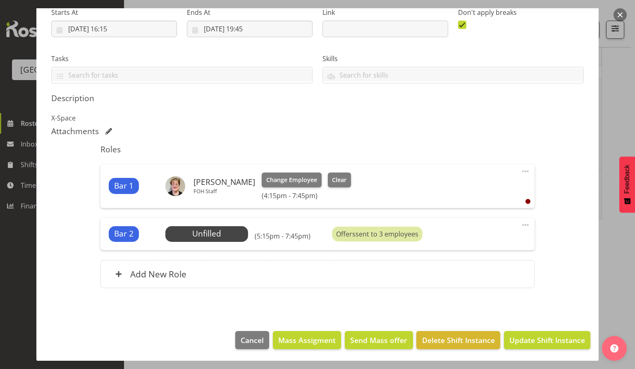
click at [620, 14] on button "button" at bounding box center [619, 14] width 13 height 13
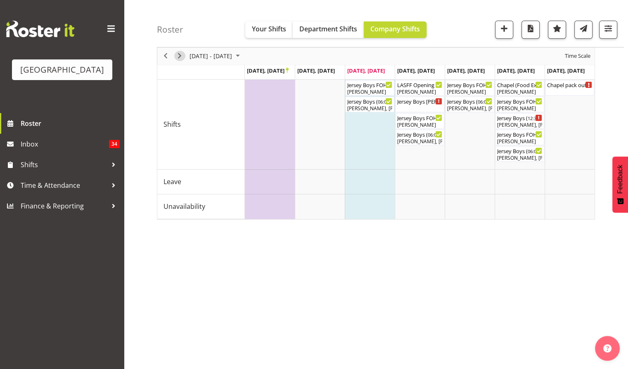
click at [183, 55] on span "Next" at bounding box center [180, 56] width 10 height 10
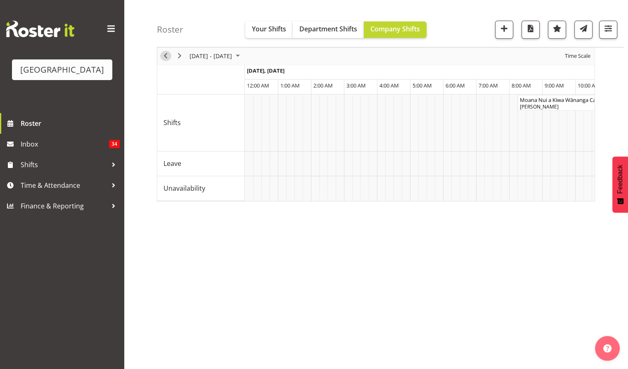
click at [165, 55] on span "Previous" at bounding box center [166, 56] width 10 height 10
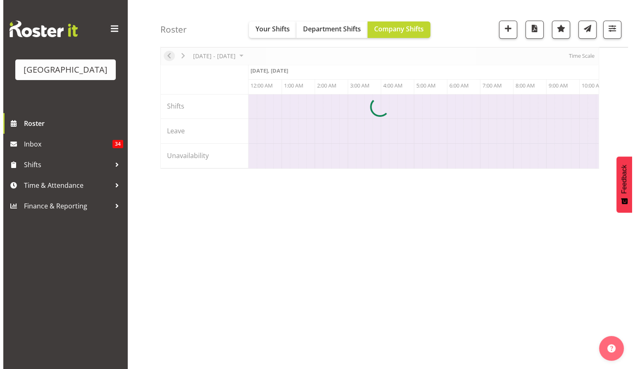
scroll to position [0, 1587]
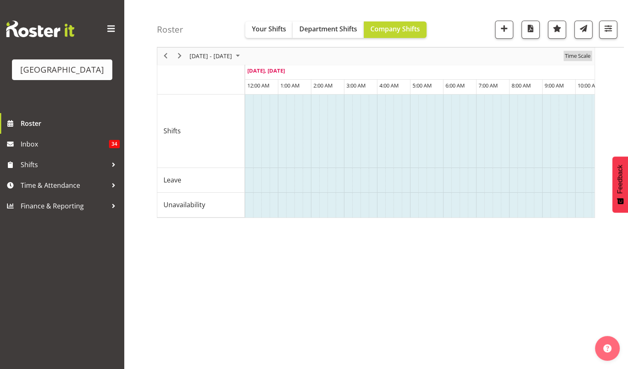
click at [578, 57] on span "Time Scale" at bounding box center [577, 56] width 27 height 10
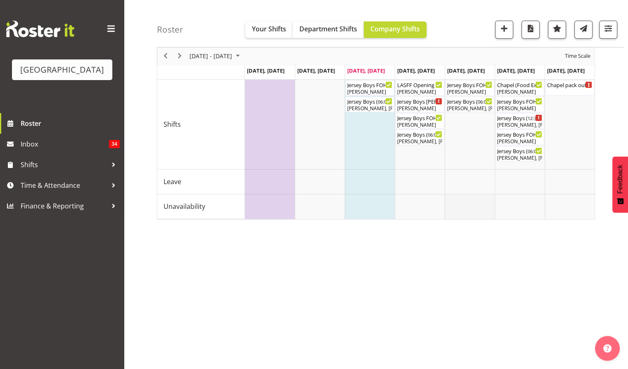
click at [481, 213] on td "Timeline Week of September 24, 2025" at bounding box center [470, 207] width 50 height 25
click at [480, 259] on div "September 22 - 28, 2025 Today Day Week Fortnight Month calendar Month Agenda Ti…" at bounding box center [392, 204] width 471 height 331
click at [521, 122] on div "Aiddie Carnihan, Dominique Vogler, Heather Powell, Elea Hargreaves, Tommy Short…" at bounding box center [520, 124] width 46 height 7
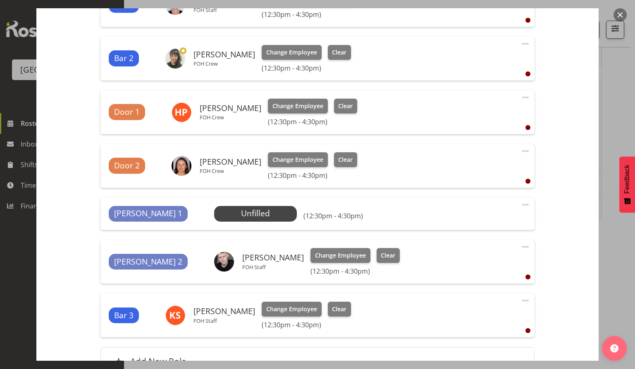
scroll to position [320, 0]
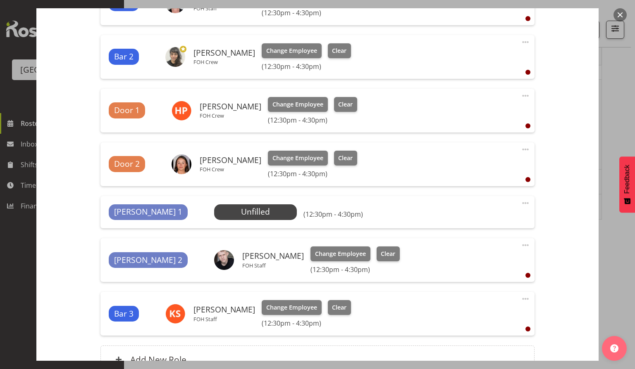
click at [621, 17] on button "button" at bounding box center [619, 14] width 13 height 13
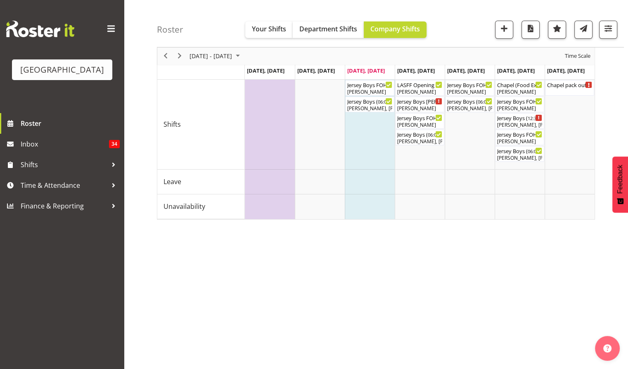
click at [450, 259] on div "September 22 - 28, 2025 Today Day Week Fortnight Month calendar Month Agenda Ti…" at bounding box center [392, 204] width 471 height 331
click at [476, 24] on div "Roster Your Shifts Department Shifts Company Shifts All Locations Clear Baycour…" at bounding box center [390, 24] width 467 height 48
click at [413, 102] on div "Jersey Boys Trevelyan's Pre Show Event ( 04:15 PM - 07:45 PM )" at bounding box center [420, 101] width 46 height 8
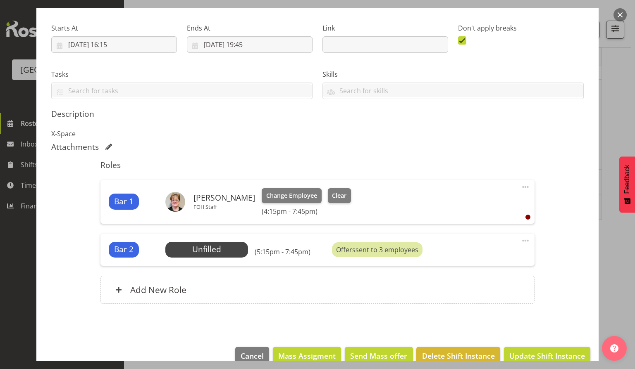
scroll to position [122, 0]
click at [620, 14] on button "button" at bounding box center [619, 14] width 13 height 13
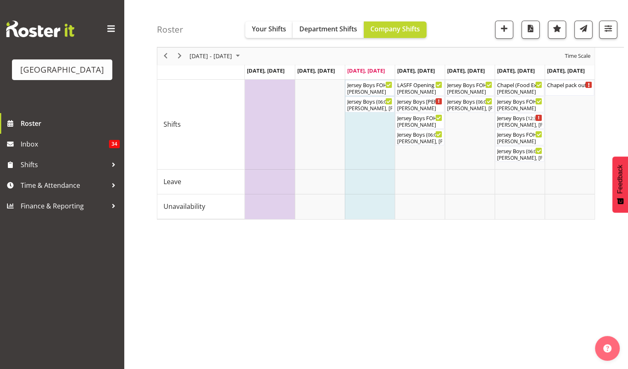
click at [466, 39] on div "Roster Your Shifts Department Shifts Company Shifts All Locations Clear Baycour…" at bounding box center [390, 24] width 467 height 48
click at [415, 107] on div "Chris Darlington" at bounding box center [420, 108] width 46 height 7
